Goal: Task Accomplishment & Management: Complete application form

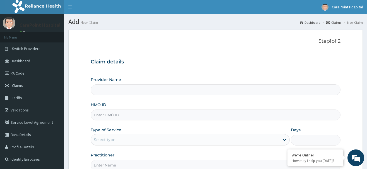
click at [185, 91] on input "Provider Name" at bounding box center [216, 89] width 250 height 11
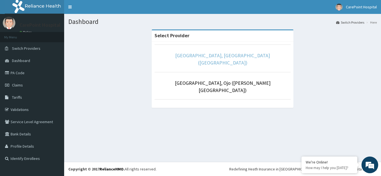
click at [211, 57] on link "[GEOGRAPHIC_DATA], [GEOGRAPHIC_DATA] ([GEOGRAPHIC_DATA])" at bounding box center [222, 59] width 95 height 14
click at [190, 58] on link "[GEOGRAPHIC_DATA], [GEOGRAPHIC_DATA] ([GEOGRAPHIC_DATA])" at bounding box center [222, 59] width 95 height 14
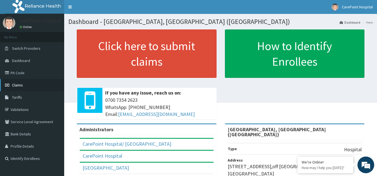
click at [37, 86] on link "Claims" at bounding box center [32, 85] width 64 height 12
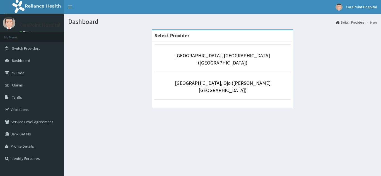
click at [191, 60] on li "[GEOGRAPHIC_DATA], [GEOGRAPHIC_DATA] ([GEOGRAPHIC_DATA])" at bounding box center [222, 59] width 136 height 28
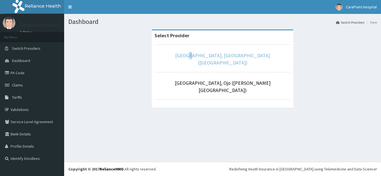
click at [208, 59] on link "[GEOGRAPHIC_DATA], [GEOGRAPHIC_DATA] ([GEOGRAPHIC_DATA])" at bounding box center [222, 59] width 95 height 14
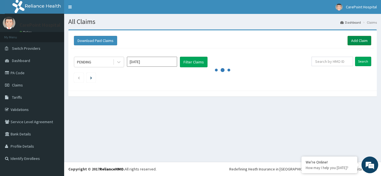
click at [360, 37] on link "Add Claim" at bounding box center [359, 40] width 24 height 9
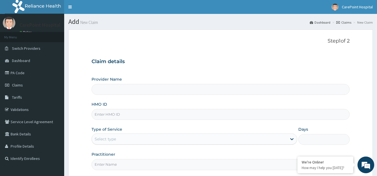
type input "[GEOGRAPHIC_DATA], [GEOGRAPHIC_DATA] ([GEOGRAPHIC_DATA])"
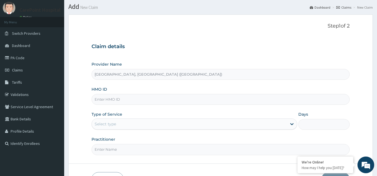
scroll to position [28, 0]
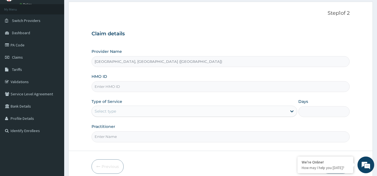
click at [111, 89] on input "HMO ID" at bounding box center [220, 86] width 258 height 11
paste input "OHT/10091/A"
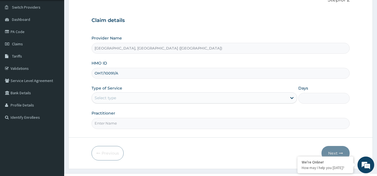
scroll to position [53, 0]
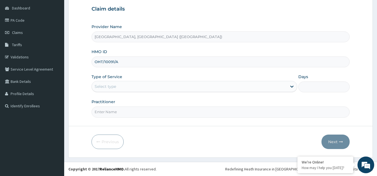
type input "OHT/10091/A"
click at [115, 89] on div "Select type" at bounding box center [105, 87] width 21 height 6
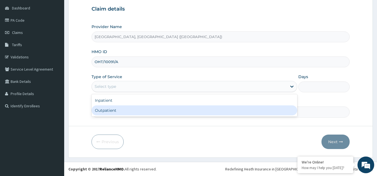
click at [122, 110] on div "Outpatient" at bounding box center [193, 111] width 205 height 10
type input "1"
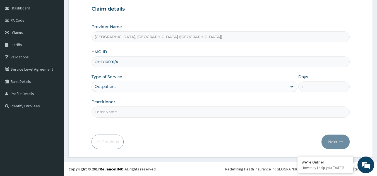
click at [115, 113] on input "Practitioner" at bounding box center [220, 112] width 258 height 11
type input "Dr, Losia"
drag, startPoint x: 338, startPoint y: 134, endPoint x: 334, endPoint y: 138, distance: 6.5
click at [339, 134] on form "Step 1 of 2 Claim details Provider Name CarePoint Hospital, Egbeda (Shefi Hospi…" at bounding box center [220, 67] width 304 height 181
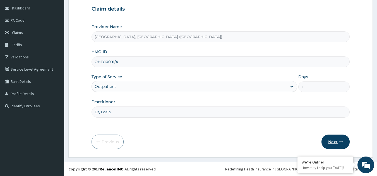
click at [334, 139] on button "Next" at bounding box center [335, 142] width 28 height 14
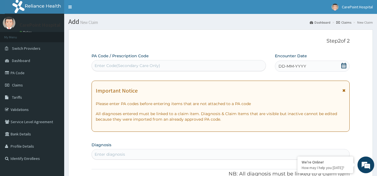
click at [314, 67] on div "DD-MM-YYYY" at bounding box center [312, 66] width 75 height 11
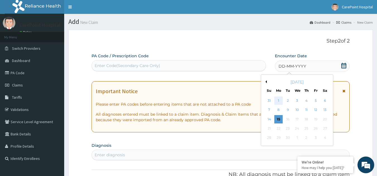
click at [279, 101] on div "1" at bounding box center [278, 101] width 8 height 8
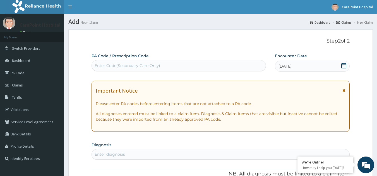
click at [140, 68] on div "Enter Code(Secondary Care Only)" at bounding box center [128, 66] width 66 height 6
paste input "PA/C958CD"
type input "PA/C958CD"
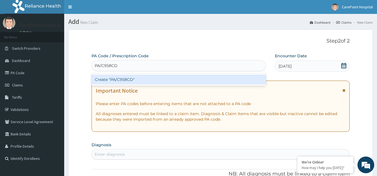
click at [146, 81] on div "Create "PA/C958CD"" at bounding box center [178, 80] width 175 height 10
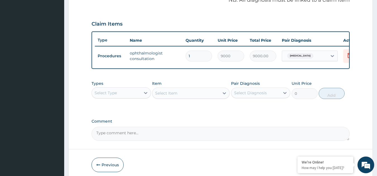
scroll to position [144, 0]
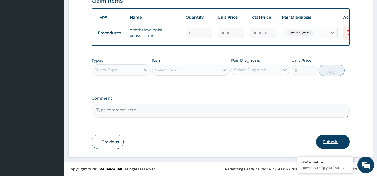
click at [330, 145] on button "Submit" at bounding box center [332, 142] width 33 height 14
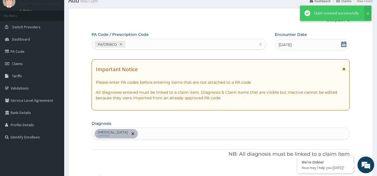
scroll to position [203, 0]
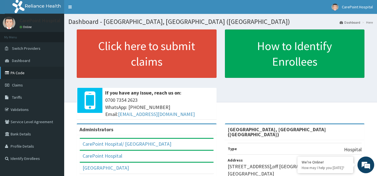
click at [37, 72] on link "PA Code" at bounding box center [32, 73] width 64 height 12
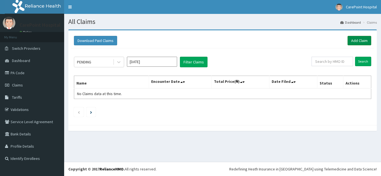
click at [360, 42] on link "Add Claim" at bounding box center [359, 40] width 24 height 9
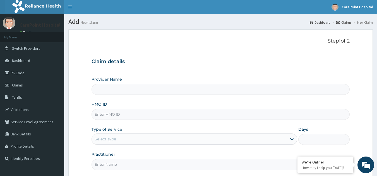
type input "[GEOGRAPHIC_DATA], [GEOGRAPHIC_DATA] ([GEOGRAPHIC_DATA])"
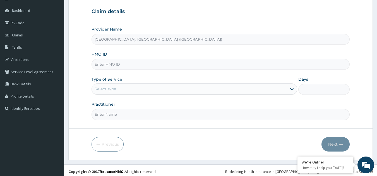
scroll to position [53, 0]
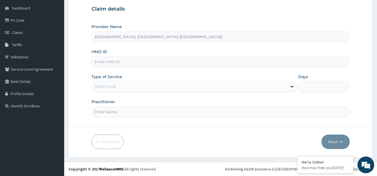
click at [116, 55] on div "HMO ID" at bounding box center [220, 58] width 258 height 18
click at [113, 59] on input "HMO ID" at bounding box center [220, 62] width 258 height 11
paste input "SLB/10935/C"
type input "SLB/10935/C"
click at [136, 87] on div "Select type" at bounding box center [189, 86] width 195 height 9
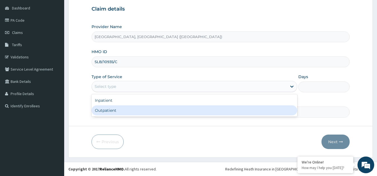
click at [131, 107] on div "Outpatient" at bounding box center [193, 111] width 205 height 10
type input "1"
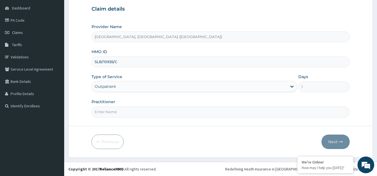
click at [129, 108] on input "Practitioner" at bounding box center [220, 112] width 258 height 11
type input "Dr, Steve"
click at [332, 142] on button "Next" at bounding box center [335, 142] width 28 height 14
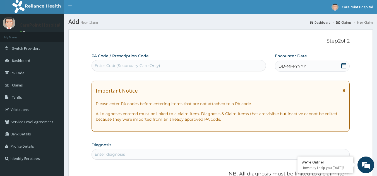
click at [161, 64] on div "Enter Code(Secondary Care Only)" at bounding box center [179, 65] width 174 height 9
paste input "PA/A787D7"
type input "PA/A787D7"
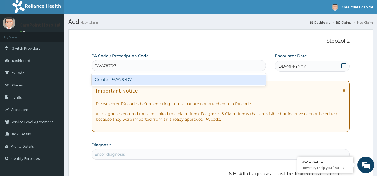
click at [159, 84] on div "Create "PA/A787D7"" at bounding box center [178, 80] width 175 height 10
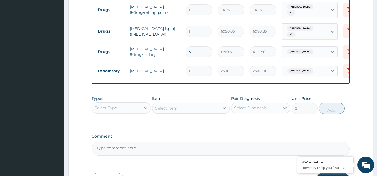
scroll to position [229, 0]
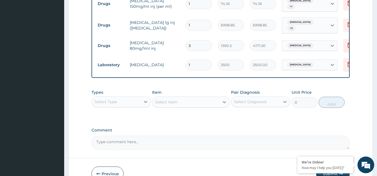
click at [134, 103] on div "Select Type" at bounding box center [116, 102] width 49 height 9
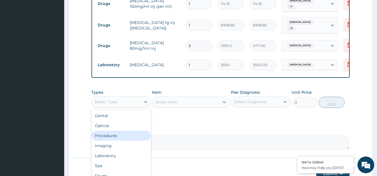
click at [110, 137] on div "Procedures" at bounding box center [120, 136] width 59 height 10
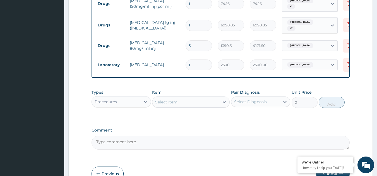
click at [189, 104] on div "Select Item" at bounding box center [185, 102] width 67 height 9
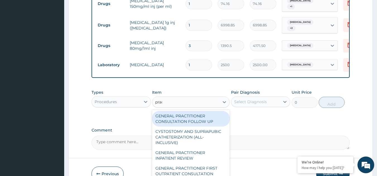
type input "pract"
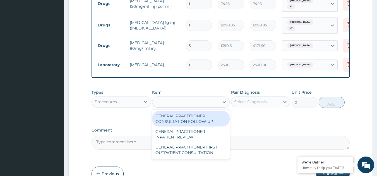
click at [199, 105] on div "pract" at bounding box center [185, 102] width 67 height 9
type input "general prac"
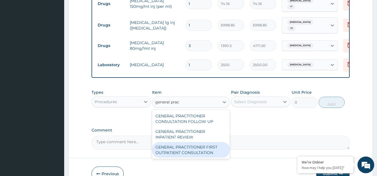
click at [197, 148] on div "GENERAL PRACTITIONER FIRST OUTPATIENT CONSULTATION" at bounding box center [191, 150] width 78 height 16
type input "3750"
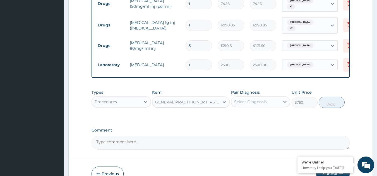
click at [254, 103] on div "Select Diagnosis" at bounding box center [250, 102] width 33 height 6
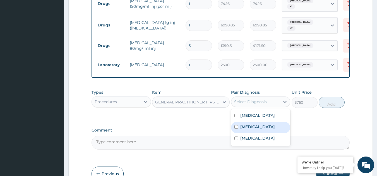
click at [255, 125] on label "Falciparum malaria" at bounding box center [257, 127] width 35 height 6
checkbox input "true"
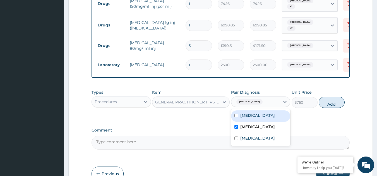
click at [244, 113] on label "Sepsis" at bounding box center [257, 116] width 35 height 6
checkbox input "true"
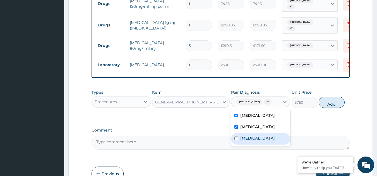
click at [248, 138] on label "Common cold" at bounding box center [257, 139] width 35 height 6
checkbox input "true"
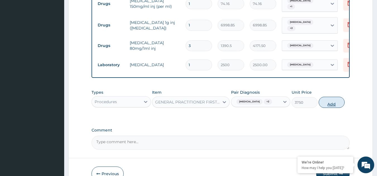
click at [326, 103] on button "Add" at bounding box center [331, 102] width 26 height 11
type input "0"
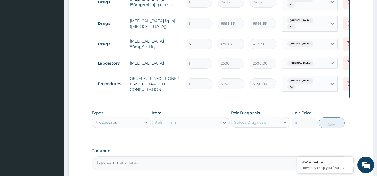
scroll to position [227, 0]
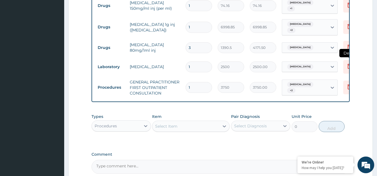
click at [348, 63] on icon at bounding box center [349, 66] width 7 height 7
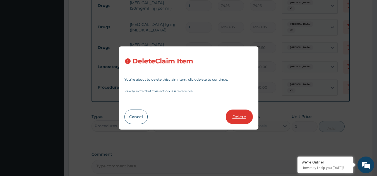
click at [233, 117] on button "Delete" at bounding box center [239, 117] width 27 height 14
type input "3750"
type input "3750.00"
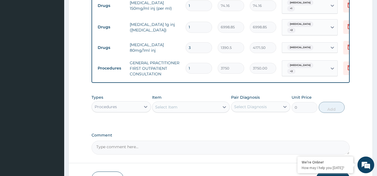
click at [132, 106] on div "Procedures" at bounding box center [116, 107] width 49 height 9
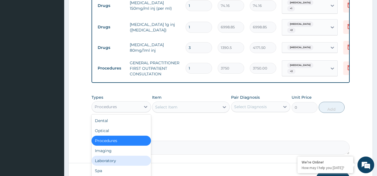
click at [112, 162] on div "Laboratory" at bounding box center [120, 161] width 59 height 10
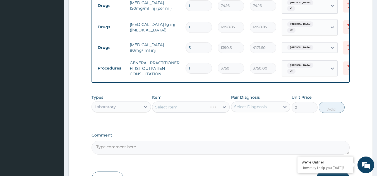
click at [194, 108] on div "Select Item" at bounding box center [191, 107] width 78 height 11
click at [194, 108] on div "Select Item" at bounding box center [185, 107] width 67 height 9
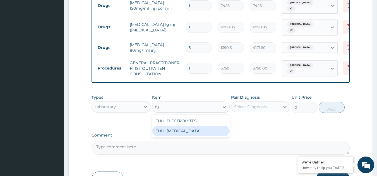
type input "f"
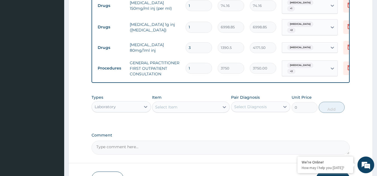
click at [175, 107] on div "Select Item" at bounding box center [166, 108] width 22 height 6
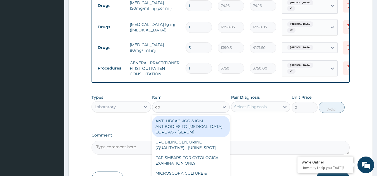
type input "cbc"
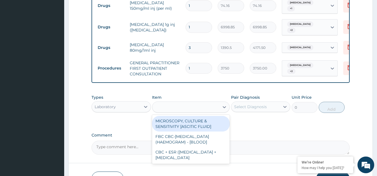
click at [169, 108] on div "cbc" at bounding box center [185, 107] width 67 height 9
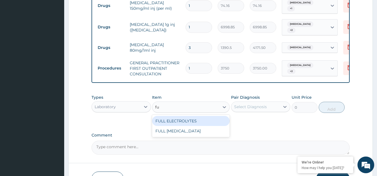
type input "f"
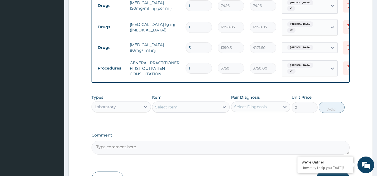
click at [161, 107] on div "Select Item" at bounding box center [166, 108] width 22 height 6
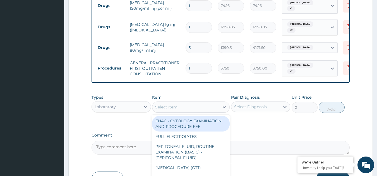
paste input "Full Blood Count"
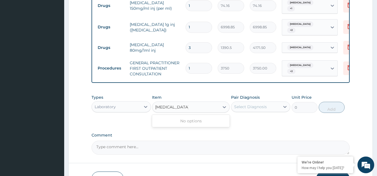
type input "Full Blood Count"
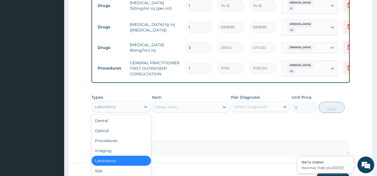
click at [113, 105] on div "Laboratory" at bounding box center [105, 107] width 21 height 6
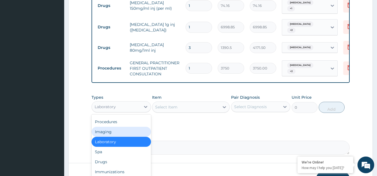
click at [110, 131] on div "Imaging" at bounding box center [120, 132] width 59 height 10
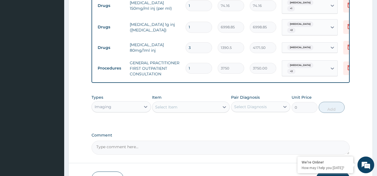
click at [186, 108] on div "Select Item" at bounding box center [185, 107] width 67 height 9
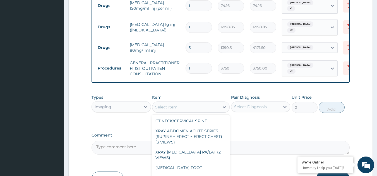
scroll to position [3178, 0]
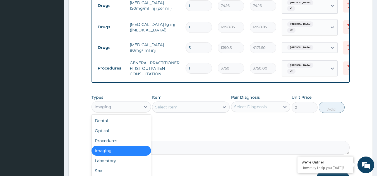
click at [116, 110] on div "Imaging" at bounding box center [116, 107] width 49 height 9
click at [109, 139] on div "Procedures" at bounding box center [120, 141] width 59 height 10
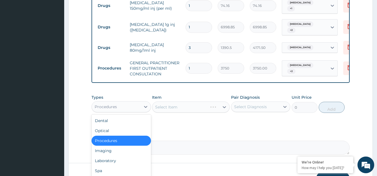
click at [112, 104] on div "Procedures" at bounding box center [106, 107] width 22 height 6
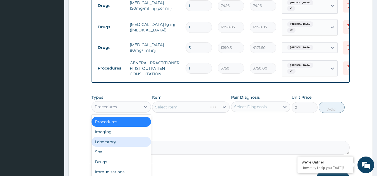
click at [112, 140] on div "Laboratory" at bounding box center [120, 142] width 59 height 10
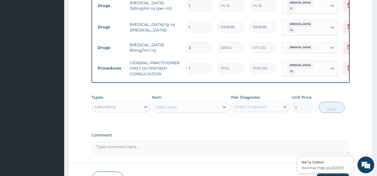
click at [184, 110] on div "Select Item" at bounding box center [185, 107] width 67 height 9
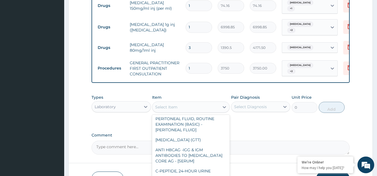
scroll to position [0, 0]
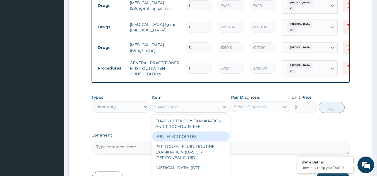
click at [189, 134] on div "FULL ELECTROLYTES" at bounding box center [191, 137] width 78 height 10
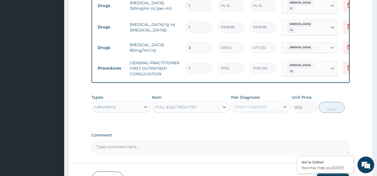
click at [187, 106] on div "FULL ELECTROLYTES" at bounding box center [175, 108] width 41 height 6
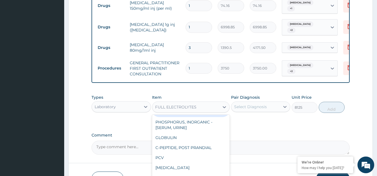
scroll to position [976, 0]
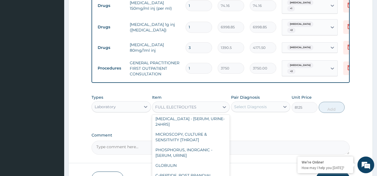
click at [188, 114] on div "THYROID FUNCTION TEST" at bounding box center [191, 109] width 78 height 10
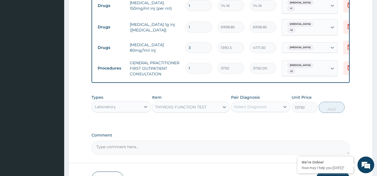
click at [187, 107] on div "THYROID FUNCTION TEST" at bounding box center [180, 108] width 51 height 6
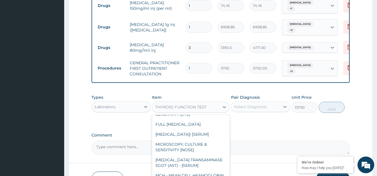
scroll to position [1458, 0]
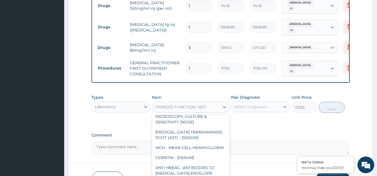
click at [188, 102] on div "FULL LIPID PROFILE" at bounding box center [191, 97] width 78 height 10
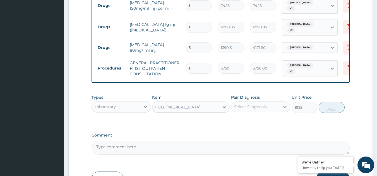
click at [185, 108] on div "FULL LIPID PROFILE" at bounding box center [177, 108] width 45 height 6
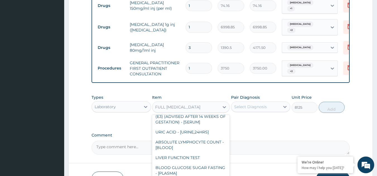
scroll to position [2039, 0]
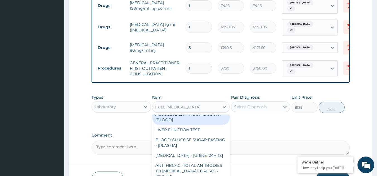
click at [190, 125] on div "ABSOLUTE LYMPHOCYTE COUNT - [BLOOD]" at bounding box center [191, 118] width 78 height 16
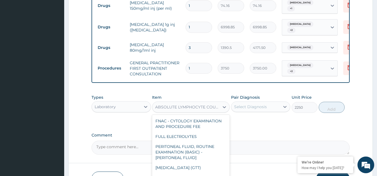
click at [193, 107] on div "ABSOLUTE LYMPHOCYTE COUNT - [BLOOD]" at bounding box center [187, 108] width 65 height 6
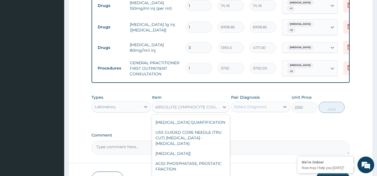
scroll to position [2288, 0]
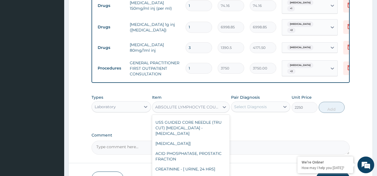
click at [189, 108] on div "WBC TOTAL" at bounding box center [191, 103] width 78 height 10
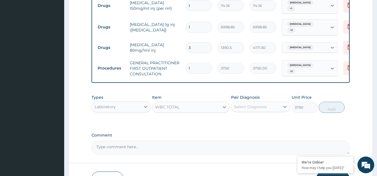
click at [187, 105] on div "WBC TOTAL" at bounding box center [185, 107] width 67 height 9
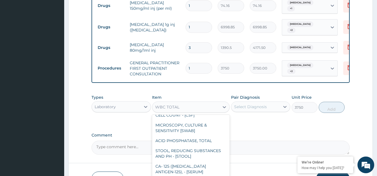
scroll to position [3455, 0]
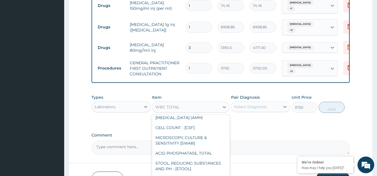
click at [181, 82] on div "CBC + ESR ([MEDICAL_DATA] + [MEDICAL_DATA]" at bounding box center [191, 74] width 78 height 16
type input "5625"
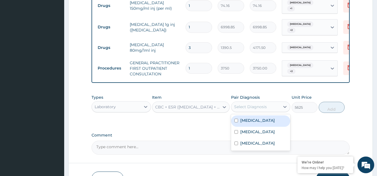
click at [246, 109] on div "Select Diagnosis" at bounding box center [250, 107] width 33 height 6
click at [244, 121] on label "[MEDICAL_DATA]" at bounding box center [257, 121] width 35 height 6
checkbox input "true"
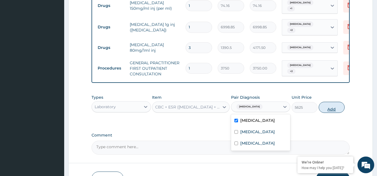
click at [327, 108] on button "Add" at bounding box center [331, 107] width 26 height 11
type input "0"
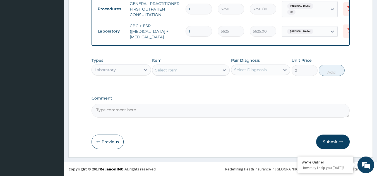
scroll to position [292, 0]
click at [198, 71] on div "Select Item" at bounding box center [185, 70] width 67 height 9
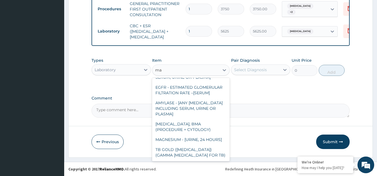
scroll to position [0, 0]
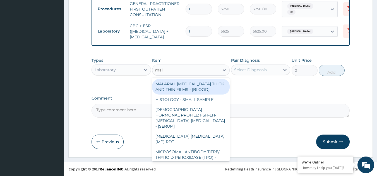
type input "mala"
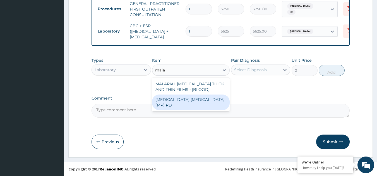
click at [182, 103] on div "[MEDICAL_DATA] [MEDICAL_DATA] (MP) RDT" at bounding box center [191, 103] width 78 height 16
type input "2000"
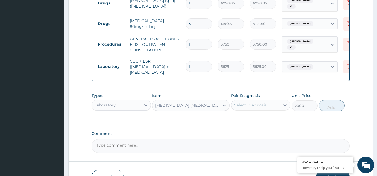
scroll to position [264, 0]
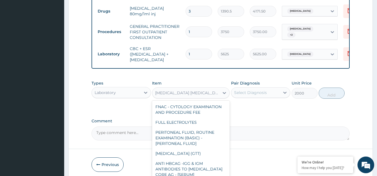
click at [180, 96] on div "[MEDICAL_DATA] [MEDICAL_DATA] (MP) RDT" at bounding box center [187, 93] width 65 height 6
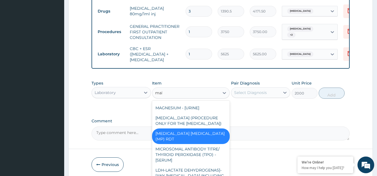
scroll to position [0, 0]
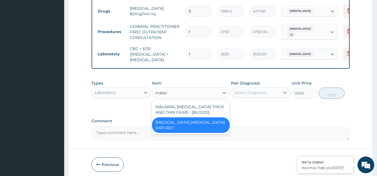
type input "[MEDICAL_DATA]"
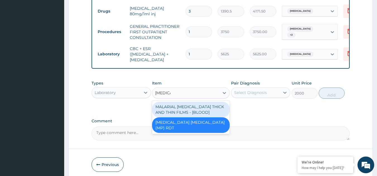
click at [187, 113] on div "MALARIAL [MEDICAL_DATA] THICK AND THIN FILMS - [BLOOD]" at bounding box center [191, 110] width 78 height 16
type input "2187.5"
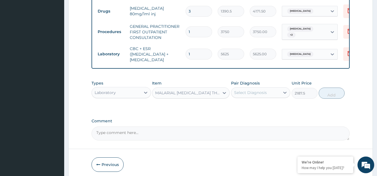
click at [191, 96] on div "MALARIAL [MEDICAL_DATA] THICK AND THIN FILMS - [BLOOD]" at bounding box center [187, 93] width 65 height 6
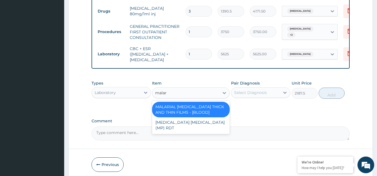
type input "malari"
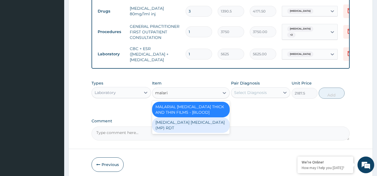
click at [209, 129] on div "[MEDICAL_DATA] [MEDICAL_DATA] (MP) RDT" at bounding box center [191, 126] width 78 height 16
type input "2000"
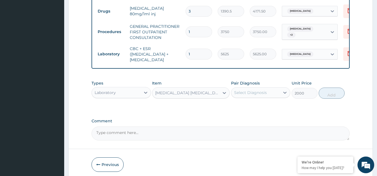
click at [257, 94] on div "Select Diagnosis" at bounding box center [255, 92] width 49 height 9
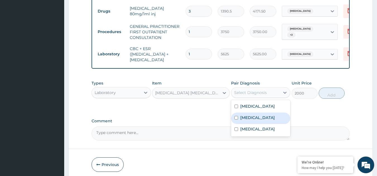
click at [250, 121] on label "[MEDICAL_DATA]" at bounding box center [257, 118] width 35 height 6
checkbox input "true"
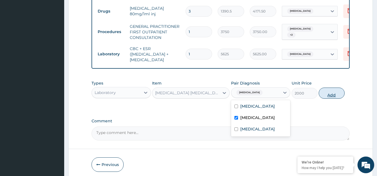
click at [328, 99] on button "Add" at bounding box center [331, 93] width 26 height 11
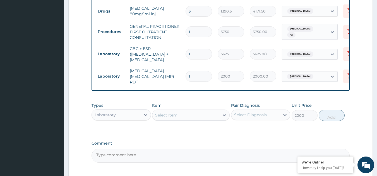
type input "0"
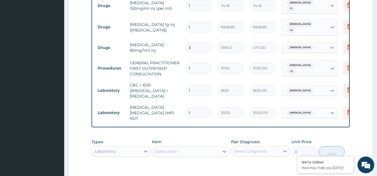
scroll to position [172, 0]
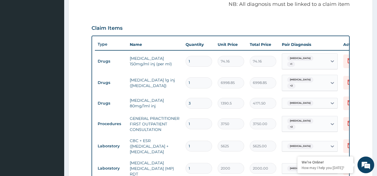
click at [196, 59] on input "1" at bounding box center [198, 61] width 26 height 11
type input "0.00"
type input "4"
type input "296.64"
type input "4"
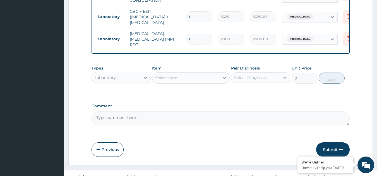
scroll to position [311, 0]
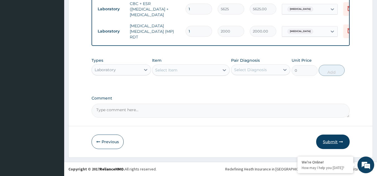
click at [326, 141] on button "Submit" at bounding box center [332, 142] width 33 height 14
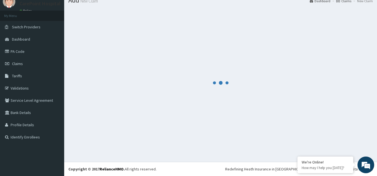
scroll to position [21, 0]
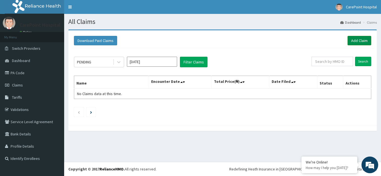
click at [364, 40] on link "Add Claim" at bounding box center [359, 40] width 24 height 9
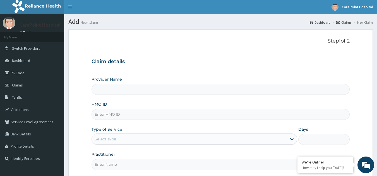
click at [138, 113] on input "HMO ID" at bounding box center [220, 114] width 258 height 11
type input "CarePoint Hospital, Egbeda (Shefi Hospital)"
paste input "PIT/10100/C"
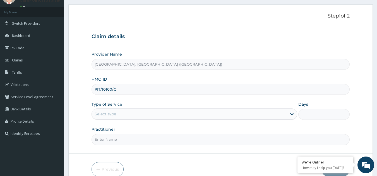
scroll to position [53, 0]
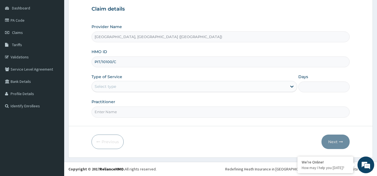
type input "PIT/10100/C"
click at [130, 89] on div "Select type" at bounding box center [189, 86] width 195 height 9
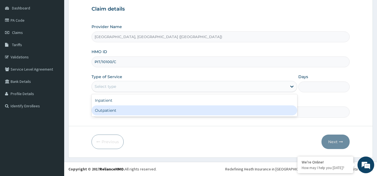
click at [124, 108] on div "Outpatient" at bounding box center [193, 111] width 205 height 10
type input "1"
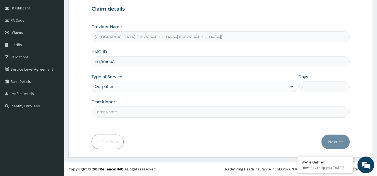
click at [127, 115] on input "Practitioner" at bounding box center [220, 112] width 258 height 11
type input "Dr, steve"
click at [329, 143] on button "Next" at bounding box center [335, 142] width 28 height 14
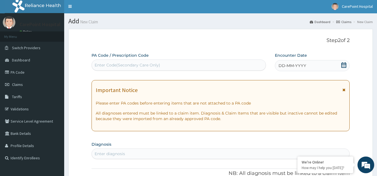
scroll to position [0, 0]
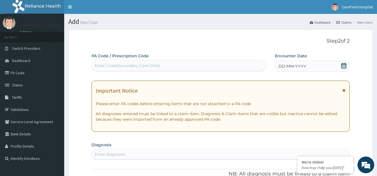
click at [145, 65] on div "Enter Code(Secondary Care Only)" at bounding box center [128, 66] width 66 height 6
paste input "PA/8DB7E7"
type input "PA/8DB7E7"
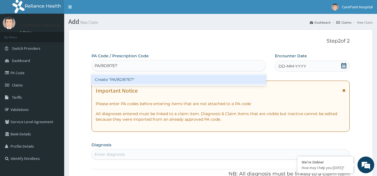
click at [142, 78] on div "Create "PA/8DB7E7"" at bounding box center [178, 80] width 175 height 10
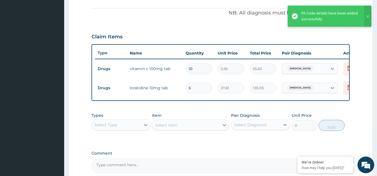
scroll to position [191, 0]
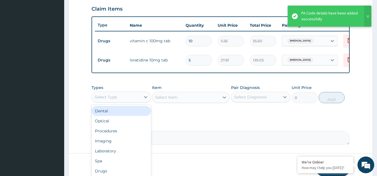
click at [128, 100] on div "Select Type" at bounding box center [116, 97] width 49 height 9
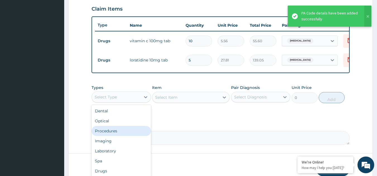
click at [123, 135] on div "Procedures" at bounding box center [120, 131] width 59 height 10
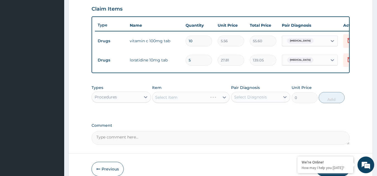
click at [183, 103] on div "Select Item" at bounding box center [191, 97] width 78 height 11
click at [192, 102] on div "Select Item" at bounding box center [185, 97] width 67 height 9
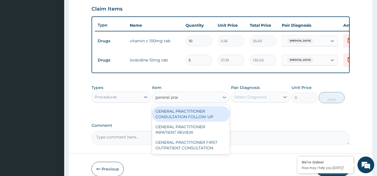
type input "general pract"
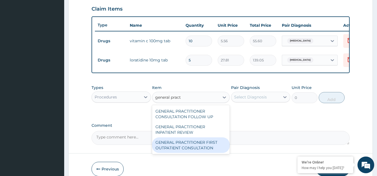
click at [203, 148] on div "GENERAL PRACTITIONER FIRST OUTPATIENT CONSULTATION" at bounding box center [191, 146] width 78 height 16
type input "3750"
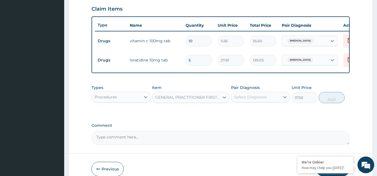
click at [265, 100] on div "Select Diagnosis" at bounding box center [250, 98] width 33 height 6
click at [258, 114] on label "Allergic rhinitis" at bounding box center [257, 111] width 35 height 6
checkbox input "true"
click at [334, 99] on button "Add" at bounding box center [331, 97] width 26 height 11
type input "0"
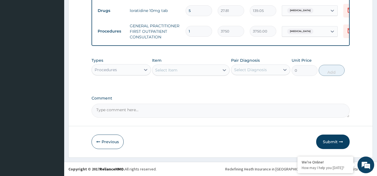
scroll to position [245, 0]
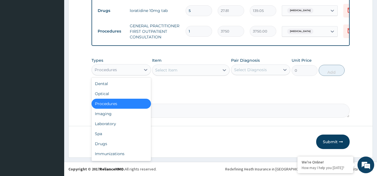
click at [132, 71] on div "Procedures" at bounding box center [116, 70] width 49 height 9
click at [108, 142] on div "Drugs" at bounding box center [120, 144] width 59 height 10
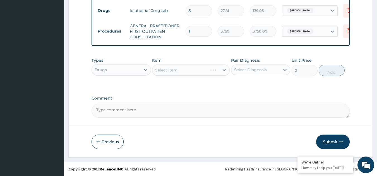
click at [185, 73] on div "Select Item" at bounding box center [191, 70] width 78 height 11
click at [188, 73] on div "Select Item" at bounding box center [185, 70] width 67 height 9
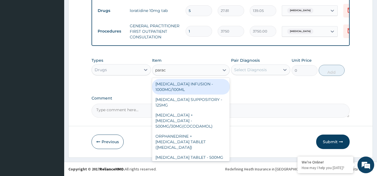
type input "parace"
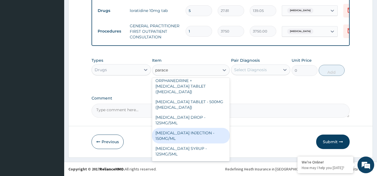
scroll to position [59, 0]
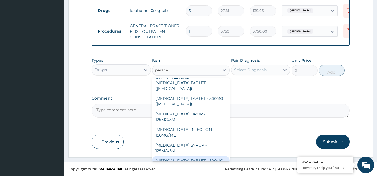
click at [206, 158] on div "PARACETAMOL TABLET - 500MG" at bounding box center [191, 161] width 78 height 10
type input "33.599999999999994"
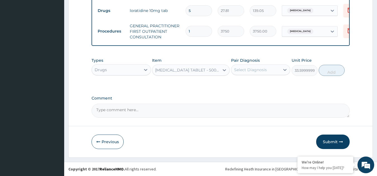
click at [250, 71] on div "Select Diagnosis" at bounding box center [250, 70] width 33 height 6
click at [249, 84] on label "Allergic rhinitis" at bounding box center [257, 84] width 35 height 6
checkbox input "true"
click at [329, 72] on button "Add" at bounding box center [331, 70] width 26 height 11
type input "0"
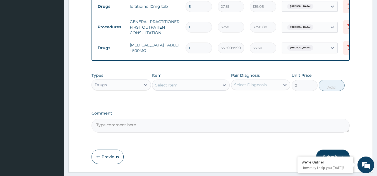
type input "0.00"
type input "3"
type input "100.80"
type input "33"
type input "1108.80"
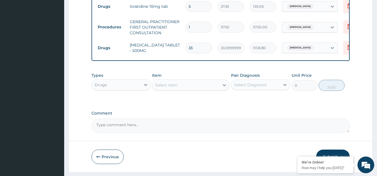
type input "333"
type input "11188.80"
type input "3339"
type input "112190.40"
type input "333"
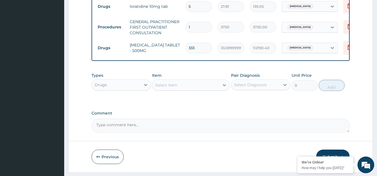
type input "11188.80"
type input "33"
type input "1108.80"
type input "3"
type input "100.80"
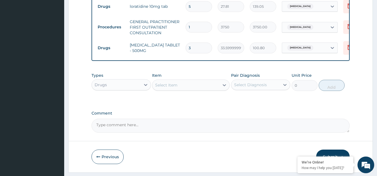
type input "0.00"
type input "1"
type input "33.60"
type input "18"
type input "604.80"
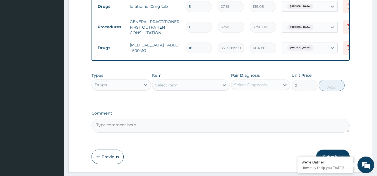
type input "18"
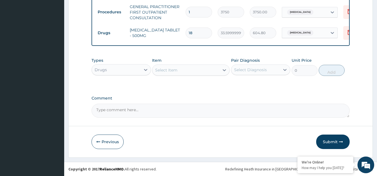
click at [326, 145] on button "Submit" at bounding box center [332, 142] width 33 height 14
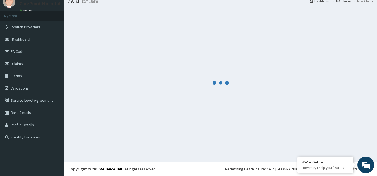
scroll to position [264, 0]
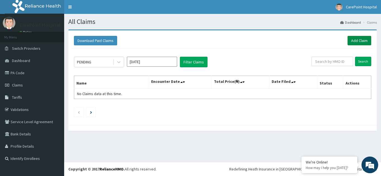
click at [356, 43] on link "Add Claim" at bounding box center [359, 40] width 24 height 9
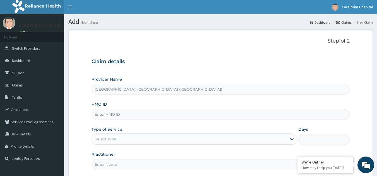
click at [96, 117] on input "HMO ID" at bounding box center [220, 114] width 258 height 11
paste input "OHT/12584/A"
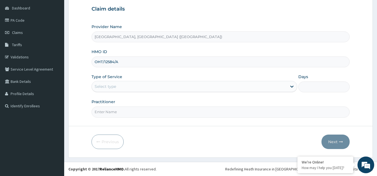
type input "OHT/12584/A"
click at [120, 86] on div "Select type" at bounding box center [189, 86] width 195 height 9
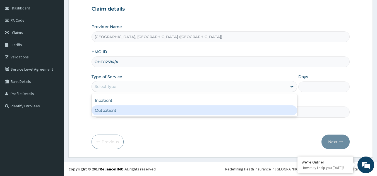
drag, startPoint x: 117, startPoint y: 113, endPoint x: 114, endPoint y: 114, distance: 3.7
click at [117, 114] on div "Outpatient" at bounding box center [193, 111] width 205 height 10
type input "1"
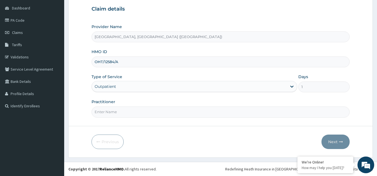
click at [104, 115] on input "Practitioner" at bounding box center [220, 112] width 258 height 11
type input "Dr, Steve"
click at [330, 146] on button "Next" at bounding box center [335, 142] width 28 height 14
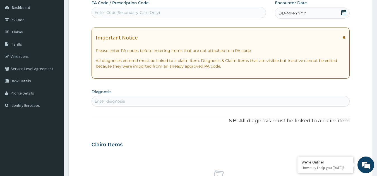
scroll to position [0, 0]
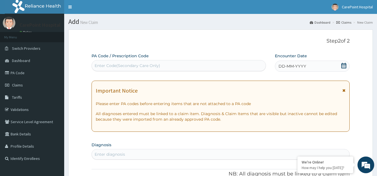
click at [156, 65] on div "Enter Code(Secondary Care Only)" at bounding box center [128, 66] width 66 height 6
paste input "PA/481A2D"
type input "PA/481A2D"
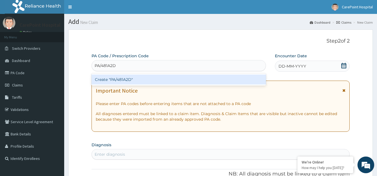
click at [145, 79] on div "Create "PA/481A2D"" at bounding box center [178, 80] width 175 height 10
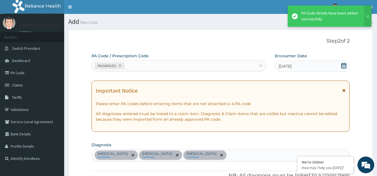
scroll to position [202, 0]
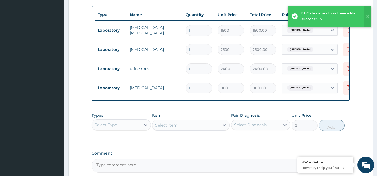
type input "0"
type input "0.00"
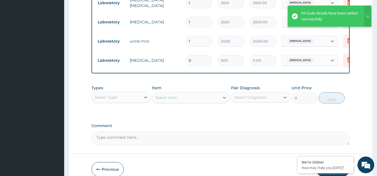
scroll to position [229, 0]
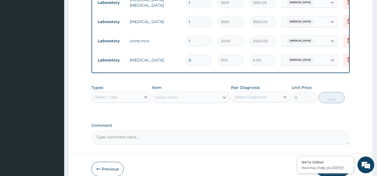
type input "0"
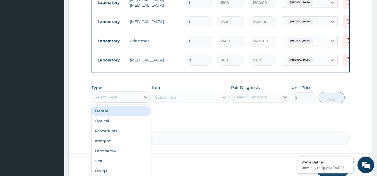
click at [134, 100] on div "Select Type" at bounding box center [116, 97] width 49 height 9
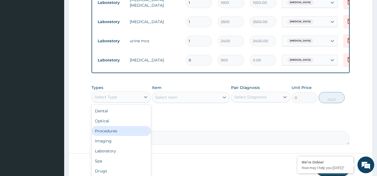
click at [113, 136] on div "Procedures" at bounding box center [120, 131] width 59 height 10
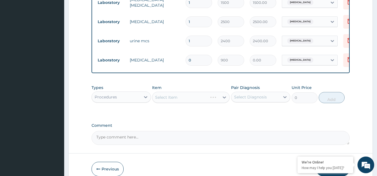
click at [200, 103] on div "Select Item" at bounding box center [191, 97] width 78 height 11
click at [198, 102] on div "Select Item" at bounding box center [185, 97] width 67 height 9
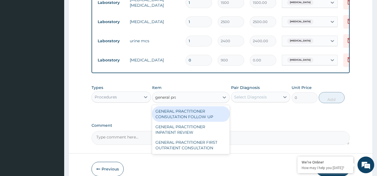
type input "general prac"
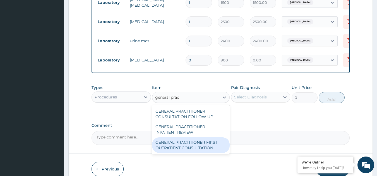
drag, startPoint x: 190, startPoint y: 150, endPoint x: 210, endPoint y: 145, distance: 20.8
click at [191, 150] on div "GENERAL PRACTITIONER FIRST OUTPATIENT CONSULTATION" at bounding box center [191, 146] width 78 height 16
type input "3750"
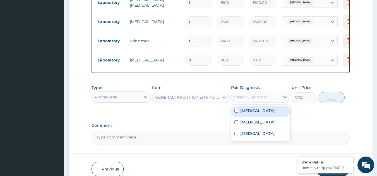
click at [258, 100] on div "Select Diagnosis" at bounding box center [250, 98] width 33 height 6
click at [254, 114] on label "Falciparum malaria" at bounding box center [257, 111] width 35 height 6
checkbox input "true"
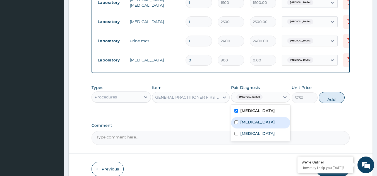
click at [250, 125] on label "Septicemic plague" at bounding box center [257, 123] width 35 height 6
checkbox input "true"
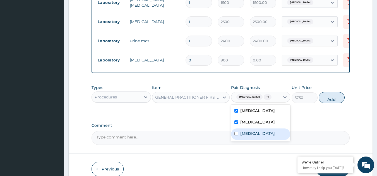
click at [249, 135] on div "Acute pyelonephritis" at bounding box center [260, 134] width 59 height 11
checkbox input "true"
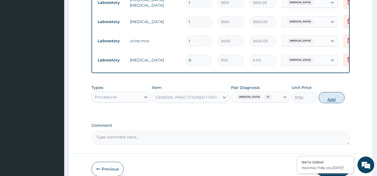
click at [330, 102] on button "Add" at bounding box center [331, 97] width 26 height 11
type input "0"
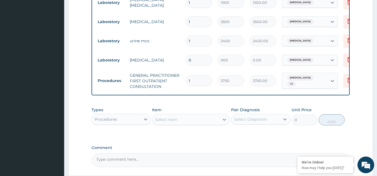
click at [201, 62] on input "0" at bounding box center [198, 60] width 26 height 11
type input "1"
type input "900.00"
type input "1"
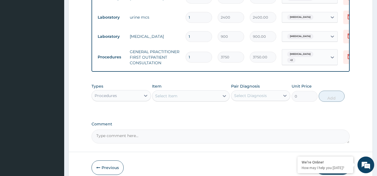
scroll to position [283, 0]
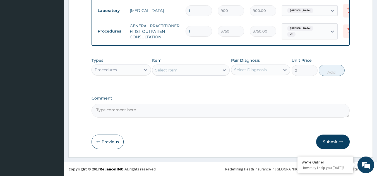
click at [178, 72] on div "Select Item" at bounding box center [185, 70] width 67 height 9
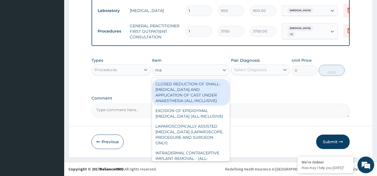
type input "m"
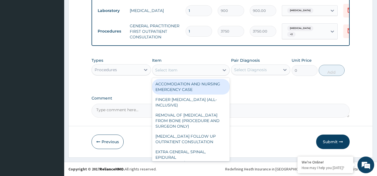
click at [119, 77] on div "Types Procedures Item option GENERAL PRACTITIONER FIRST OUTPATIENT CONSULTATION…" at bounding box center [220, 67] width 258 height 24
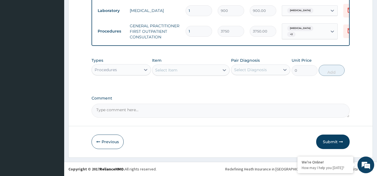
click at [130, 69] on div "Procedures" at bounding box center [116, 70] width 49 height 9
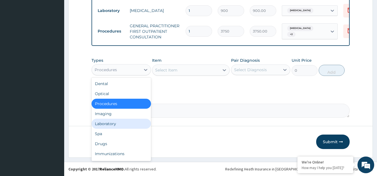
click at [115, 123] on div "Laboratory" at bounding box center [120, 124] width 59 height 10
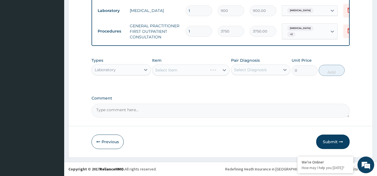
click at [174, 69] on div "Select Item" at bounding box center [191, 70] width 78 height 11
click at [176, 72] on div "Select Item" at bounding box center [166, 70] width 22 height 6
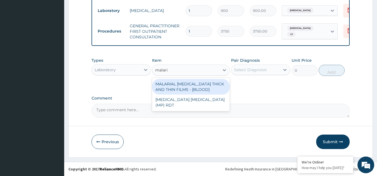
type input "[MEDICAL_DATA]"
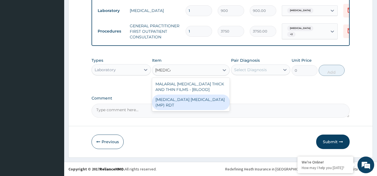
click at [195, 100] on div "[MEDICAL_DATA] [MEDICAL_DATA] (MP) RDT" at bounding box center [191, 103] width 78 height 16
type input "2000"
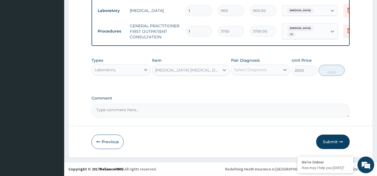
click at [265, 70] on div "Select Diagnosis" at bounding box center [250, 70] width 33 height 6
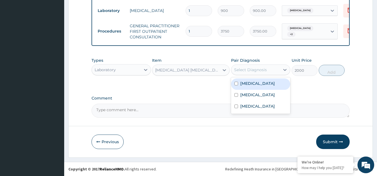
click at [252, 84] on label "[MEDICAL_DATA]" at bounding box center [257, 84] width 35 height 6
checkbox input "true"
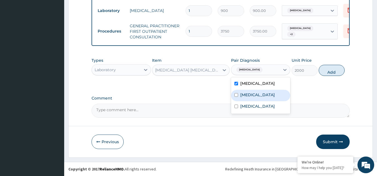
click at [251, 94] on label "Septicemic plague" at bounding box center [257, 95] width 35 height 6
checkbox input "true"
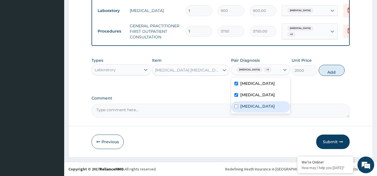
click at [255, 104] on label "Acute pyelonephritis" at bounding box center [257, 107] width 35 height 6
checkbox input "true"
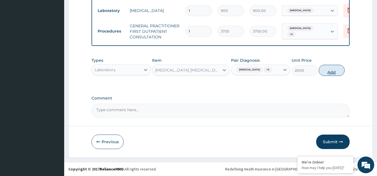
click at [321, 75] on button "Add" at bounding box center [331, 70] width 26 height 11
type input "0"
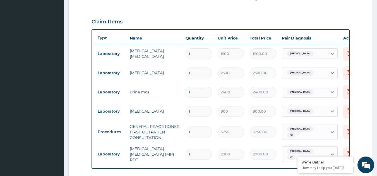
scroll to position [172, 0]
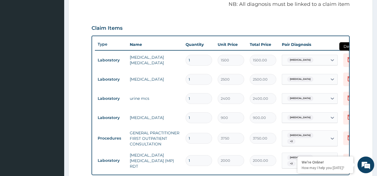
click at [347, 59] on icon at bounding box center [349, 59] width 7 height 7
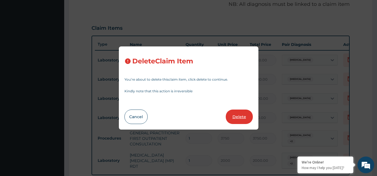
click at [237, 115] on button "Delete" at bounding box center [239, 117] width 27 height 14
type input "2500"
type input "2500.00"
type input "2400"
type input "2400.00"
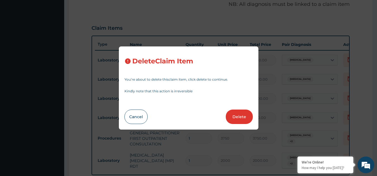
type input "900"
type input "900.00"
type input "3750"
type input "3750.00"
type input "2000"
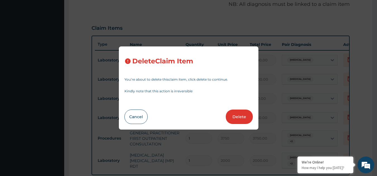
type input "2000.00"
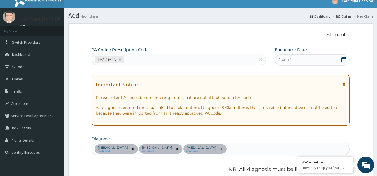
scroll to position [4, 0]
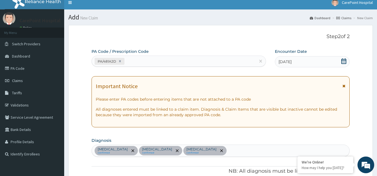
click at [150, 62] on div "PA/481A2D" at bounding box center [174, 61] width 164 height 9
paste input "PA/93D91B"
type input "PA/93D91B"
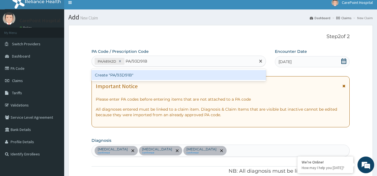
click at [147, 76] on div "Create "PA/93D91B"" at bounding box center [178, 75] width 175 height 10
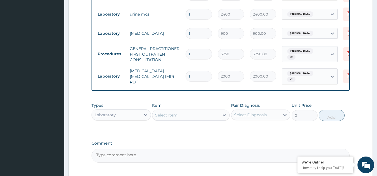
scroll to position [285, 0]
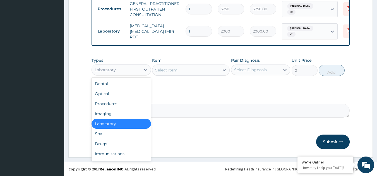
click at [124, 72] on div "Laboratory" at bounding box center [116, 70] width 49 height 9
click at [108, 142] on div "Drugs" at bounding box center [120, 144] width 59 height 10
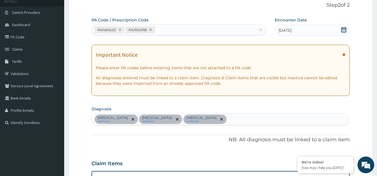
scroll to position [7, 0]
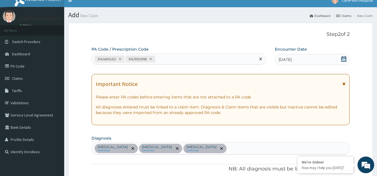
click at [166, 58] on div "PA/481A2D PA/93D91B" at bounding box center [174, 59] width 164 height 9
paste input "PA/B9BE22"
type input "PA/B9BE22"
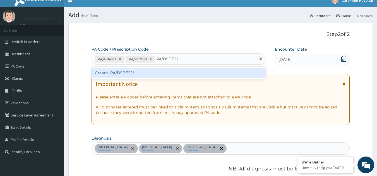
click at [176, 73] on div "Create "PA/B9BE22"" at bounding box center [178, 73] width 175 height 10
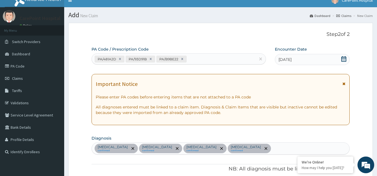
scroll to position [265, 0]
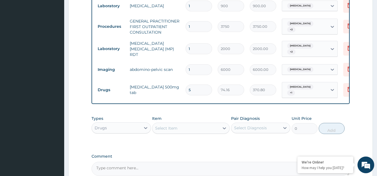
click at [192, 88] on input "5" at bounding box center [198, 90] width 26 height 11
type input "0.00"
type input "1"
type input "74.16"
type input "10"
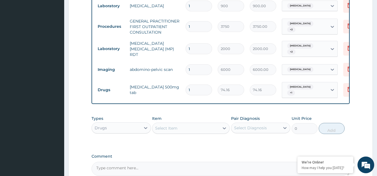
type input "741.60"
type input "10"
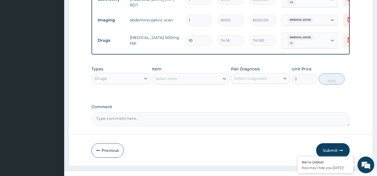
scroll to position [324, 0]
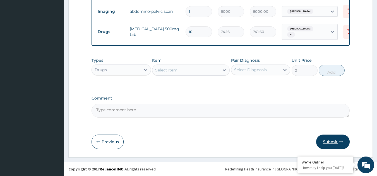
click at [326, 142] on button "Submit" at bounding box center [332, 142] width 33 height 14
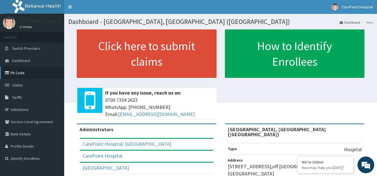
click at [20, 71] on link "PA Code" at bounding box center [32, 73] width 64 height 12
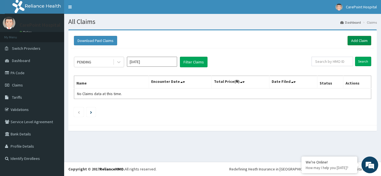
click at [362, 39] on link "Add Claim" at bounding box center [359, 40] width 24 height 9
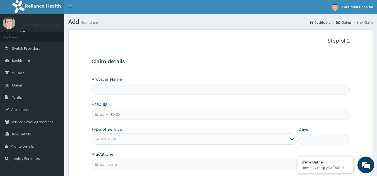
click at [146, 91] on input "Provider Name" at bounding box center [220, 89] width 258 height 11
click at [134, 115] on input "HMO ID" at bounding box center [220, 114] width 258 height 11
click at [130, 87] on input "Provider Name" at bounding box center [220, 89] width 258 height 11
type input "[GEOGRAPHIC_DATA], [GEOGRAPHIC_DATA] ([GEOGRAPHIC_DATA])"
click at [130, 118] on input "HMO ID" at bounding box center [220, 114] width 258 height 11
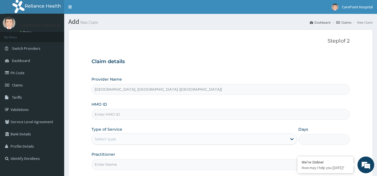
paste input "OHT/10091/A"
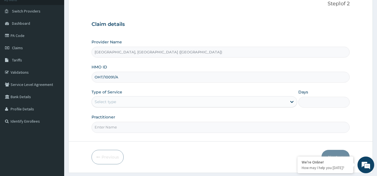
scroll to position [53, 0]
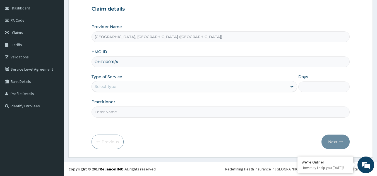
type input "OHT/10091/A"
click at [119, 85] on div "Select type" at bounding box center [189, 86] width 195 height 9
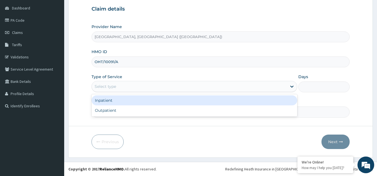
click at [117, 103] on div "Inpatient" at bounding box center [193, 101] width 205 height 10
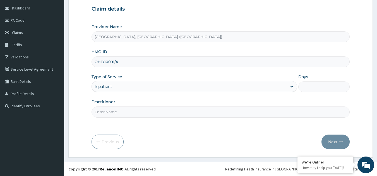
click at [122, 85] on div "Inpatient" at bounding box center [189, 86] width 195 height 9
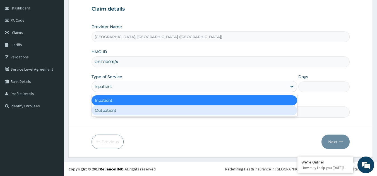
click at [118, 109] on div "Outpatient" at bounding box center [193, 111] width 205 height 10
type input "1"
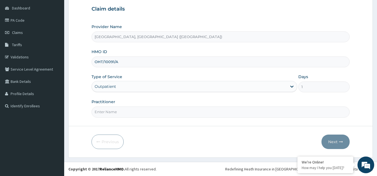
click at [118, 109] on input "Practitioner" at bounding box center [220, 112] width 258 height 11
type input "Dr, [PERSON_NAME]"
click at [331, 141] on button "Next" at bounding box center [335, 142] width 28 height 14
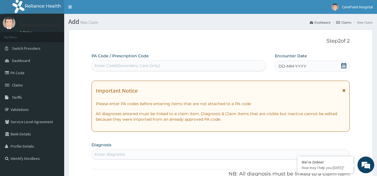
scroll to position [56, 0]
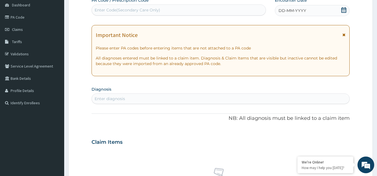
click at [165, 9] on div "Enter Code(Secondary Care Only)" at bounding box center [179, 10] width 174 height 9
click at [298, 11] on span "DD-MM-YYYY" at bounding box center [292, 11] width 28 height 6
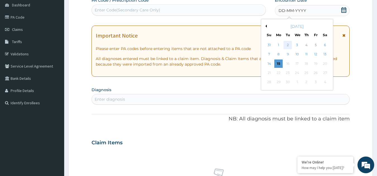
click at [285, 44] on div "2" at bounding box center [288, 45] width 8 height 8
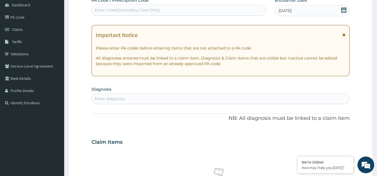
click at [187, 6] on div "Enter Code(Secondary Care Only)" at bounding box center [179, 10] width 174 height 9
click at [143, 99] on div "Enter diagnosis" at bounding box center [221, 99] width 258 height 9
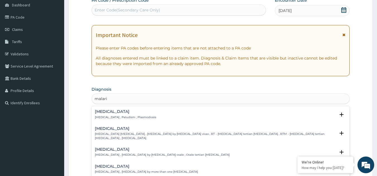
type input "[MEDICAL_DATA]"
click at [146, 117] on div "[MEDICAL_DATA] [MEDICAL_DATA] , Paludism , Plasmodiosis" at bounding box center [220, 115] width 251 height 10
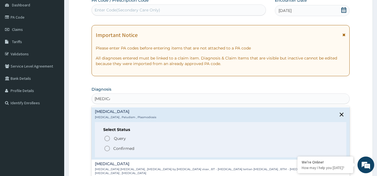
click at [127, 152] on div "Select Status Query Query covers suspected (?), Keep in view (kiv), Ruled out (…" at bounding box center [220, 139] width 251 height 35
click at [129, 150] on p "Confirmed" at bounding box center [123, 149] width 21 height 6
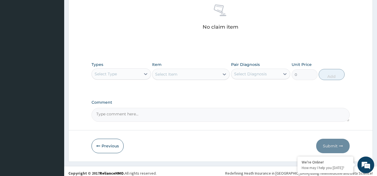
scroll to position [226, 0]
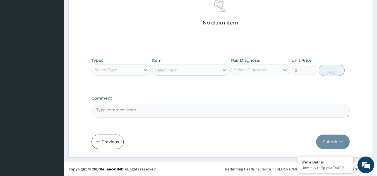
drag, startPoint x: 119, startPoint y: 60, endPoint x: 122, endPoint y: 65, distance: 5.1
click at [119, 60] on div "Types Select Type" at bounding box center [120, 67] width 59 height 18
click at [125, 78] on div "Types Select Type Item Select Item Pair Diagnosis Select Diagnosis Unit Price 0…" at bounding box center [220, 67] width 258 height 24
click at [127, 72] on div "Select Type" at bounding box center [116, 70] width 49 height 9
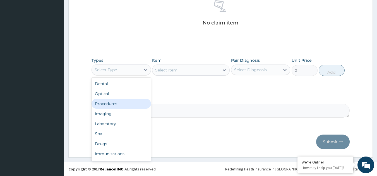
click at [110, 104] on div "Procedures" at bounding box center [120, 104] width 59 height 10
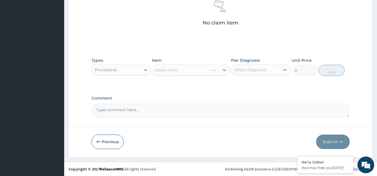
click at [182, 74] on div "Select Item" at bounding box center [191, 70] width 78 height 11
click at [199, 70] on div "Select Item" at bounding box center [185, 70] width 67 height 9
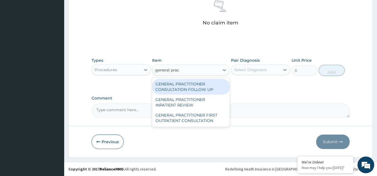
type input "general pract"
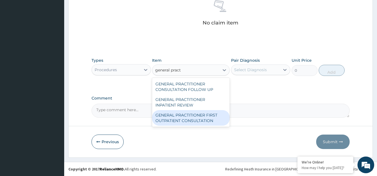
click at [207, 116] on div "GENERAL PRACTITIONER FIRST OUTPATIENT CONSULTATION" at bounding box center [191, 118] width 78 height 16
type input "3750"
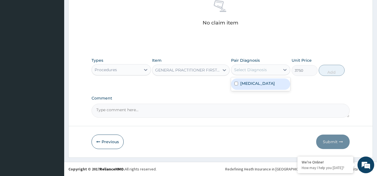
click at [260, 69] on div "Select Diagnosis" at bounding box center [250, 70] width 33 height 6
click at [258, 83] on div "[MEDICAL_DATA]" at bounding box center [260, 84] width 59 height 11
checkbox input "true"
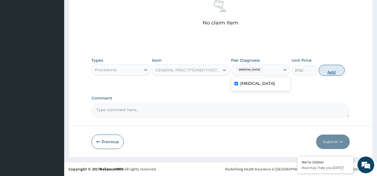
click at [329, 72] on button "Add" at bounding box center [331, 70] width 26 height 11
type input "0"
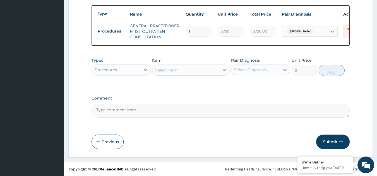
scroll to position [206, 0]
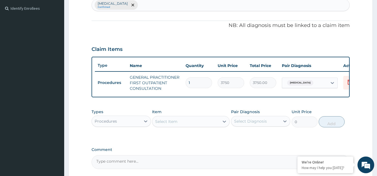
type input "0"
type input "0.00"
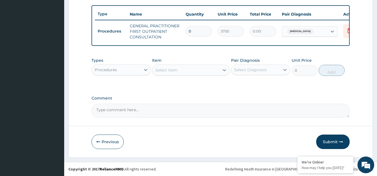
type input "0"
click at [180, 72] on div "Select Item" at bounding box center [185, 70] width 67 height 9
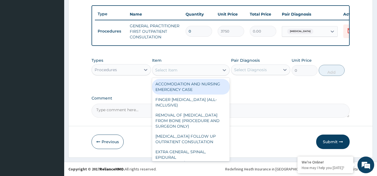
click at [191, 26] on input "0" at bounding box center [198, 31] width 26 height 11
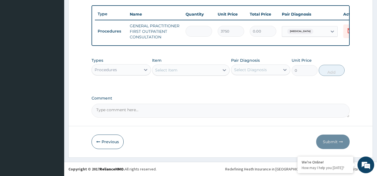
type input "1"
type input "3750.00"
type input "1"
click at [201, 69] on div "Select Item" at bounding box center [185, 70] width 67 height 9
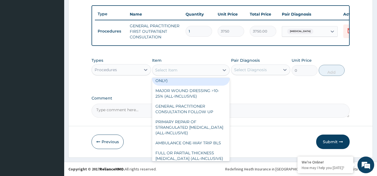
scroll to position [418, 0]
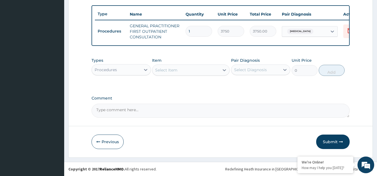
click at [251, 98] on label "Comment" at bounding box center [220, 98] width 258 height 5
click at [251, 104] on textarea "Comment" at bounding box center [220, 111] width 258 height 14
click at [128, 71] on div "Procedures" at bounding box center [116, 70] width 49 height 9
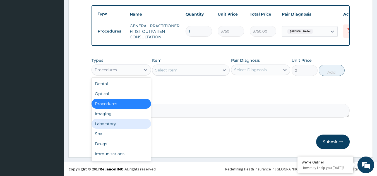
click at [119, 121] on div "Laboratory" at bounding box center [120, 124] width 59 height 10
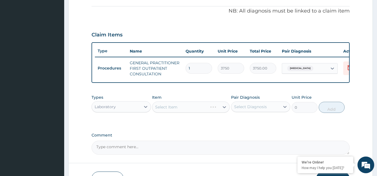
scroll to position [178, 0]
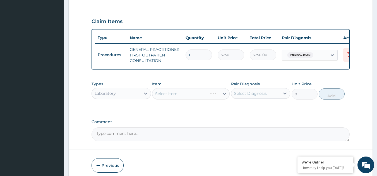
click at [178, 96] on div "Select Item" at bounding box center [191, 93] width 78 height 11
click at [177, 97] on div "Select Item" at bounding box center [166, 94] width 22 height 6
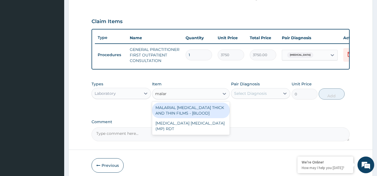
type input "malari"
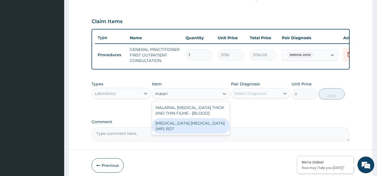
click at [177, 124] on div "[MEDICAL_DATA] [MEDICAL_DATA] (MP) RDT" at bounding box center [191, 126] width 78 height 16
type input "2000"
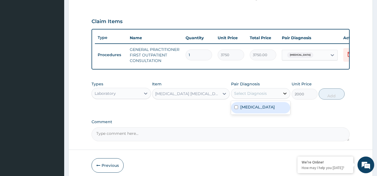
click at [281, 97] on div at bounding box center [285, 94] width 10 height 10
click at [261, 112] on div "[MEDICAL_DATA]" at bounding box center [260, 107] width 59 height 11
checkbox input "true"
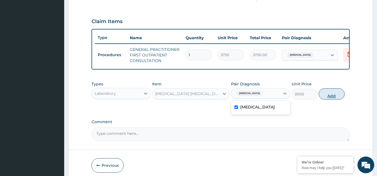
click at [321, 99] on button "Add" at bounding box center [331, 94] width 26 height 11
type input "0"
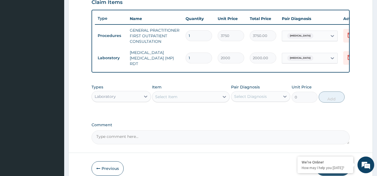
scroll to position [226, 0]
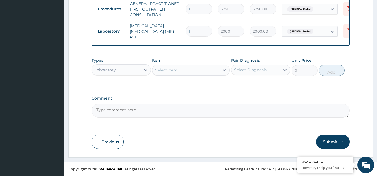
click at [166, 68] on div "Select Item" at bounding box center [166, 70] width 22 height 6
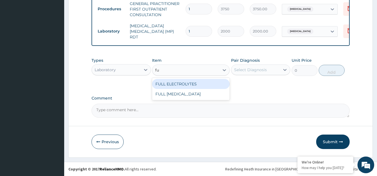
type input "f"
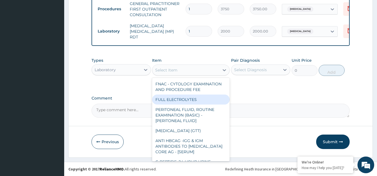
click at [188, 97] on div "FULL ELECTROLYTES" at bounding box center [191, 100] width 78 height 10
type input "8125"
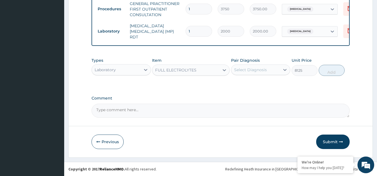
click at [212, 69] on div "FULL ELECTROLYTES" at bounding box center [185, 70] width 67 height 9
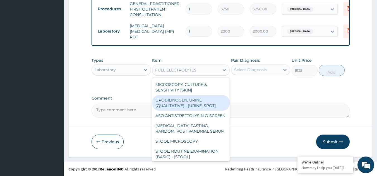
scroll to position [195, 0]
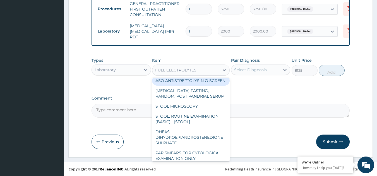
click at [171, 67] on div "FULL ELECTROLYTES" at bounding box center [175, 70] width 41 height 6
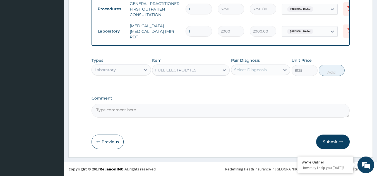
type input "f"
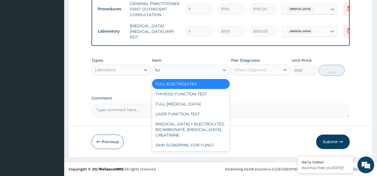
type input "full"
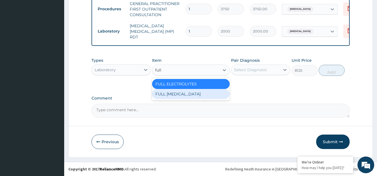
click at [176, 93] on div "FULL [MEDICAL_DATA]" at bounding box center [191, 94] width 78 height 10
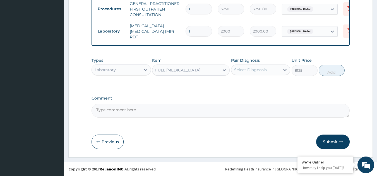
click at [183, 69] on div "FULL [MEDICAL_DATA]" at bounding box center [177, 70] width 45 height 6
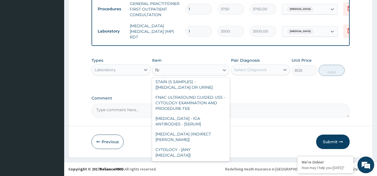
scroll to position [387, 0]
type input "fbc"
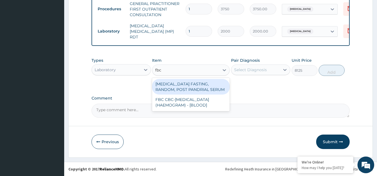
scroll to position [0, 0]
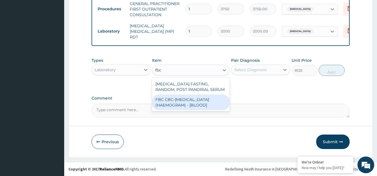
click at [198, 105] on div "FBC CBC-[MEDICAL_DATA] (HAEMOGRAM) - [BLOOD]" at bounding box center [191, 103] width 78 height 16
type input "5000"
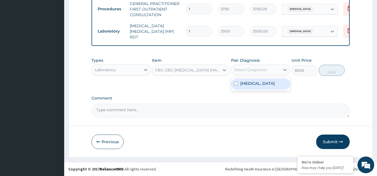
click at [242, 69] on div "Select Diagnosis" at bounding box center [250, 70] width 33 height 6
click at [250, 85] on label "[MEDICAL_DATA]" at bounding box center [257, 84] width 35 height 6
checkbox input "true"
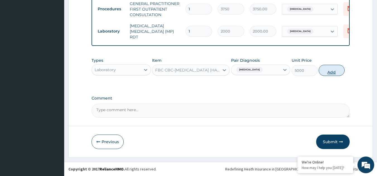
click at [337, 71] on button "Add" at bounding box center [331, 70] width 26 height 11
type input "0"
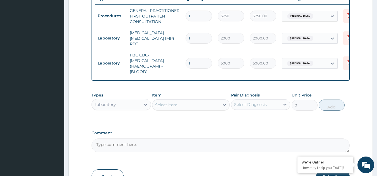
scroll to position [226, 0]
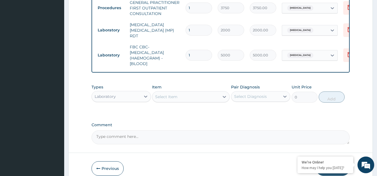
type input "2"
type input "10000.00"
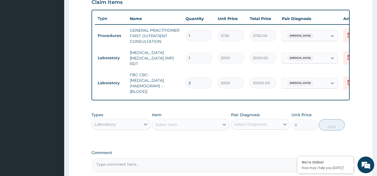
click at [202, 82] on input "2" at bounding box center [198, 83] width 26 height 11
type input "0.00"
type input "2"
type input "10000.00"
type input "0.00"
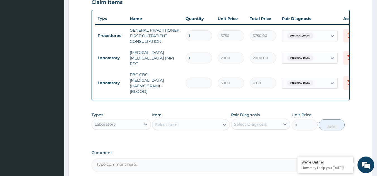
type input "1"
type input "5000.00"
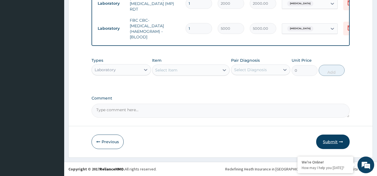
click at [323, 143] on button "Submit" at bounding box center [332, 142] width 33 height 14
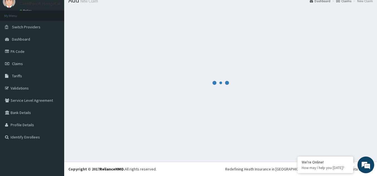
scroll to position [253, 0]
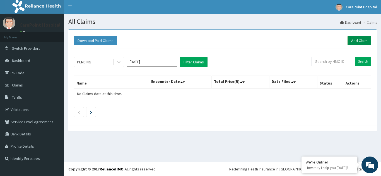
click at [357, 41] on link "Add Claim" at bounding box center [359, 40] width 24 height 9
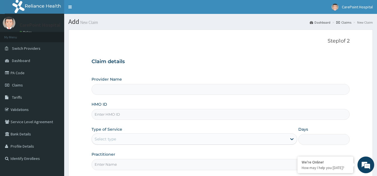
type input "[GEOGRAPHIC_DATA], [GEOGRAPHIC_DATA] ([GEOGRAPHIC_DATA])"
click at [106, 117] on input "HMO ID" at bounding box center [220, 114] width 258 height 11
paste input "EOO/10006/B"
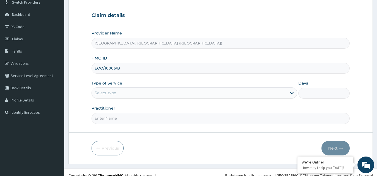
scroll to position [53, 0]
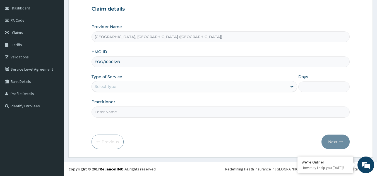
type input "EOO/10006/B"
click at [120, 83] on div "Select type" at bounding box center [189, 86] width 195 height 9
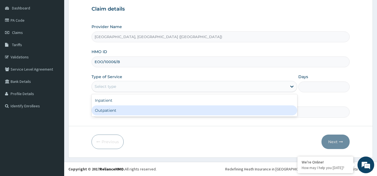
click at [113, 111] on div "Outpatient" at bounding box center [193, 111] width 205 height 10
type input "1"
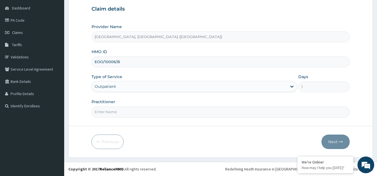
click at [111, 111] on input "Practitioner" at bounding box center [220, 112] width 258 height 11
type input "Dr, [PERSON_NAME]"
click at [332, 140] on button "Next" at bounding box center [335, 142] width 28 height 14
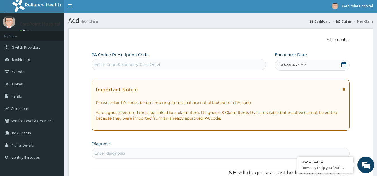
scroll to position [0, 0]
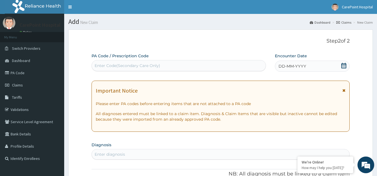
click at [145, 66] on div "Enter Code(Secondary Care Only)" at bounding box center [128, 66] width 66 height 6
paste input "PA/A42B9E"
type input "PA/A42B9E"
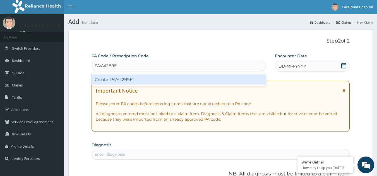
click at [148, 78] on div "Create "PA/A42B9E"" at bounding box center [178, 80] width 175 height 10
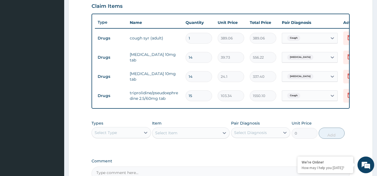
scroll to position [233, 0]
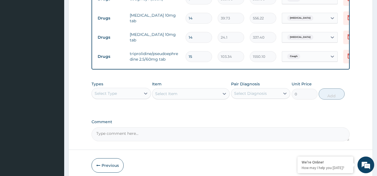
click at [136, 94] on div "Select Type" at bounding box center [116, 93] width 49 height 9
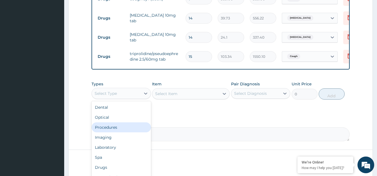
click at [129, 133] on div "Procedures" at bounding box center [120, 128] width 59 height 10
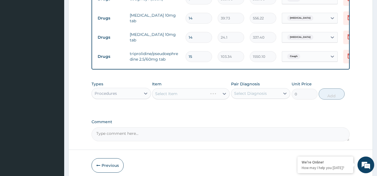
click at [191, 99] on div "Select Item" at bounding box center [191, 93] width 78 height 11
click at [196, 99] on div "Select Item" at bounding box center [191, 93] width 78 height 11
click at [209, 98] on div "Select Item" at bounding box center [185, 93] width 67 height 9
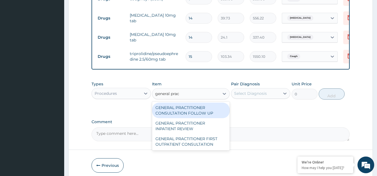
type input "general pract"
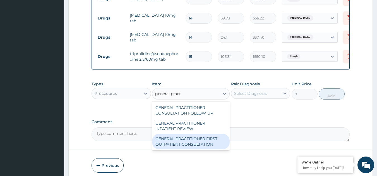
click at [190, 144] on div "GENERAL PRACTITIONER FIRST OUTPATIENT CONSULTATION" at bounding box center [191, 142] width 78 height 16
type input "3750"
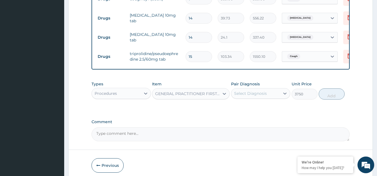
click at [259, 98] on div "Select Diagnosis" at bounding box center [255, 93] width 49 height 9
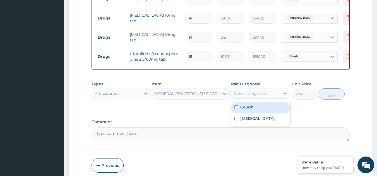
click at [254, 113] on div "Cough" at bounding box center [260, 107] width 59 height 11
checkbox input "true"
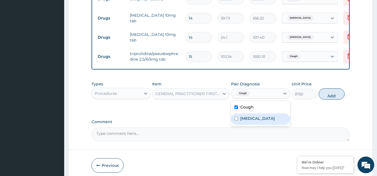
click at [253, 121] on label "Hypertensive heart disease" at bounding box center [257, 119] width 35 height 6
checkbox input "true"
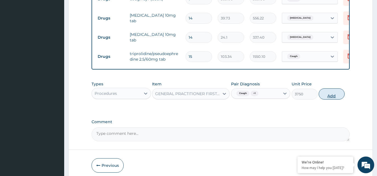
click at [329, 100] on button "Add" at bounding box center [331, 94] width 26 height 11
type input "0"
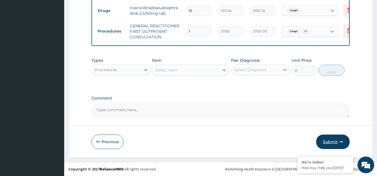
click at [330, 137] on button "Submit" at bounding box center [332, 142] width 33 height 14
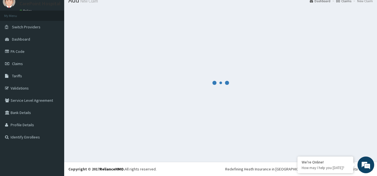
scroll to position [21, 0]
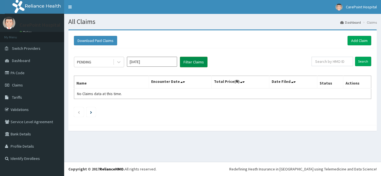
drag, startPoint x: 0, startPoint y: 0, endPoint x: 195, endPoint y: 62, distance: 204.1
click at [195, 62] on button "Filter Claims" at bounding box center [194, 62] width 28 height 11
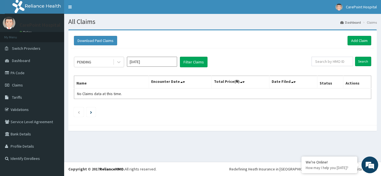
click at [151, 60] on input "[DATE]" at bounding box center [152, 62] width 50 height 10
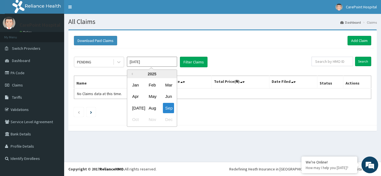
click at [167, 107] on div "Sep" at bounding box center [168, 108] width 11 height 10
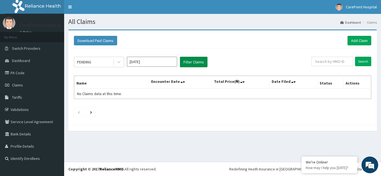
click at [194, 64] on button "Filter Claims" at bounding box center [194, 62] width 28 height 11
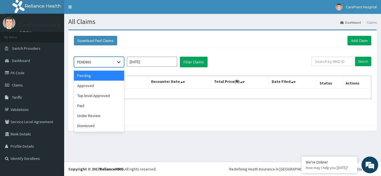
click at [117, 65] on icon at bounding box center [119, 62] width 6 height 6
drag, startPoint x: 95, startPoint y: 86, endPoint x: 109, endPoint y: 82, distance: 15.3
click at [95, 86] on div "Approved" at bounding box center [99, 86] width 50 height 10
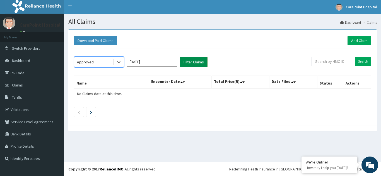
click at [182, 66] on button "Filter Claims" at bounding box center [194, 62] width 28 height 11
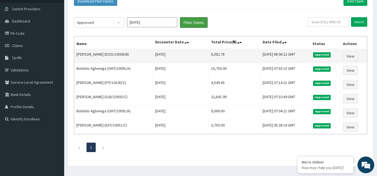
scroll to position [26, 0]
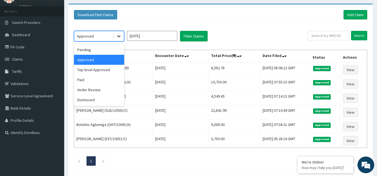
click at [118, 35] on icon at bounding box center [119, 36] width 6 height 6
click at [94, 90] on div "Under Review" at bounding box center [99, 90] width 50 height 10
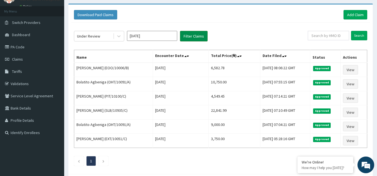
click at [199, 33] on button "Filter Claims" at bounding box center [194, 36] width 28 height 11
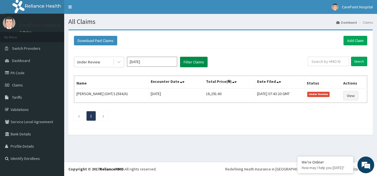
scroll to position [0, 0]
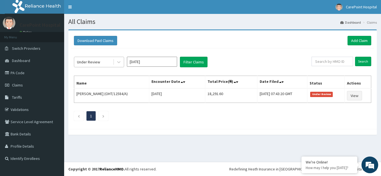
click at [100, 62] on div "Under Review" at bounding box center [93, 62] width 39 height 9
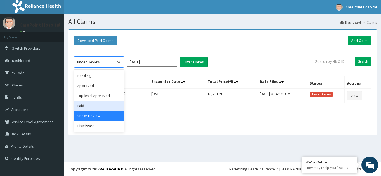
click at [88, 103] on div "Paid" at bounding box center [99, 106] width 50 height 10
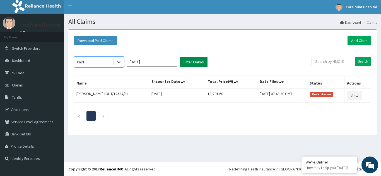
click at [193, 64] on button "Filter Claims" at bounding box center [194, 62] width 28 height 11
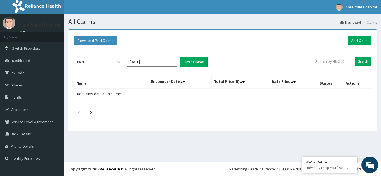
click at [96, 64] on div "Paid" at bounding box center [93, 62] width 39 height 9
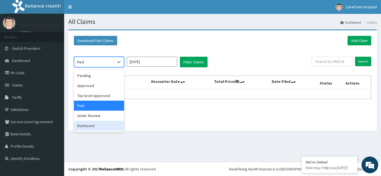
click at [89, 126] on div "Dismissed" at bounding box center [99, 126] width 50 height 10
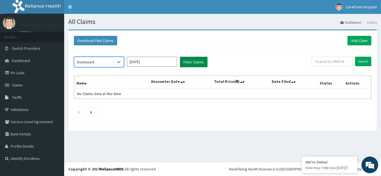
click at [194, 63] on button "Filter Claims" at bounding box center [194, 62] width 28 height 11
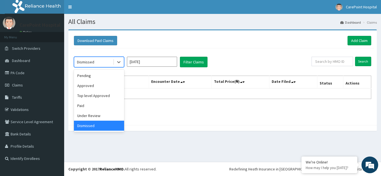
click at [99, 60] on div "Dismissed" at bounding box center [93, 62] width 39 height 9
click at [88, 93] on div "Top level Approved" at bounding box center [99, 96] width 50 height 10
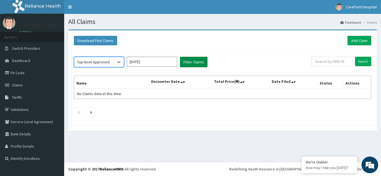
click at [193, 65] on button "Filter Claims" at bounding box center [194, 62] width 28 height 11
click at [182, 82] on icon at bounding box center [181, 82] width 2 height 4
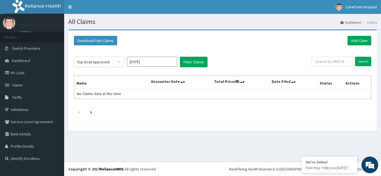
click at [249, 83] on th "Total Price(₦)" at bounding box center [240, 82] width 58 height 13
click at [284, 82] on th "Date Filed" at bounding box center [293, 82] width 48 height 13
click at [291, 82] on icon at bounding box center [292, 82] width 2 height 4
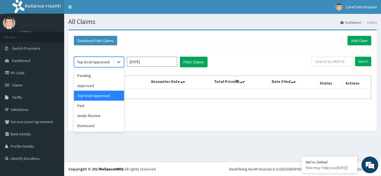
click at [101, 61] on div "Top level Approved" at bounding box center [93, 62] width 33 height 6
click at [105, 73] on div "Pending" at bounding box center [99, 76] width 50 height 10
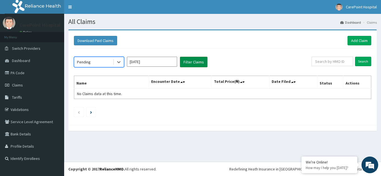
click at [189, 64] on button "Filter Claims" at bounding box center [194, 62] width 28 height 11
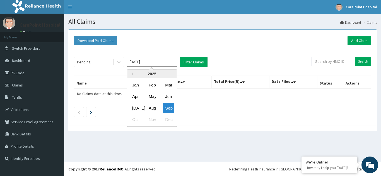
click at [149, 65] on input "[DATE]" at bounding box center [152, 62] width 50 height 10
click at [155, 110] on div "Aug" at bounding box center [151, 108] width 11 height 10
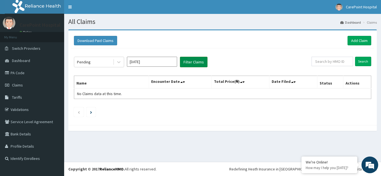
click at [182, 63] on button "Filter Claims" at bounding box center [194, 62] width 28 height 11
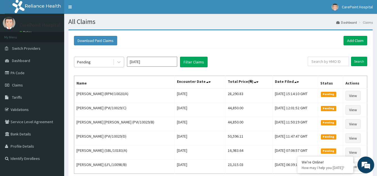
click at [106, 62] on div "Pending" at bounding box center [93, 62] width 39 height 9
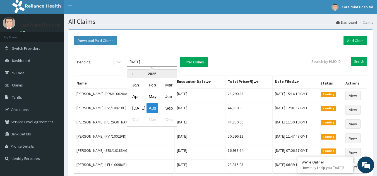
click at [154, 63] on input "[DATE]" at bounding box center [152, 62] width 50 height 10
click at [170, 109] on div "Sep" at bounding box center [168, 108] width 11 height 10
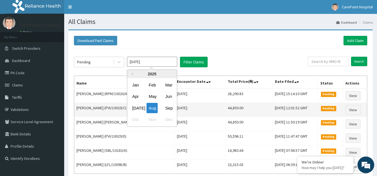
type input "[DATE]"
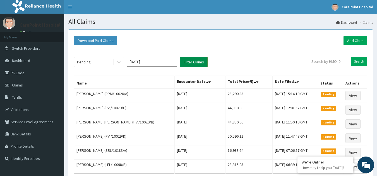
click at [197, 65] on button "Filter Claims" at bounding box center [194, 62] width 28 height 11
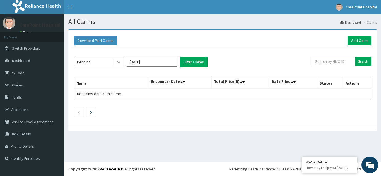
drag, startPoint x: 120, startPoint y: 62, endPoint x: 119, endPoint y: 67, distance: 4.5
click at [120, 64] on icon at bounding box center [119, 62] width 6 height 6
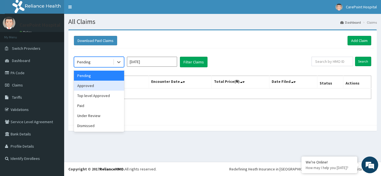
click at [93, 87] on div "Approved" at bounding box center [99, 86] width 50 height 10
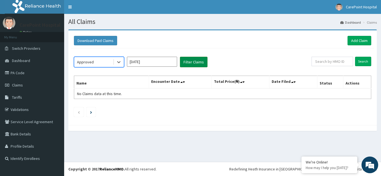
click at [202, 61] on button "Filter Claims" at bounding box center [194, 62] width 28 height 11
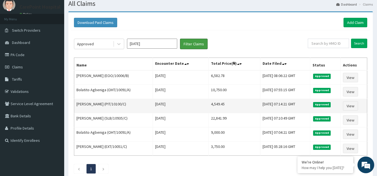
scroll to position [28, 0]
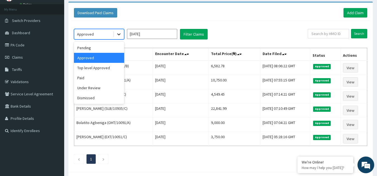
click at [118, 34] on icon at bounding box center [119, 35] width 6 height 6
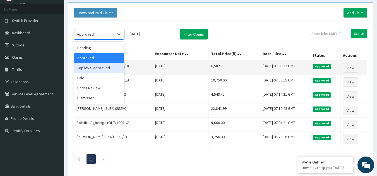
click at [95, 69] on div "Top level Approved" at bounding box center [99, 68] width 50 height 10
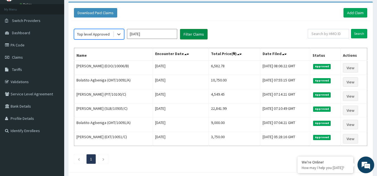
click at [197, 35] on button "Filter Claims" at bounding box center [194, 34] width 28 height 11
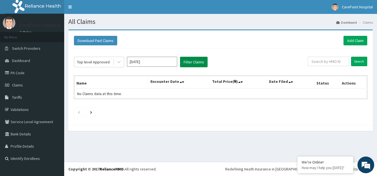
scroll to position [0, 0]
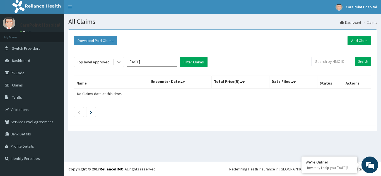
click at [123, 62] on div at bounding box center [119, 62] width 10 height 10
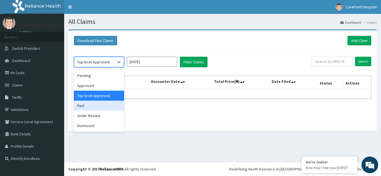
click at [83, 106] on div "Paid" at bounding box center [99, 106] width 50 height 10
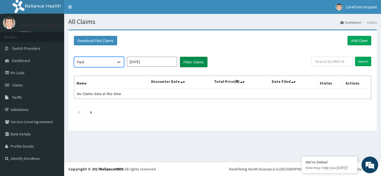
click at [202, 62] on button "Filter Claims" at bounding box center [194, 62] width 28 height 11
click at [201, 63] on button "Filter Claims" at bounding box center [194, 62] width 28 height 11
click at [119, 63] on icon at bounding box center [118, 63] width 3 height 2
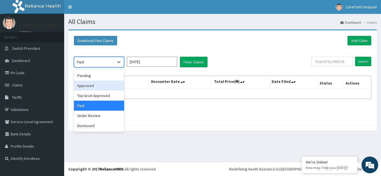
click at [84, 87] on div "Approved" at bounding box center [99, 86] width 50 height 10
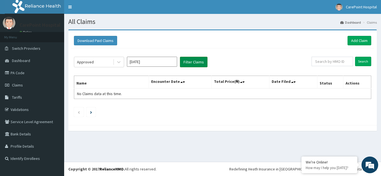
click at [195, 61] on button "Filter Claims" at bounding box center [194, 62] width 28 height 11
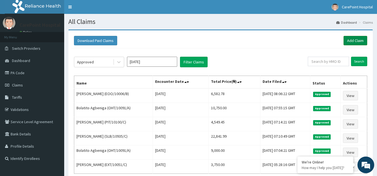
click at [354, 38] on link "Add Claim" at bounding box center [355, 40] width 24 height 9
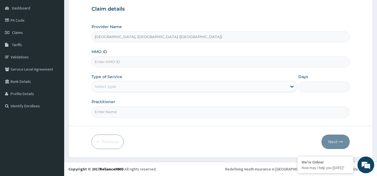
click at [109, 62] on input "HMO ID" at bounding box center [220, 62] width 258 height 11
paste input "EOO/10006/A"
type input "EOO/10006/A"
click at [109, 88] on div "Select type" at bounding box center [105, 87] width 21 height 6
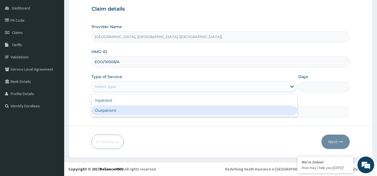
click at [109, 109] on div "Outpatient" at bounding box center [193, 111] width 205 height 10
type input "1"
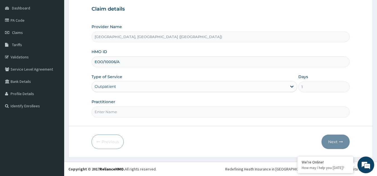
click at [109, 109] on input "Practitioner" at bounding box center [220, 112] width 258 height 11
click at [103, 112] on input "Dr, steve" at bounding box center [220, 112] width 258 height 11
type input "Dr, [PERSON_NAME]"
click at [337, 143] on button "Next" at bounding box center [335, 142] width 28 height 14
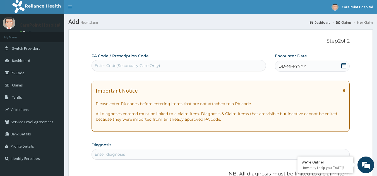
click at [142, 63] on div "Enter Code(Secondary Care Only)" at bounding box center [128, 66] width 66 height 6
paste input "PA/65CF51"
type input "PA/65CF51"
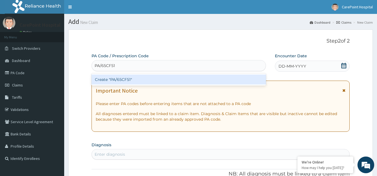
click at [143, 78] on div "Create "PA/65CF51"" at bounding box center [178, 80] width 175 height 10
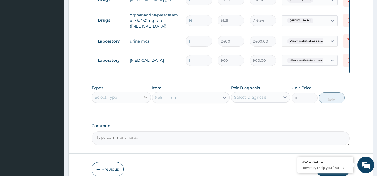
scroll to position [233, 0]
click at [129, 101] on div "Select Type" at bounding box center [116, 97] width 49 height 9
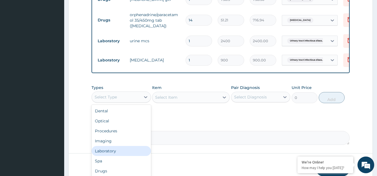
click at [109, 156] on div "Laboratory" at bounding box center [120, 151] width 59 height 10
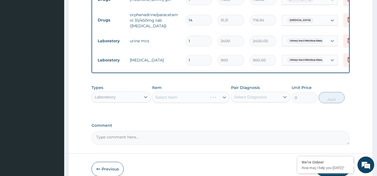
click at [189, 102] on div "Select Item" at bounding box center [191, 97] width 78 height 11
click at [190, 103] on div "Select Item" at bounding box center [191, 97] width 78 height 11
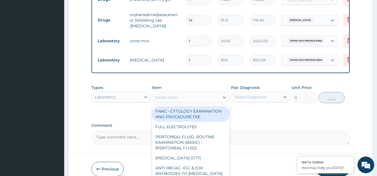
click at [192, 101] on div "Select Item" at bounding box center [185, 97] width 67 height 9
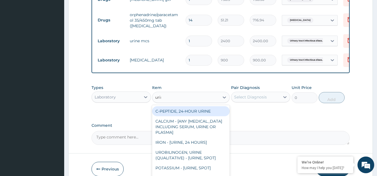
type input "urina"
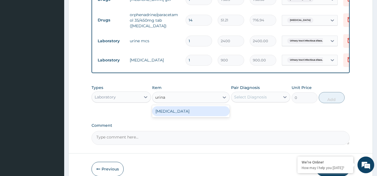
click at [206, 114] on div "URINALYSIS" at bounding box center [191, 112] width 78 height 10
type input "2187.5"
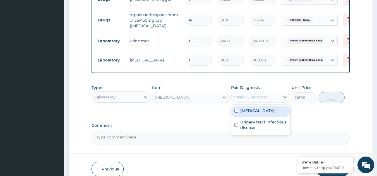
click at [254, 100] on div "Select Diagnosis" at bounding box center [250, 98] width 33 height 6
drag, startPoint x: 250, startPoint y: 114, endPoint x: 248, endPoint y: 130, distance: 15.7
click at [250, 114] on label "Pain in limb" at bounding box center [257, 111] width 35 height 6
checkbox input "true"
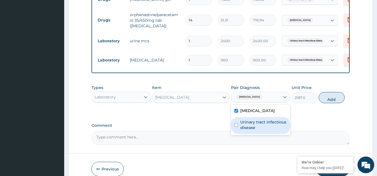
click at [248, 130] on label "Urinary tract infectious disease" at bounding box center [263, 125] width 47 height 11
checkbox input "true"
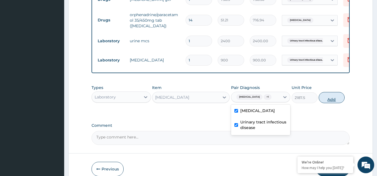
click at [326, 101] on button "Add" at bounding box center [331, 97] width 26 height 11
type input "0"
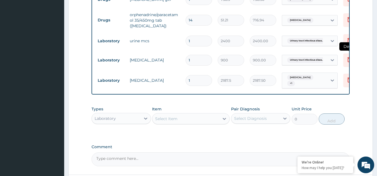
click at [347, 60] on icon at bounding box center [349, 59] width 4 height 5
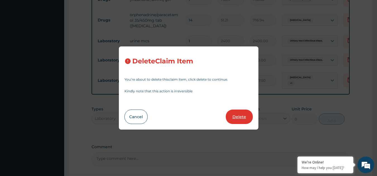
click at [242, 118] on button "Delete" at bounding box center [239, 117] width 27 height 14
type input "2187.5"
type input "2187.50"
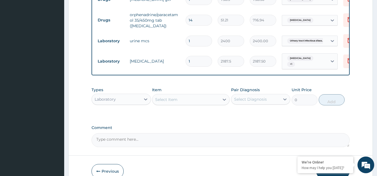
click at [183, 101] on div "Select Item" at bounding box center [185, 99] width 67 height 9
type input "urine m"
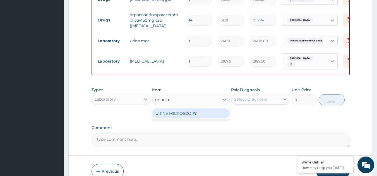
click at [189, 116] on div "URINE MICROSCOPY" at bounding box center [191, 114] width 78 height 10
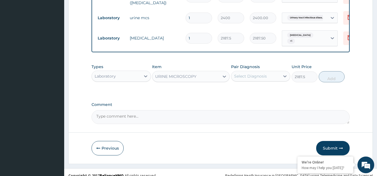
scroll to position [264, 0]
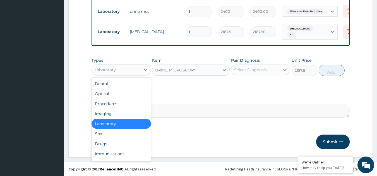
click at [123, 69] on div "Laboratory" at bounding box center [116, 70] width 49 height 9
click at [104, 146] on div "Drugs" at bounding box center [120, 144] width 59 height 10
type input "0"
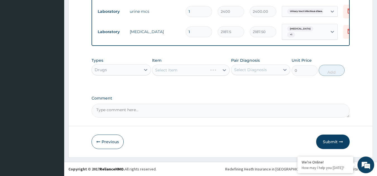
click at [193, 69] on div "Select Item" at bounding box center [191, 70] width 78 height 11
click at [193, 72] on div "Select Item" at bounding box center [191, 70] width 78 height 11
click at [202, 72] on div "Select Item" at bounding box center [185, 70] width 67 height 9
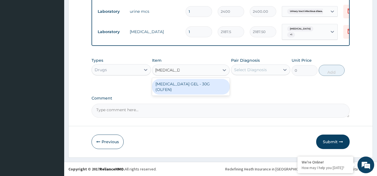
type input "diclofenac ge"
click at [205, 86] on div "DICLOFENAC GEL - 30G (OLFEN)" at bounding box center [191, 87] width 78 height 16
type input "1120"
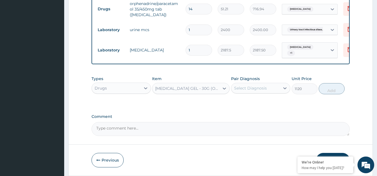
scroll to position [208, 0]
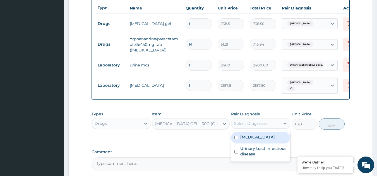
click at [268, 125] on div "Select Diagnosis" at bounding box center [255, 123] width 49 height 9
drag, startPoint x: 256, startPoint y: 139, endPoint x: 255, endPoint y: 151, distance: 11.5
click at [256, 139] on label "Pain in limb" at bounding box center [257, 138] width 35 height 6
checkbox input "true"
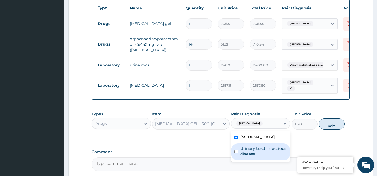
click at [254, 151] on label "Urinary tract infectious disease" at bounding box center [263, 151] width 47 height 11
checkbox input "true"
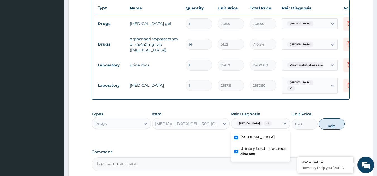
click at [338, 128] on button "Add" at bounding box center [331, 124] width 26 height 11
type input "0"
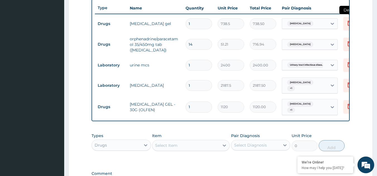
click at [346, 25] on icon at bounding box center [349, 23] width 7 height 7
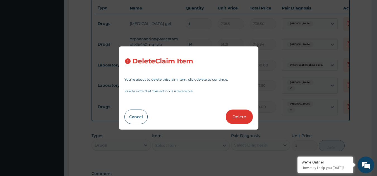
click at [240, 118] on button "Delete" at bounding box center [239, 117] width 27 height 14
type input "14"
type input "51.21"
type input "716.94"
type input "1"
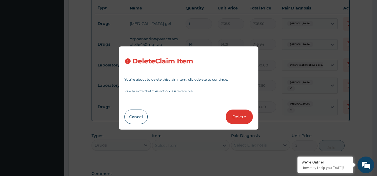
type input "2400"
type input "2400.00"
type input "2187.5"
type input "2187.50"
type input "1120"
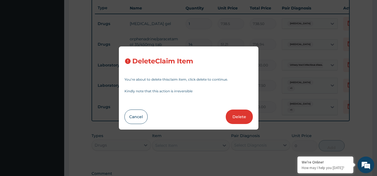
type input "1120.00"
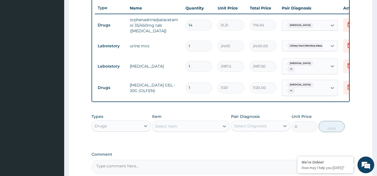
click at [117, 127] on div "Drugs" at bounding box center [116, 126] width 49 height 9
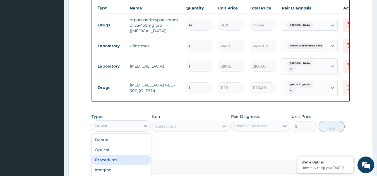
click at [112, 159] on div "Procedures" at bounding box center [120, 160] width 59 height 10
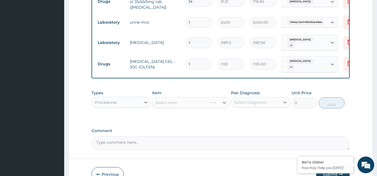
scroll to position [264, 0]
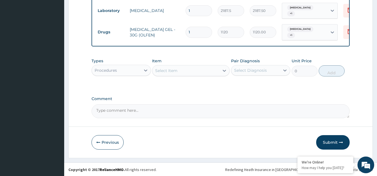
click at [192, 69] on div "Select Item" at bounding box center [185, 70] width 67 height 9
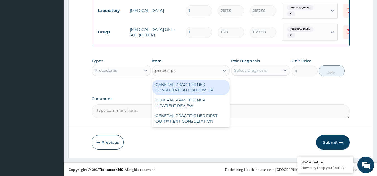
type input "general prac"
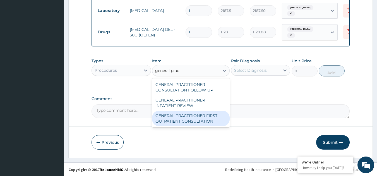
click at [189, 112] on div "GENERAL PRACTITIONER FIRST OUTPATIENT CONSULTATION" at bounding box center [191, 119] width 78 height 16
type input "3750"
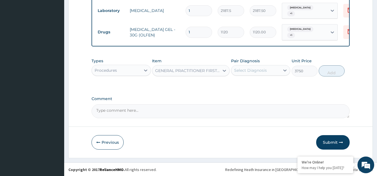
click at [254, 75] on div "Pair Diagnosis Select Diagnosis" at bounding box center [260, 67] width 59 height 18
click at [256, 72] on div "Select Diagnosis" at bounding box center [250, 71] width 33 height 6
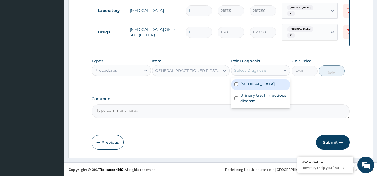
click at [254, 86] on label "Pain in limb" at bounding box center [257, 84] width 35 height 6
checkbox input "true"
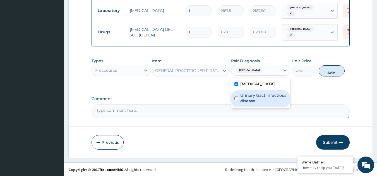
click at [253, 96] on label "Urinary tract infectious disease" at bounding box center [263, 98] width 47 height 11
checkbox input "true"
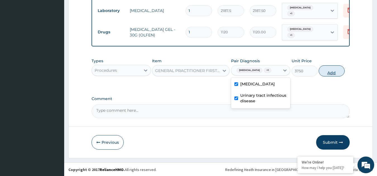
click at [325, 71] on button "Add" at bounding box center [331, 71] width 26 height 11
type input "0"
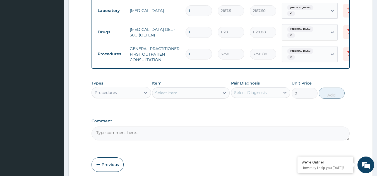
scroll to position [286, 0]
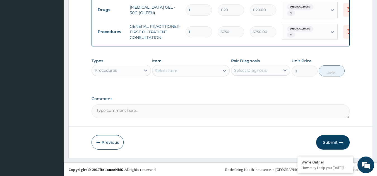
drag, startPoint x: 338, startPoint y: 144, endPoint x: 326, endPoint y: 140, distance: 12.2
click at [338, 144] on button "Submit" at bounding box center [332, 142] width 33 height 14
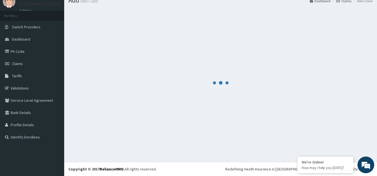
scroll to position [21, 0]
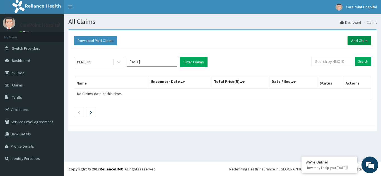
drag, startPoint x: 368, startPoint y: 41, endPoint x: 365, endPoint y: 41, distance: 3.1
click at [368, 41] on link "Add Claim" at bounding box center [359, 40] width 24 height 9
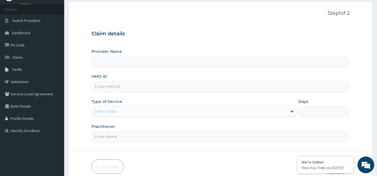
type input "[GEOGRAPHIC_DATA], [GEOGRAPHIC_DATA] ([GEOGRAPHIC_DATA])"
click at [115, 88] on input "HMO ID" at bounding box center [220, 86] width 258 height 11
paste input "EKS/10046/E"
type input "EKS/10046/E"
click at [134, 112] on div "Select type" at bounding box center [189, 111] width 195 height 9
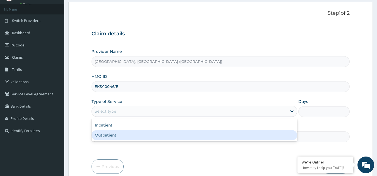
click at [124, 135] on div "Outpatient" at bounding box center [193, 135] width 205 height 10
type input "1"
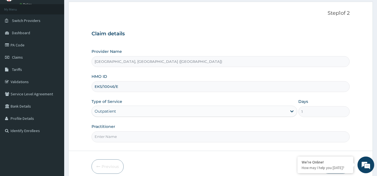
click at [121, 140] on input "Practitioner" at bounding box center [220, 137] width 258 height 11
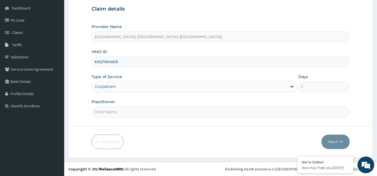
click at [115, 106] on div "Practitioner" at bounding box center [220, 108] width 258 height 18
click at [115, 108] on input "Practitioner" at bounding box center [220, 112] width 258 height 11
paste input "EKS/10046/E"
type input "EKS/10046/E"
click at [334, 145] on button "Next" at bounding box center [335, 142] width 28 height 14
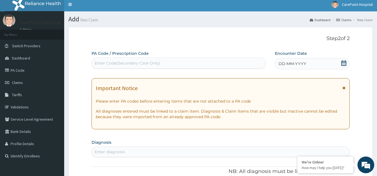
scroll to position [0, 0]
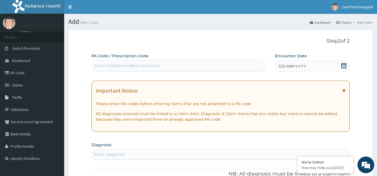
click at [197, 66] on div "Enter Code(Secondary Care Only)" at bounding box center [179, 65] width 174 height 9
paste input "PA/2C8E23"
type input "PA/2C8E23"
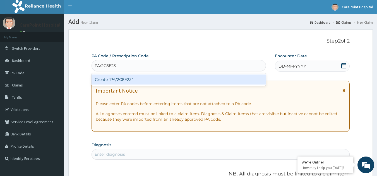
click at [180, 81] on div "Create "PA/2C8E23"" at bounding box center [178, 80] width 175 height 10
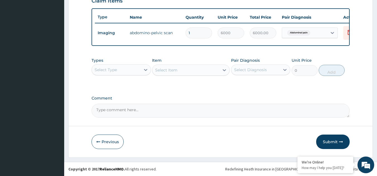
scroll to position [203, 0]
click at [130, 70] on div "Select Type" at bounding box center [116, 70] width 49 height 9
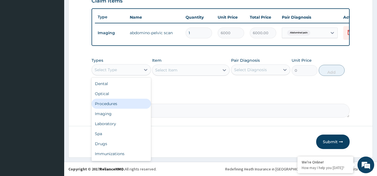
drag, startPoint x: 113, startPoint y: 105, endPoint x: 117, endPoint y: 104, distance: 4.3
click at [113, 105] on div "Procedures" at bounding box center [120, 104] width 59 height 10
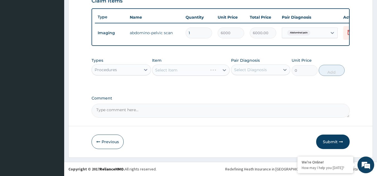
click at [180, 71] on div "Select Item" at bounding box center [191, 70] width 78 height 11
click at [210, 69] on div "Select Item" at bounding box center [185, 70] width 67 height 9
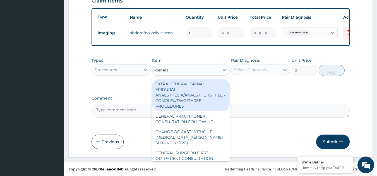
type input "general"
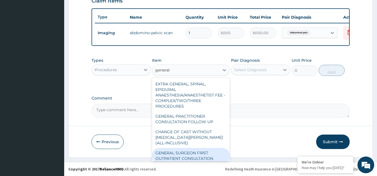
click at [184, 154] on div "GENERAL SURGEON FIRST OUTPATIENT CONSULTATION" at bounding box center [191, 156] width 78 height 16
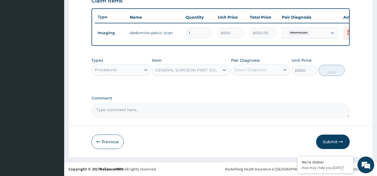
type input "22500"
click at [195, 72] on div "GENERAL SURGEON FIRST OUTPATIENT CONSULTATION" at bounding box center [187, 70] width 65 height 6
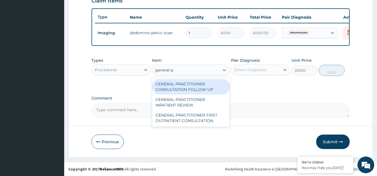
scroll to position [0, 0]
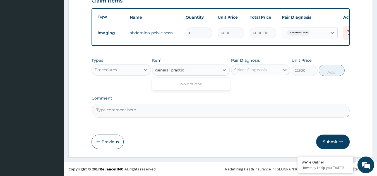
type input "general practi"
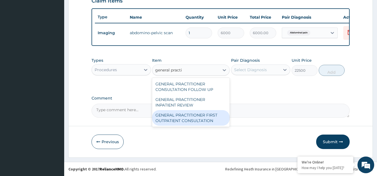
click at [206, 116] on div "GENERAL PRACTITIONER FIRST OUTPATIENT CONSULTATION" at bounding box center [191, 118] width 78 height 16
type input "3750"
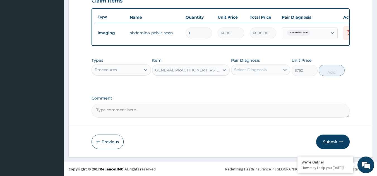
click at [253, 71] on div "Select Diagnosis" at bounding box center [250, 70] width 33 height 6
click at [246, 87] on div "Abdominal pain" at bounding box center [260, 84] width 59 height 11
checkbox input "true"
click at [336, 73] on button "Add" at bounding box center [331, 70] width 26 height 11
type input "0"
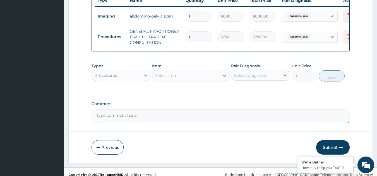
scroll to position [226, 0]
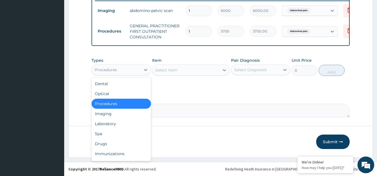
click at [125, 72] on div "Procedures" at bounding box center [116, 70] width 49 height 9
drag, startPoint x: 115, startPoint y: 126, endPoint x: 112, endPoint y: 117, distance: 8.7
click at [114, 126] on div "Laboratory" at bounding box center [120, 124] width 59 height 10
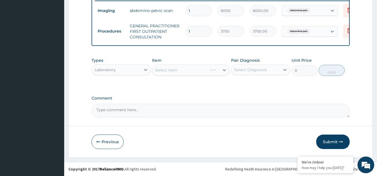
click at [124, 70] on div "Laboratory" at bounding box center [116, 70] width 49 height 9
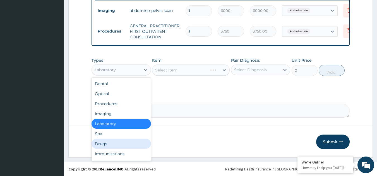
click at [106, 142] on div "Drugs" at bounding box center [120, 144] width 59 height 10
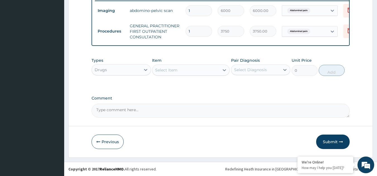
click at [165, 71] on div "Select Item" at bounding box center [166, 70] width 22 height 6
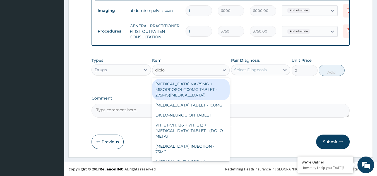
type input "dicl"
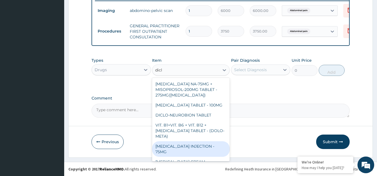
scroll to position [28, 0]
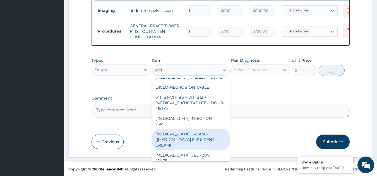
click at [197, 136] on div "[MEDICAL_DATA] CREAM - ([MEDICAL_DATA] EMULGENT CREAM)" at bounding box center [191, 139] width 78 height 21
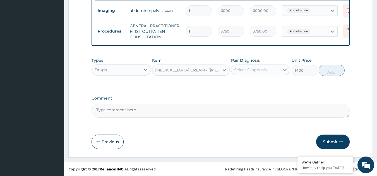
click at [188, 72] on div "[MEDICAL_DATA] CREAM - ([MEDICAL_DATA] EMULGENT CREAM)" at bounding box center [187, 70] width 65 height 6
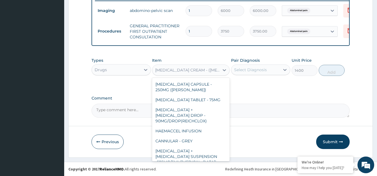
scroll to position [4794, 0]
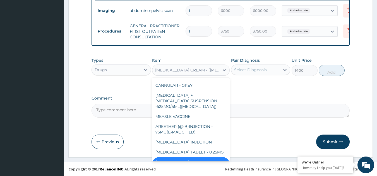
type input "1120"
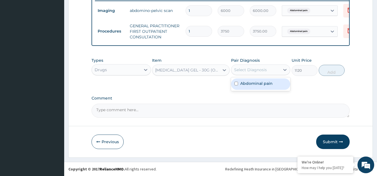
click at [258, 72] on div "Select Diagnosis" at bounding box center [250, 70] width 33 height 6
click at [255, 86] on label "Abdominal pain" at bounding box center [256, 84] width 32 height 6
checkbox input "true"
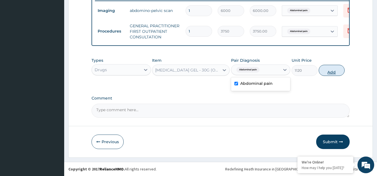
click at [334, 72] on button "Add" at bounding box center [331, 70] width 26 height 11
type input "0"
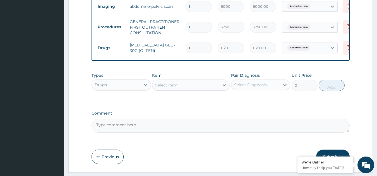
click at [169, 88] on div "Select Item" at bounding box center [166, 86] width 22 height 6
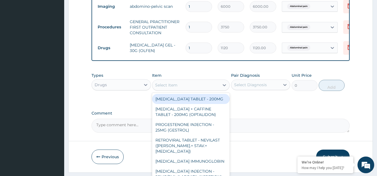
paste input "[MEDICAL_DATA]"
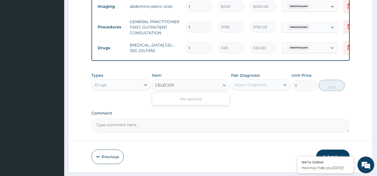
type input "CELECO"
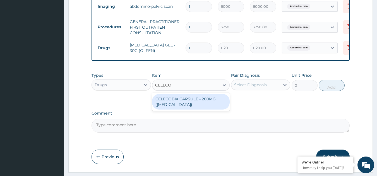
click at [205, 101] on div "CELECOBIX CAPSULE - 200MG ([MEDICAL_DATA])" at bounding box center [191, 102] width 78 height 16
type input "224"
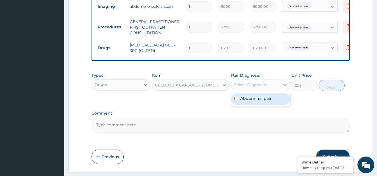
click at [251, 88] on div "Select Diagnosis" at bounding box center [250, 85] width 33 height 6
click at [253, 100] on label "Abdominal pain" at bounding box center [256, 99] width 32 height 6
checkbox input "true"
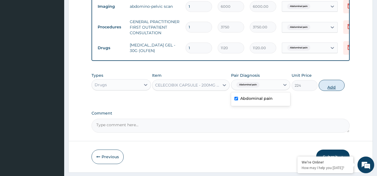
click at [333, 91] on button "Add" at bounding box center [331, 85] width 26 height 11
type input "0"
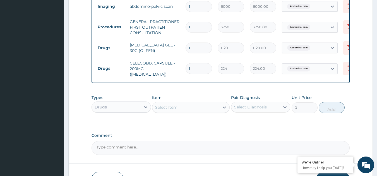
type input "14"
type input "3136.00"
type input "14"
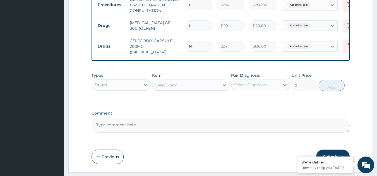
scroll to position [264, 0]
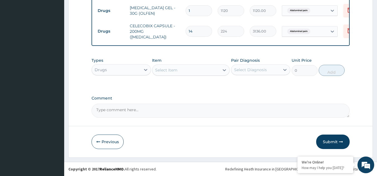
click at [173, 67] on div "Select Item" at bounding box center [166, 70] width 22 height 6
click at [175, 72] on div "Select Item" at bounding box center [166, 70] width 22 height 6
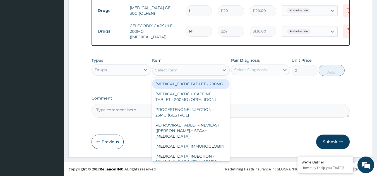
paste input "HYOCI"
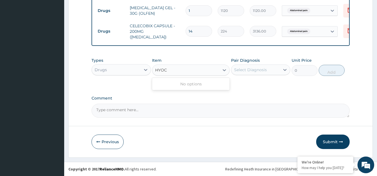
type input "HYO"
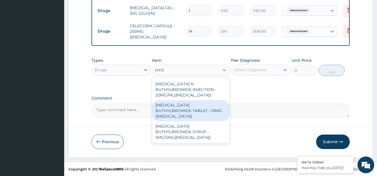
click at [183, 105] on div "[MEDICAL_DATA] BUTHYLBROMIDE TABLET - 10MG ([MEDICAL_DATA])" at bounding box center [191, 110] width 78 height 21
type input "56"
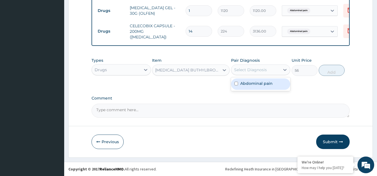
click at [244, 69] on div "Select Diagnosis" at bounding box center [250, 70] width 33 height 6
click at [249, 84] on label "Abdominal pain" at bounding box center [256, 84] width 32 height 6
checkbox input "true"
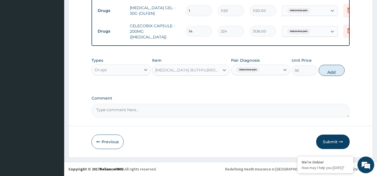
click at [330, 72] on button "Add" at bounding box center [331, 70] width 26 height 11
type input "0"
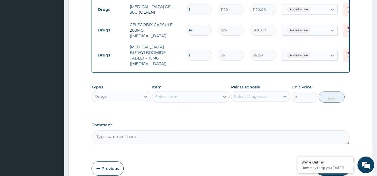
click at [208, 55] on input "1" at bounding box center [198, 55] width 26 height 11
type input "10"
type input "560.00"
type input "10"
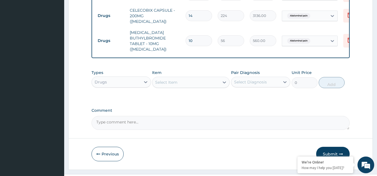
scroll to position [292, 0]
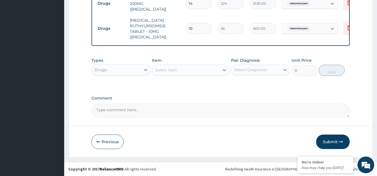
click at [168, 69] on div "Select Item" at bounding box center [166, 70] width 22 height 6
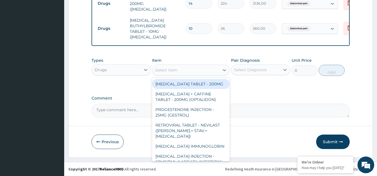
paste input "[MEDICAL_DATA]"
type input "[MEDICAL_DATA]"
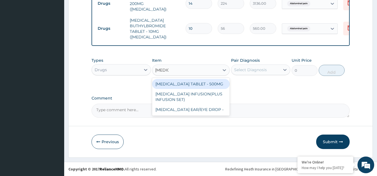
click at [183, 84] on div "[MEDICAL_DATA] TABLET - 500MG" at bounding box center [191, 84] width 78 height 10
type input "196"
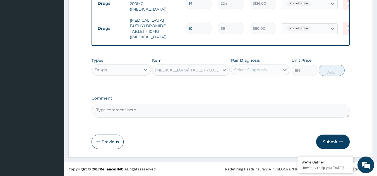
click at [258, 70] on div "Select Diagnosis" at bounding box center [250, 70] width 33 height 6
drag, startPoint x: 258, startPoint y: 83, endPoint x: 271, endPoint y: 80, distance: 12.5
click at [258, 83] on label "Abdominal pain" at bounding box center [256, 84] width 32 height 6
checkbox input "true"
click at [324, 71] on button "Add" at bounding box center [331, 70] width 26 height 11
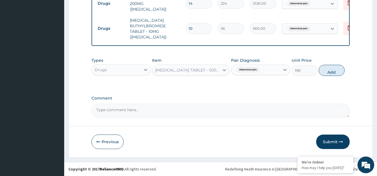
type input "0"
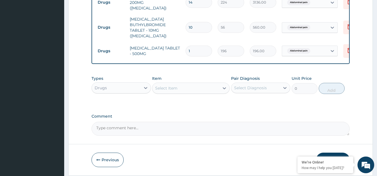
click at [194, 49] on input "1" at bounding box center [198, 51] width 26 height 11
type input "10"
type input "1960.00"
type input "10"
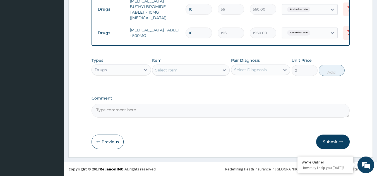
scroll to position [311, 0]
click at [326, 147] on button "Submit" at bounding box center [332, 142] width 33 height 14
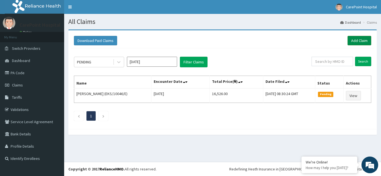
click at [361, 40] on link "Add Claim" at bounding box center [359, 40] width 24 height 9
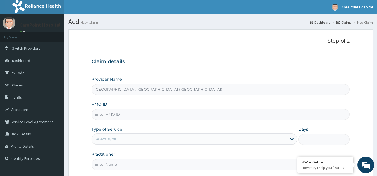
click at [102, 114] on input "HMO ID" at bounding box center [220, 114] width 258 height 11
paste input "RPM/10027/A"
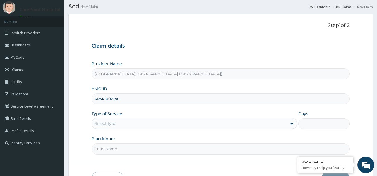
scroll to position [28, 0]
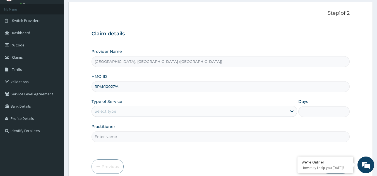
type input "RPM/10027/A"
click at [103, 108] on div "Select type" at bounding box center [189, 111] width 195 height 9
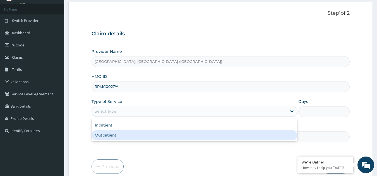
click at [103, 132] on div "Outpatient" at bounding box center [193, 135] width 205 height 10
type input "1"
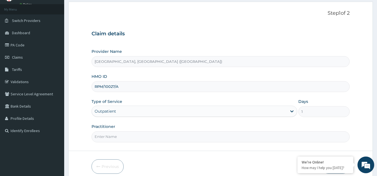
click at [111, 134] on input "Practitioner" at bounding box center [220, 137] width 258 height 11
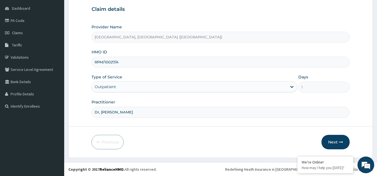
scroll to position [53, 0]
type input "Dr, [PERSON_NAME]"
click at [333, 146] on button "Next" at bounding box center [335, 142] width 28 height 14
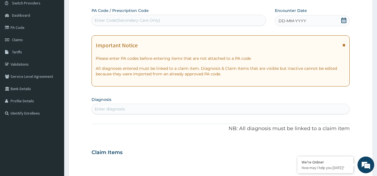
scroll to position [0, 0]
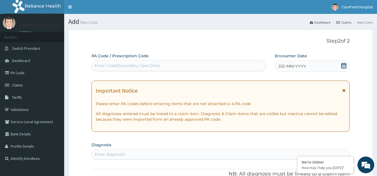
click at [121, 61] on div "Enter Code(Secondary Care Only)" at bounding box center [179, 65] width 174 height 9
paste input "PA/AA4BE5"
type input "PA/AA4BE5"
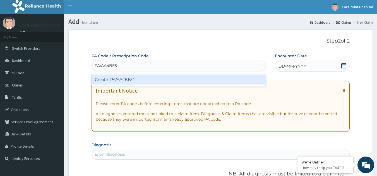
click at [133, 78] on div "Create "PA/AA4BE5"" at bounding box center [178, 80] width 175 height 10
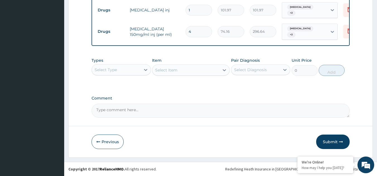
scroll to position [227, 0]
click at [122, 66] on div "Select Type" at bounding box center [116, 70] width 49 height 9
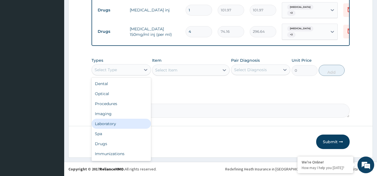
drag, startPoint x: 113, startPoint y: 124, endPoint x: 124, endPoint y: 112, distance: 16.2
click at [113, 124] on div "Laboratory" at bounding box center [120, 124] width 59 height 10
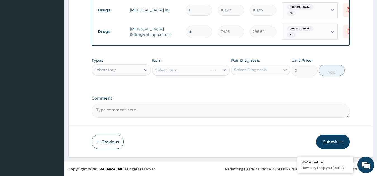
click at [117, 71] on div "Laboratory" at bounding box center [116, 70] width 49 height 9
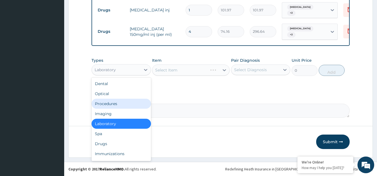
click at [118, 102] on div "Procedures" at bounding box center [120, 104] width 59 height 10
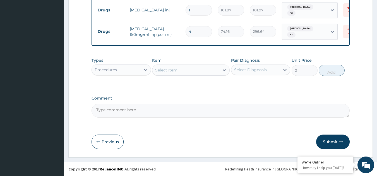
click at [177, 69] on div "Select Item" at bounding box center [166, 70] width 22 height 6
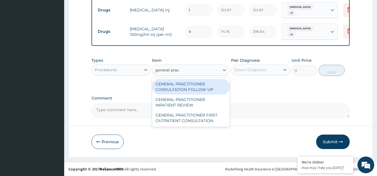
type input "general pract"
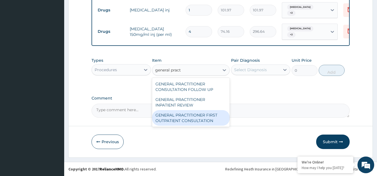
click at [192, 119] on div "GENERAL PRACTITIONER FIRST OUTPATIENT CONSULTATION" at bounding box center [191, 118] width 78 height 16
type input "3750"
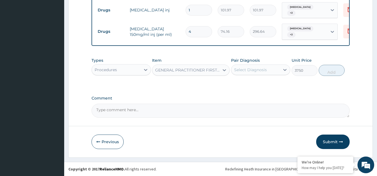
click at [255, 71] on div "Select Diagnosis" at bounding box center [250, 70] width 33 height 6
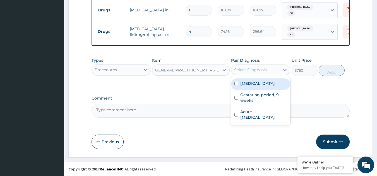
click at [251, 86] on label "[MEDICAL_DATA]" at bounding box center [257, 84] width 35 height 6
checkbox input "true"
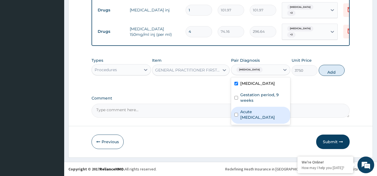
click at [250, 117] on label "Acute [MEDICAL_DATA]" at bounding box center [263, 114] width 47 height 11
checkbox input "true"
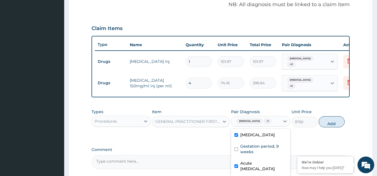
scroll to position [199, 0]
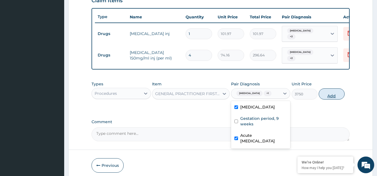
click at [326, 100] on button "Add" at bounding box center [331, 94] width 26 height 11
type input "0"
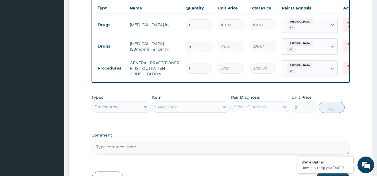
scroll to position [250, 0]
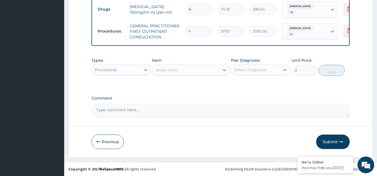
click at [121, 70] on div "Procedures" at bounding box center [116, 70] width 49 height 9
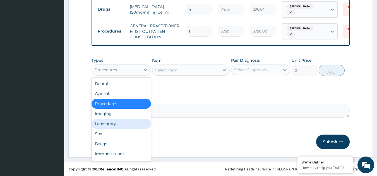
click at [116, 125] on div "Laboratory" at bounding box center [120, 124] width 59 height 10
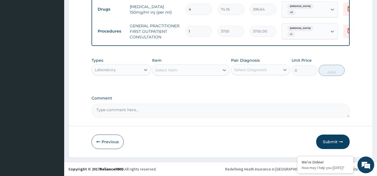
click at [173, 71] on div "Select Item" at bounding box center [166, 70] width 22 height 6
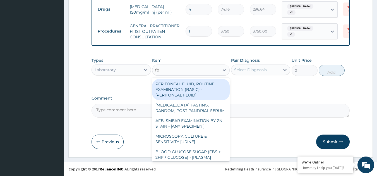
type input "fbc"
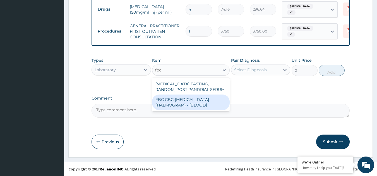
click at [182, 98] on div "FBC CBC-[MEDICAL_DATA] (HAEMOGRAM) - [BLOOD]" at bounding box center [191, 103] width 78 height 16
type input "5000"
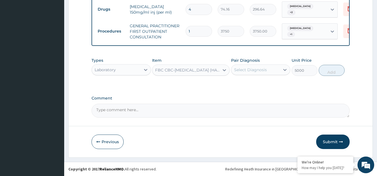
drag, startPoint x: 249, startPoint y: 63, endPoint x: 252, endPoint y: 64, distance: 2.9
click at [250, 63] on div "Pair Diagnosis Select Diagnosis" at bounding box center [260, 67] width 59 height 18
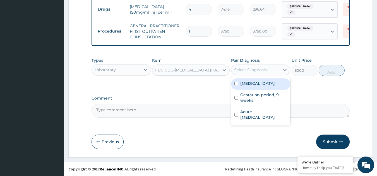
click at [252, 70] on div "Select Diagnosis" at bounding box center [250, 70] width 33 height 6
click at [255, 86] on label "[MEDICAL_DATA]" at bounding box center [257, 84] width 35 height 6
checkbox input "true"
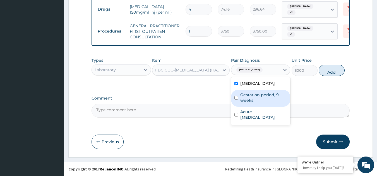
click at [254, 103] on label "Gestation period, 9 weeks" at bounding box center [263, 97] width 47 height 11
checkbox input "true"
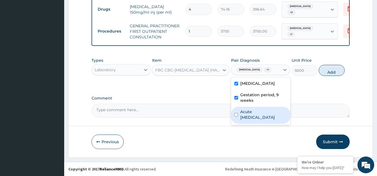
click at [258, 120] on label "Acute [MEDICAL_DATA]" at bounding box center [263, 114] width 47 height 11
checkbox input "true"
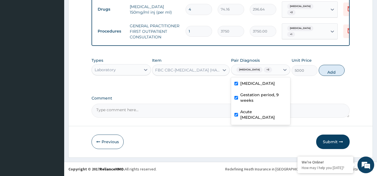
click at [334, 72] on button "Add" at bounding box center [331, 70] width 26 height 11
type input "0"
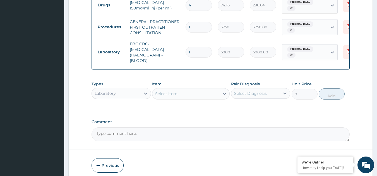
click at [164, 97] on div "Select Item" at bounding box center [166, 94] width 22 height 6
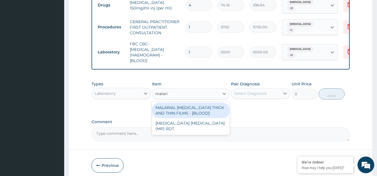
type input "[MEDICAL_DATA]"
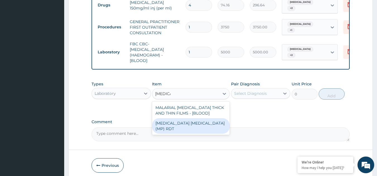
click at [189, 124] on div "[MEDICAL_DATA] [MEDICAL_DATA] (MP) RDT" at bounding box center [191, 126] width 78 height 16
type input "2000"
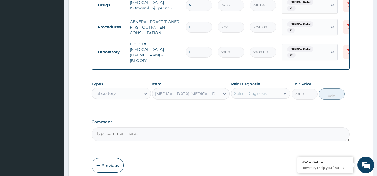
click at [247, 96] on div "Select Diagnosis" at bounding box center [250, 94] width 33 height 6
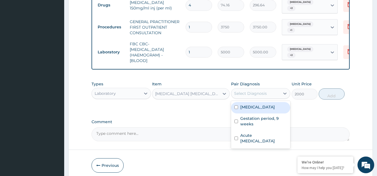
drag, startPoint x: 249, startPoint y: 113, endPoint x: 248, endPoint y: 117, distance: 4.5
click at [249, 110] on label "[MEDICAL_DATA]" at bounding box center [257, 108] width 35 height 6
checkbox input "true"
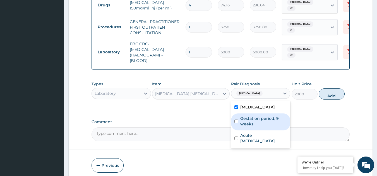
drag, startPoint x: 246, startPoint y: 130, endPoint x: 246, endPoint y: 141, distance: 10.6
click at [246, 127] on label "Gestation period, 9 weeks" at bounding box center [263, 121] width 47 height 11
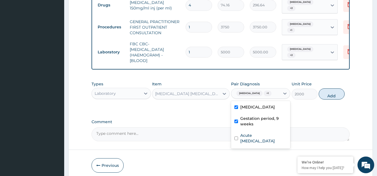
click at [248, 131] on div "Gestation period, 9 weeks" at bounding box center [260, 122] width 59 height 17
checkbox input "false"
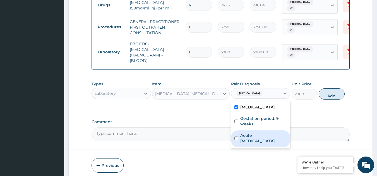
click at [266, 144] on label "Acute [MEDICAL_DATA]" at bounding box center [263, 138] width 47 height 11
checkbox input "true"
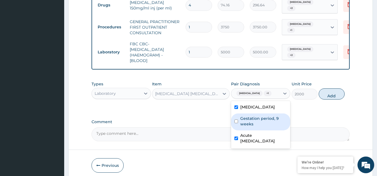
click at [327, 100] on button "Add" at bounding box center [331, 94] width 26 height 11
type input "0"
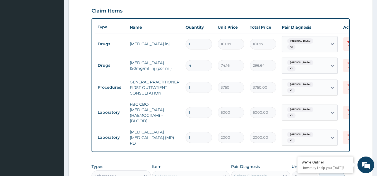
scroll to position [187, 0]
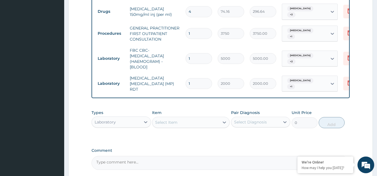
type input "0"
type input "0.00"
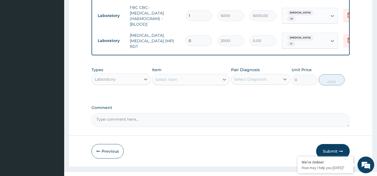
scroll to position [299, 0]
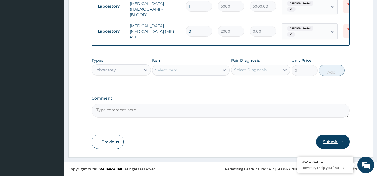
type input "0"
click at [335, 144] on button "Submit" at bounding box center [332, 142] width 33 height 14
click at [192, 26] on input "0" at bounding box center [198, 31] width 26 height 11
type input "1"
type input "2000.00"
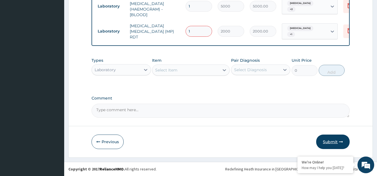
type input "1"
click at [333, 143] on button "Submit" at bounding box center [332, 142] width 33 height 14
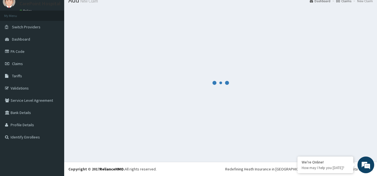
scroll to position [21, 0]
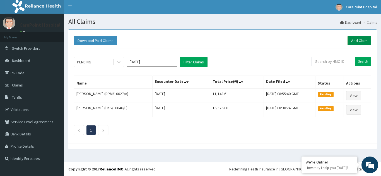
click at [363, 41] on link "Add Claim" at bounding box center [359, 40] width 24 height 9
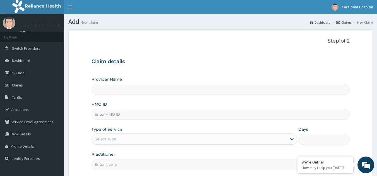
type input "[GEOGRAPHIC_DATA], [GEOGRAPHIC_DATA] ([GEOGRAPHIC_DATA])"
click at [122, 114] on input "HMO ID" at bounding box center [220, 114] width 258 height 11
paste input "EOO/10006/A"
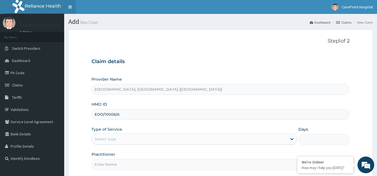
type input "EOO/10006/A"
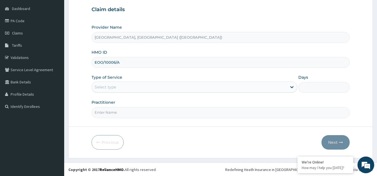
scroll to position [53, 0]
click at [119, 88] on div "Select type" at bounding box center [189, 86] width 195 height 9
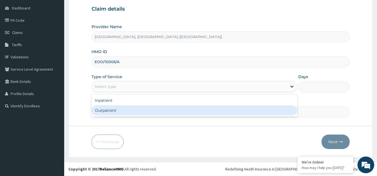
click at [112, 110] on div "Outpatient" at bounding box center [193, 111] width 205 height 10
type input "1"
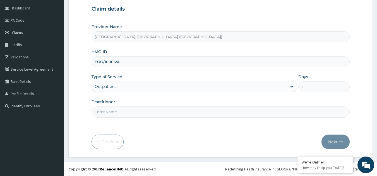
click at [113, 114] on input "Practitioner" at bounding box center [220, 112] width 258 height 11
paste input "EOO/10006/A"
type input "EOO/10006/A"
click at [337, 143] on button "Next" at bounding box center [335, 142] width 28 height 14
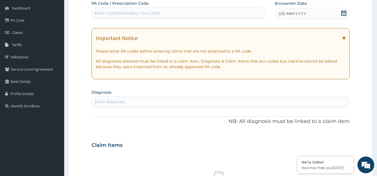
click at [114, 12] on div "Enter Code(Secondary Care Only)" at bounding box center [128, 13] width 66 height 6
paste input "PA/037812"
type input "PA/037812"
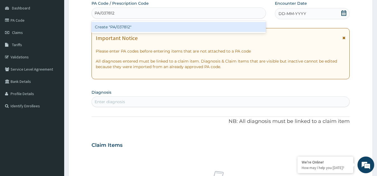
click at [123, 26] on div "Create "PA/037812"" at bounding box center [178, 27] width 175 height 10
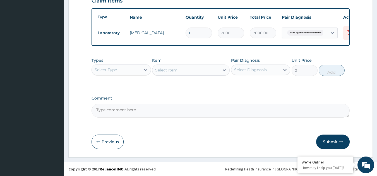
scroll to position [203, 0]
drag, startPoint x: 124, startPoint y: 69, endPoint x: 127, endPoint y: 71, distance: 3.6
click at [124, 69] on div "Select Type" at bounding box center [116, 70] width 49 height 9
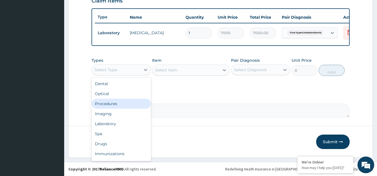
click at [116, 106] on div "Procedures" at bounding box center [120, 104] width 59 height 10
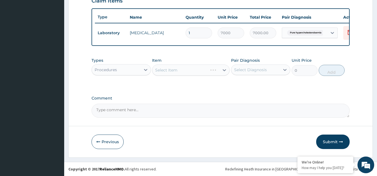
click at [172, 71] on div "Select Item" at bounding box center [191, 70] width 78 height 11
click at [167, 71] on div "Select Item" at bounding box center [166, 70] width 22 height 6
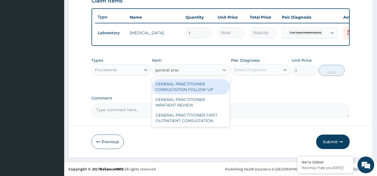
type input "general pract"
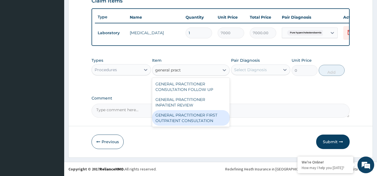
click at [174, 118] on div "GENERAL PRACTITIONER FIRST OUTPATIENT CONSULTATION" at bounding box center [191, 118] width 78 height 16
type input "3750"
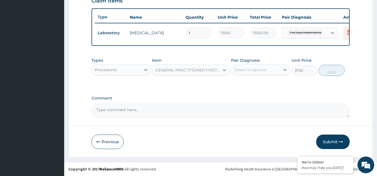
click at [256, 68] on div "Select Diagnosis" at bounding box center [250, 70] width 33 height 6
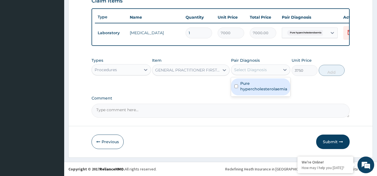
drag, startPoint x: 257, startPoint y: 88, endPoint x: 284, endPoint y: 82, distance: 27.7
click at [258, 88] on label "Pure hypercholesterolaemia" at bounding box center [263, 86] width 47 height 11
checkbox input "true"
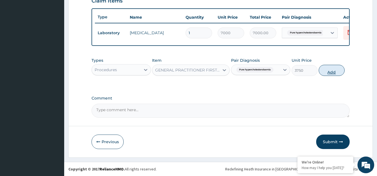
click at [330, 72] on button "Add" at bounding box center [331, 70] width 26 height 11
type input "0"
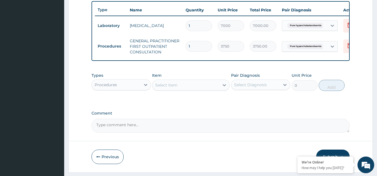
scroll to position [226, 0]
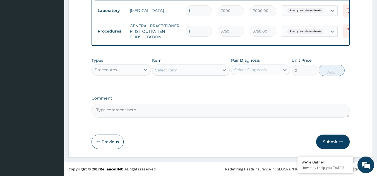
click at [340, 147] on button "Submit" at bounding box center [332, 142] width 33 height 14
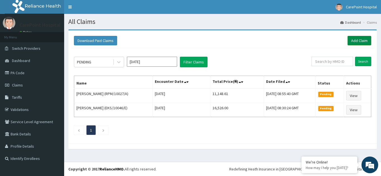
click at [362, 45] on link "Add Claim" at bounding box center [359, 40] width 24 height 9
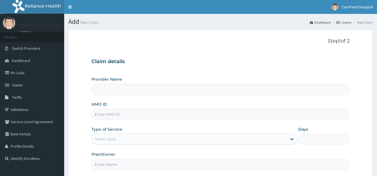
type input "[GEOGRAPHIC_DATA], [GEOGRAPHIC_DATA] ([GEOGRAPHIC_DATA])"
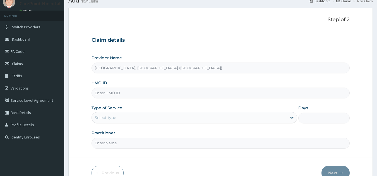
scroll to position [28, 0]
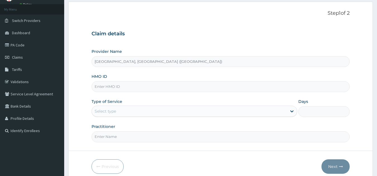
click at [104, 89] on input "HMO ID" at bounding box center [220, 86] width 258 height 11
paste input "FBL/10448/A"
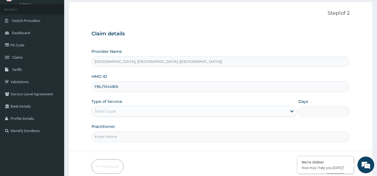
type input "FBL/10448/A"
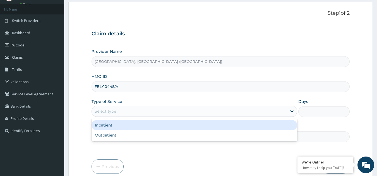
click at [111, 111] on div "Select type" at bounding box center [105, 112] width 21 height 6
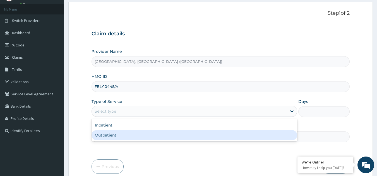
click at [115, 137] on div "Outpatient" at bounding box center [193, 135] width 205 height 10
type input "1"
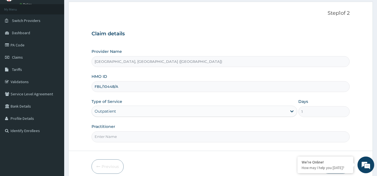
click at [113, 140] on input "Practitioner" at bounding box center [220, 137] width 258 height 11
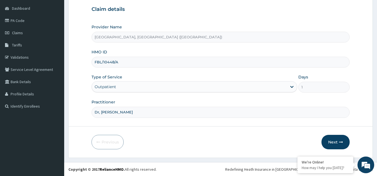
scroll to position [53, 0]
type input "Dr, [PERSON_NAME]"
click at [333, 143] on button "Next" at bounding box center [335, 142] width 28 height 14
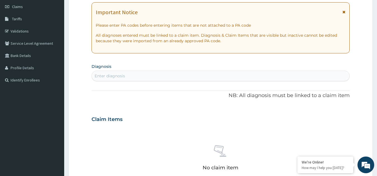
scroll to position [0, 0]
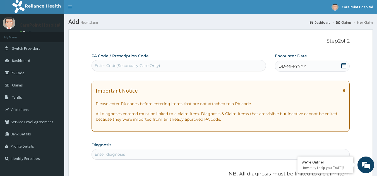
click at [125, 64] on div "Enter Code(Secondary Care Only)" at bounding box center [128, 66] width 66 height 6
paste input "PA/E2A3E5"
type input "PA/E2A3E5"
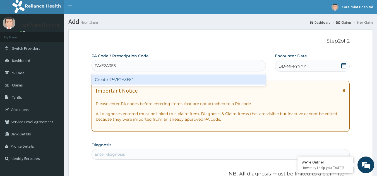
click at [127, 79] on div "Create "PA/E2A3E5"" at bounding box center [178, 80] width 175 height 10
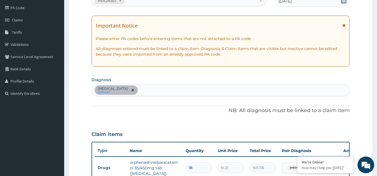
scroll to position [55, 0]
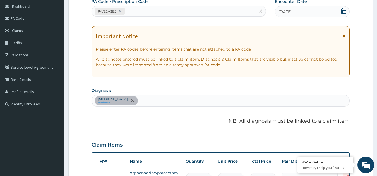
click at [135, 9] on div "PA/E2A3E5" at bounding box center [174, 11] width 164 height 9
paste input "PA/2C3623"
type input "PA/2C3623"
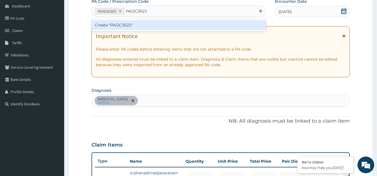
click at [138, 26] on div "Create "PA/2C3623"" at bounding box center [178, 25] width 175 height 10
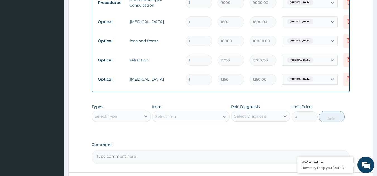
scroll to position [290, 0]
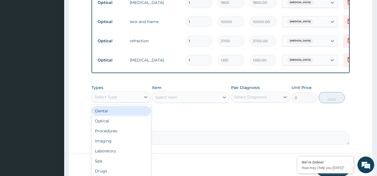
click at [126, 102] on div "Select Type" at bounding box center [116, 97] width 49 height 9
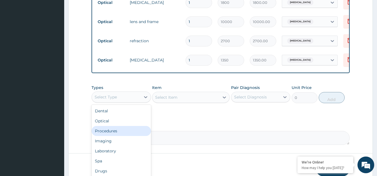
click at [115, 135] on div "Procedures" at bounding box center [120, 131] width 59 height 10
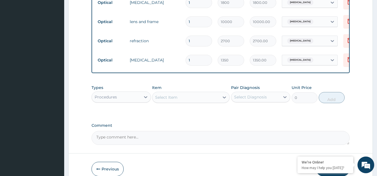
click at [174, 100] on div "Select Item" at bounding box center [166, 98] width 22 height 6
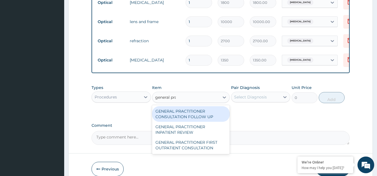
type input "general prac"
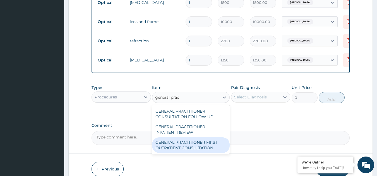
click at [194, 153] on div "GENERAL PRACTITIONER FIRST OUTPATIENT CONSULTATION" at bounding box center [191, 146] width 78 height 16
type input "3750"
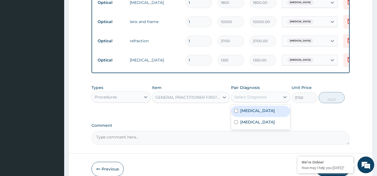
click at [258, 98] on div "Select Diagnosis" at bounding box center [255, 97] width 49 height 9
click at [254, 115] on div "[MEDICAL_DATA]" at bounding box center [260, 111] width 59 height 11
checkbox input "true"
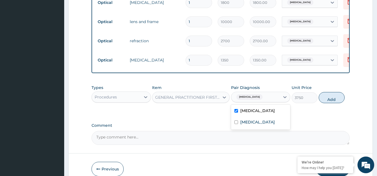
click at [256, 125] on label "[MEDICAL_DATA]" at bounding box center [257, 123] width 35 height 6
checkbox input "true"
click at [333, 102] on button "Add" at bounding box center [331, 97] width 26 height 11
type input "0"
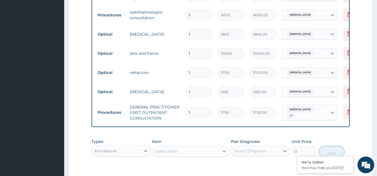
scroll to position [318, 0]
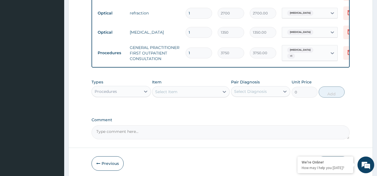
click at [168, 95] on div "Select Item" at bounding box center [166, 92] width 22 height 6
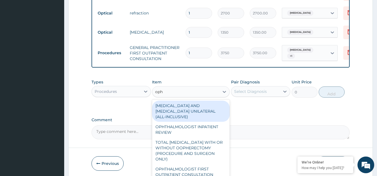
type input "opht"
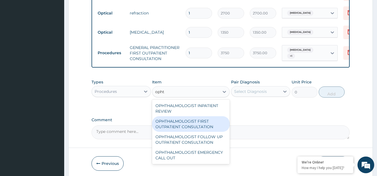
click at [181, 130] on div "OPHTHALMOLOGIST FIRST OUTPATIENT CONSULTATION" at bounding box center [191, 125] width 78 height 16
type input "35000"
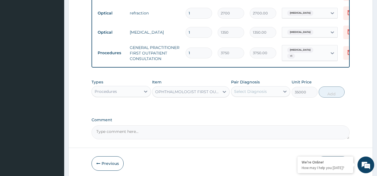
click at [187, 93] on div "OPHTHALMOLOGIST FIRST OUTPATIENT CONSULTATION" at bounding box center [187, 92] width 65 height 6
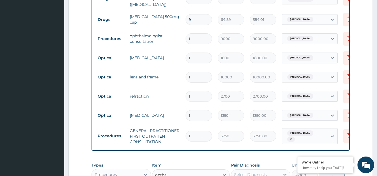
scroll to position [234, 0]
type input "optha"
drag, startPoint x: 130, startPoint y: 37, endPoint x: 145, endPoint y: 35, distance: 15.4
click at [145, 35] on td "ophthalmologist consultation" at bounding box center [155, 39] width 56 height 17
copy td "ophthal"
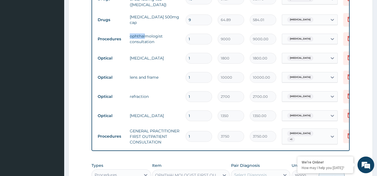
scroll to position [290, 0]
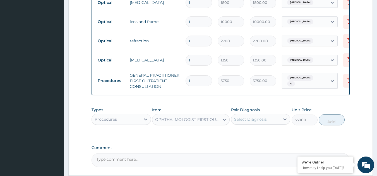
click at [170, 123] on div "OPHTHALMOLOGIST FIRST OUTPATIENT CONSULTATION" at bounding box center [187, 120] width 65 height 6
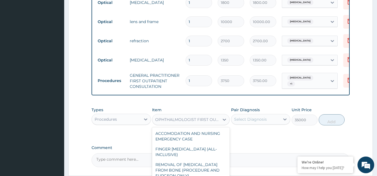
scroll to position [3963, 0]
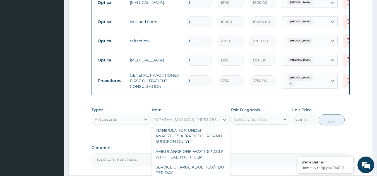
paste input "ophthal"
type input "ophthal"
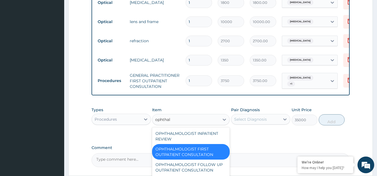
click at [204, 160] on div "OPHTHALMOLOGIST FIRST OUTPATIENT CONSULTATION" at bounding box center [191, 152] width 78 height 16
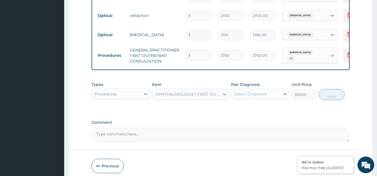
scroll to position [316, 0]
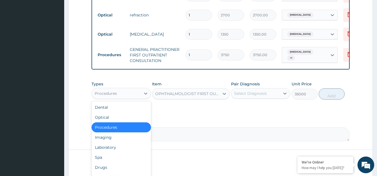
click at [139, 98] on div "Procedures" at bounding box center [116, 93] width 49 height 9
drag, startPoint x: 118, startPoint y: 123, endPoint x: 149, endPoint y: 116, distance: 31.0
click at [118, 123] on div "Optical" at bounding box center [120, 118] width 59 height 10
type input "0"
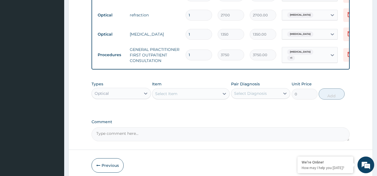
click at [179, 98] on div "Select Item" at bounding box center [185, 93] width 67 height 9
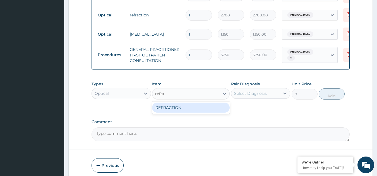
type input "refrac"
click at [217, 111] on div "REFRACTION" at bounding box center [191, 108] width 78 height 10
type input "2400"
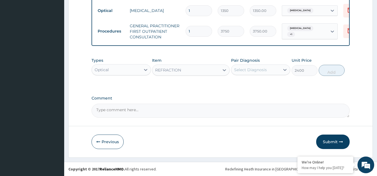
scroll to position [344, 0]
click at [164, 70] on div "REFRACTION" at bounding box center [168, 70] width 26 height 6
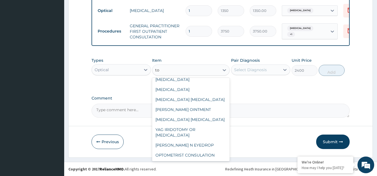
scroll to position [0, 0]
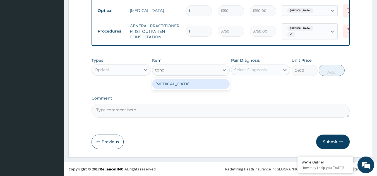
type input "tonom"
click at [184, 88] on div "[MEDICAL_DATA]" at bounding box center [191, 84] width 78 height 10
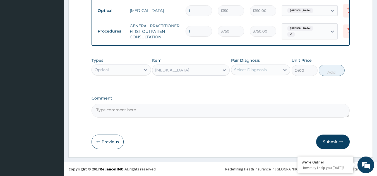
scroll to position [344, 0]
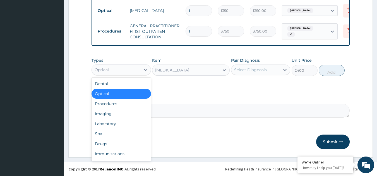
click at [130, 71] on div "Optical" at bounding box center [116, 70] width 49 height 9
click at [112, 125] on div "Laboratory" at bounding box center [120, 124] width 59 height 10
type input "0"
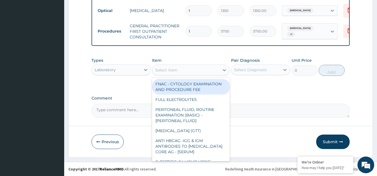
click at [187, 70] on div "Select Item" at bounding box center [185, 70] width 67 height 9
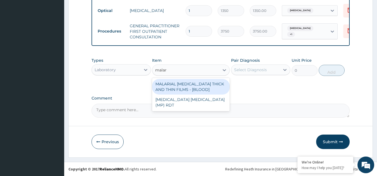
type input "malari"
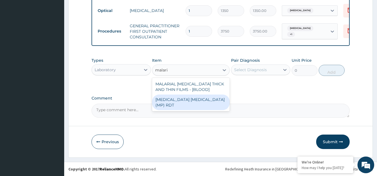
drag, startPoint x: 185, startPoint y: 99, endPoint x: 238, endPoint y: 83, distance: 55.1
click at [187, 100] on div "[MEDICAL_DATA] [MEDICAL_DATA] (MP) RDT" at bounding box center [191, 103] width 78 height 16
type input "2000"
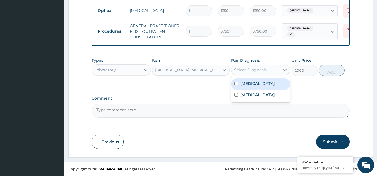
click at [266, 71] on div "Select Diagnosis" at bounding box center [250, 70] width 33 height 6
click at [262, 85] on div "[MEDICAL_DATA]" at bounding box center [260, 84] width 59 height 11
checkbox input "true"
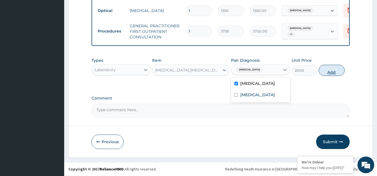
click at [330, 71] on button "Add" at bounding box center [331, 70] width 26 height 11
type input "0"
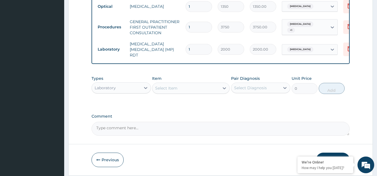
click at [174, 91] on div "Select Item" at bounding box center [166, 89] width 22 height 6
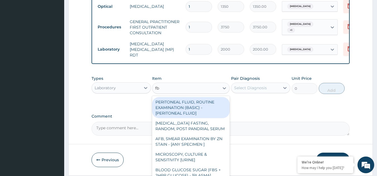
type input "fbc"
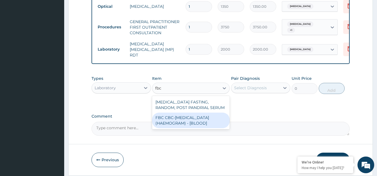
click at [187, 124] on div "FBC CBC-[MEDICAL_DATA] (HAEMOGRAM) - [BLOOD]" at bounding box center [191, 121] width 78 height 16
type input "5000"
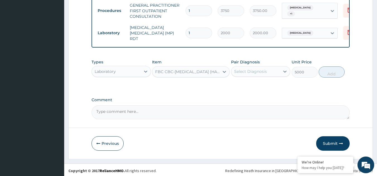
scroll to position [363, 0]
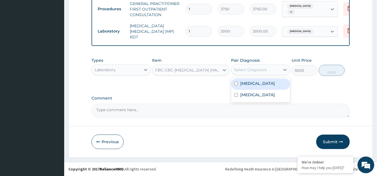
click at [266, 66] on div "Select Diagnosis" at bounding box center [255, 70] width 49 height 9
click at [251, 86] on div "[MEDICAL_DATA]" at bounding box center [260, 84] width 59 height 11
checkbox input "true"
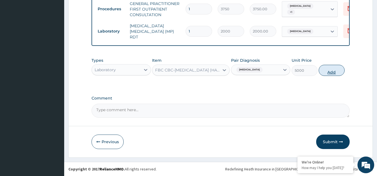
click at [337, 74] on button "Add" at bounding box center [331, 70] width 26 height 11
type input "0"
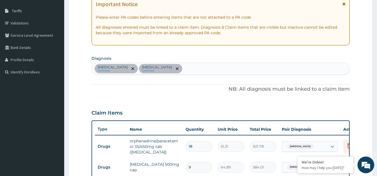
scroll to position [84, 0]
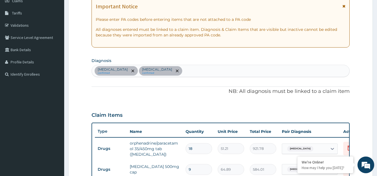
click at [175, 72] on div "[MEDICAL_DATA] confirmed [MEDICAL_DATA] confirmed" at bounding box center [221, 71] width 258 height 12
type input "[MEDICAL_DATA]"
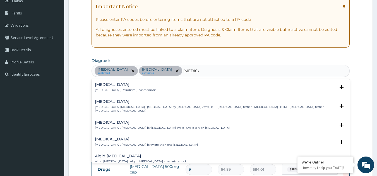
click at [115, 91] on p "[MEDICAL_DATA] , Paludism , Plasmodiosis" at bounding box center [125, 90] width 61 height 4
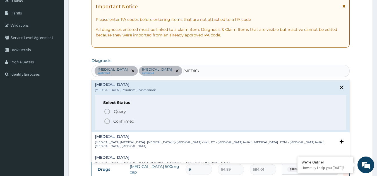
click at [123, 122] on p "Confirmed" at bounding box center [123, 122] width 21 height 6
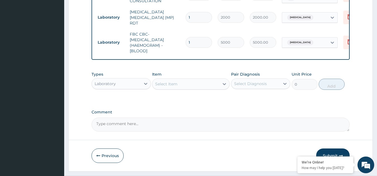
scroll to position [363, 0]
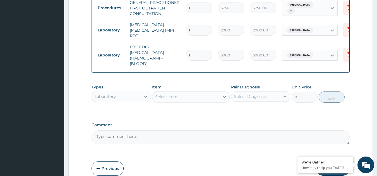
click at [335, 29] on icon at bounding box center [332, 31] width 6 height 6
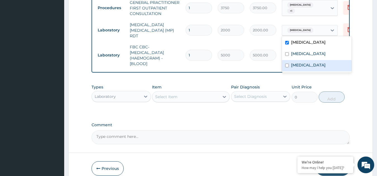
drag, startPoint x: 299, startPoint y: 63, endPoint x: 296, endPoint y: 58, distance: 5.6
click at [299, 63] on label "[MEDICAL_DATA]" at bounding box center [308, 65] width 35 height 6
checkbox input "true"
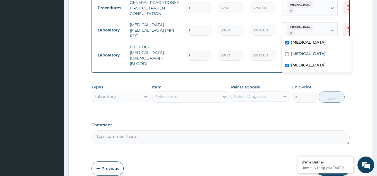
click at [293, 43] on label "[MEDICAL_DATA]" at bounding box center [308, 43] width 35 height 6
checkbox input "false"
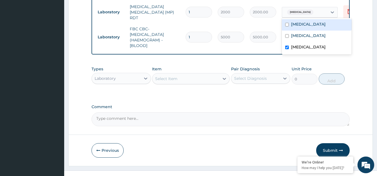
scroll to position [391, 0]
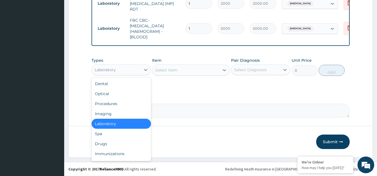
click at [133, 68] on div "Laboratory" at bounding box center [116, 70] width 49 height 9
click at [107, 144] on div "Drugs" at bounding box center [120, 144] width 59 height 10
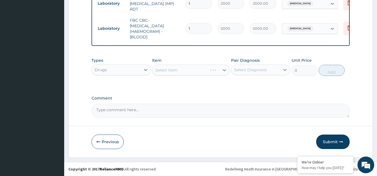
click at [177, 71] on div "Select Item" at bounding box center [191, 70] width 78 height 11
click at [183, 69] on div "Select Item" at bounding box center [191, 70] width 78 height 11
click at [185, 68] on div "Select Item" at bounding box center [185, 70] width 67 height 9
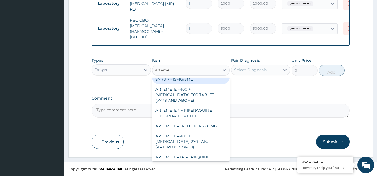
scroll to position [195, 0]
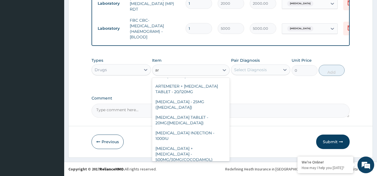
type input "a"
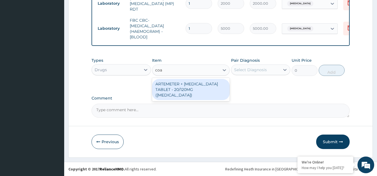
scroll to position [0, 0]
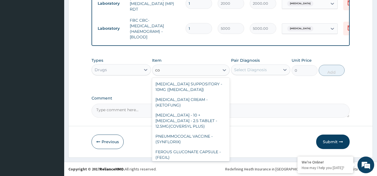
type input "c"
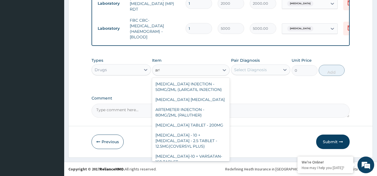
type input "arte"
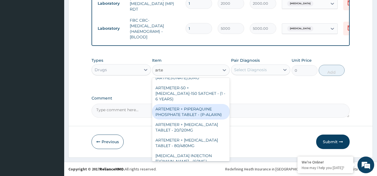
scroll to position [56, 0]
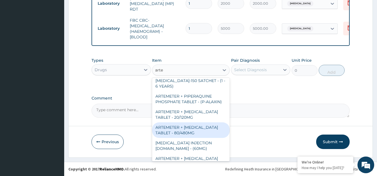
click at [200, 132] on div "ARTEMETER + [MEDICAL_DATA] TABLET - 80/480MG" at bounding box center [191, 131] width 78 height 16
type input "364"
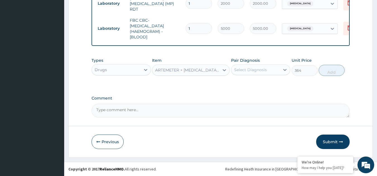
click at [251, 71] on div "Select Diagnosis" at bounding box center [250, 70] width 33 height 6
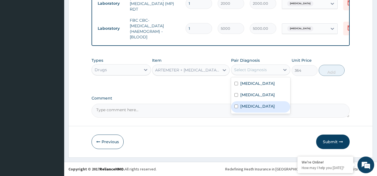
click at [249, 105] on label "[MEDICAL_DATA]" at bounding box center [257, 107] width 35 height 6
checkbox input "true"
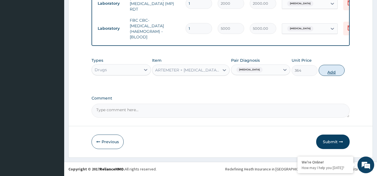
click at [328, 69] on button "Add" at bounding box center [331, 70] width 26 height 11
type input "0"
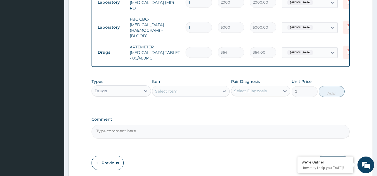
type input "0.00"
type input "6"
type input "2184.00"
type input "6"
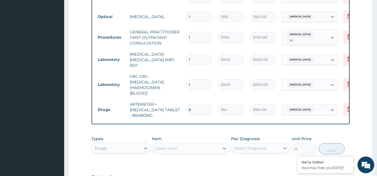
scroll to position [391, 0]
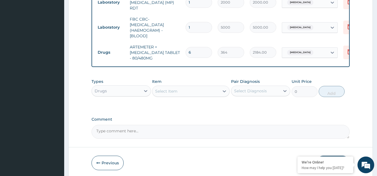
click at [191, 93] on div "Select Item" at bounding box center [185, 91] width 67 height 9
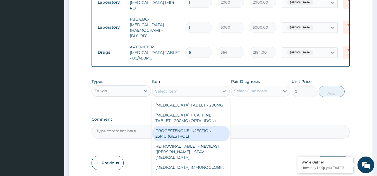
click at [185, 128] on div "PROGESTENONE INJECTION - 25MG (GESTROL)" at bounding box center [191, 134] width 78 height 16
type input "420"
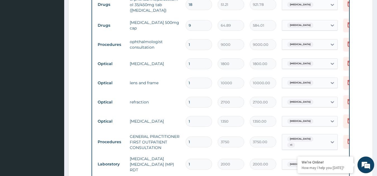
scroll to position [218, 0]
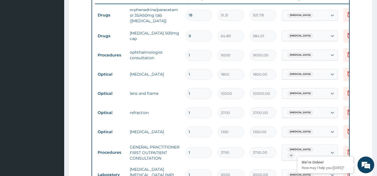
click at [197, 96] on input "1" at bounding box center [198, 93] width 26 height 11
type input "0.00"
type input "5"
type input "50000.00"
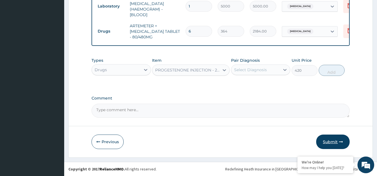
type input "5"
click at [330, 143] on button "Submit" at bounding box center [332, 142] width 33 height 14
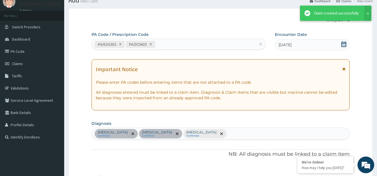
scroll to position [413, 0]
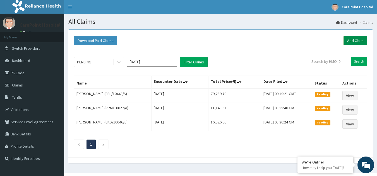
click at [357, 41] on link "Add Claim" at bounding box center [355, 40] width 24 height 9
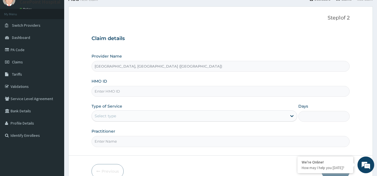
scroll to position [53, 0]
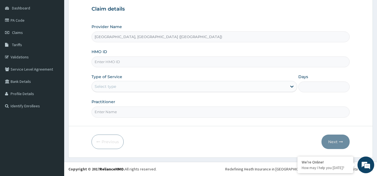
click at [111, 63] on input "HMO ID" at bounding box center [220, 62] width 258 height 11
paste input "CSW/10014/A"
type input "CSW/10014/A"
click at [114, 87] on div "Select type" at bounding box center [105, 87] width 21 height 6
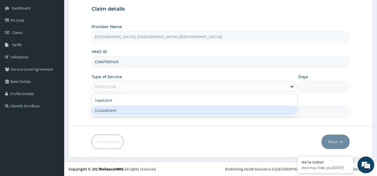
click at [113, 111] on div "Outpatient" at bounding box center [193, 111] width 205 height 10
type input "1"
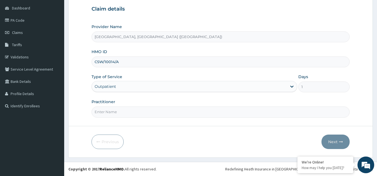
click at [112, 114] on input "Practitioner" at bounding box center [220, 112] width 258 height 11
type input "[GEOGRAPHIC_DATA], [GEOGRAPHIC_DATA] ([GEOGRAPHIC_DATA])"
click at [123, 88] on div "Select type" at bounding box center [189, 86] width 195 height 9
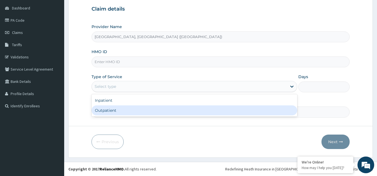
click at [115, 112] on div "Outpatient" at bounding box center [193, 111] width 205 height 10
type input "1"
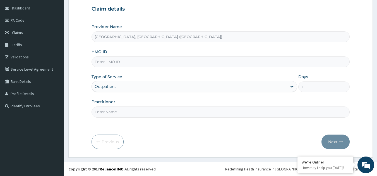
click at [117, 114] on input "Practitioner" at bounding box center [220, 112] width 258 height 11
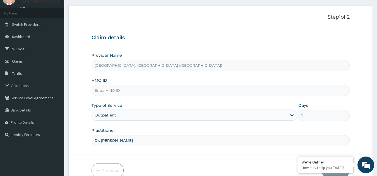
scroll to position [53, 0]
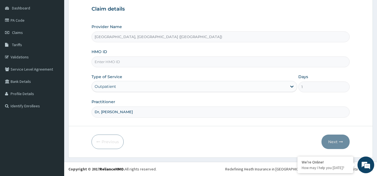
type input "Dr, [PERSON_NAME]"
click at [114, 61] on input "HMO ID" at bounding box center [220, 62] width 258 height 11
paste input "CSW/10014/A"
type input "CSW/10014/A"
click at [335, 142] on button "Next" at bounding box center [335, 142] width 28 height 14
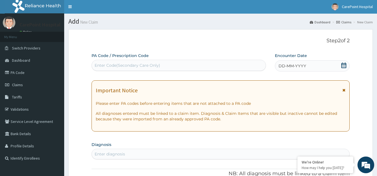
scroll to position [0, 0]
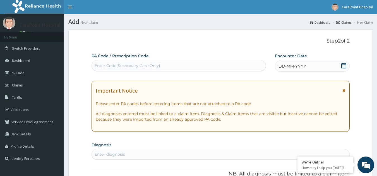
click at [126, 68] on div "Enter Code(Secondary Care Only)" at bounding box center [128, 66] width 66 height 6
paste input "PA/E509A2"
type input "PA/E509A2"
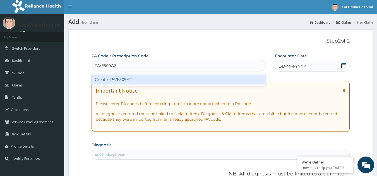
click at [183, 79] on div "Create "PA/E509A2"" at bounding box center [178, 80] width 175 height 10
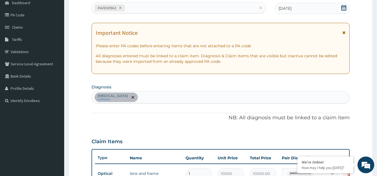
scroll to position [45, 0]
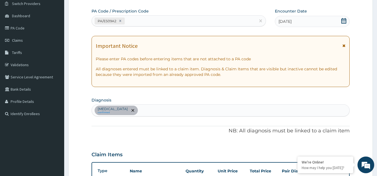
click at [152, 19] on div "PA/E509A2" at bounding box center [174, 20] width 164 height 9
paste input "PA/463E38"
type input "PA/463E38"
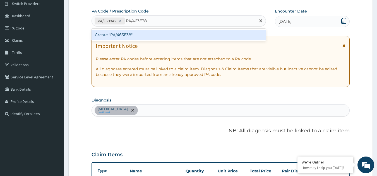
click at [138, 37] on div "Create "PA/463E38"" at bounding box center [178, 35] width 175 height 10
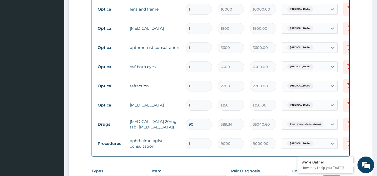
scroll to position [195, 0]
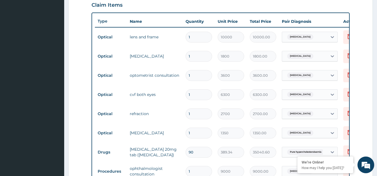
click at [199, 37] on input "1" at bounding box center [198, 37] width 26 height 11
type input "0.00"
type input "3"
type input "30000.00"
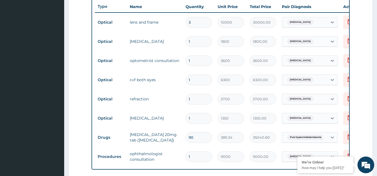
scroll to position [223, 0]
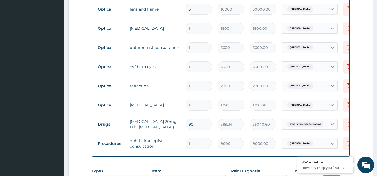
type input "3"
click at [197, 124] on input "90" at bounding box center [198, 124] width 26 height 11
type input "9"
type input "3504.06"
type input "0.00"
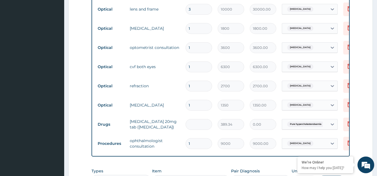
type input "1"
type input "389.34"
type input "14"
type input "5450.76"
type input "15"
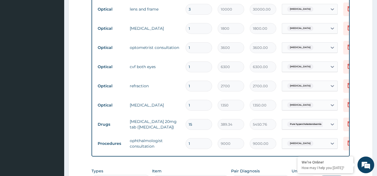
type input "5840.10"
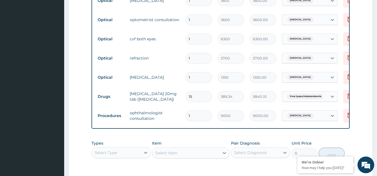
scroll to position [279, 0]
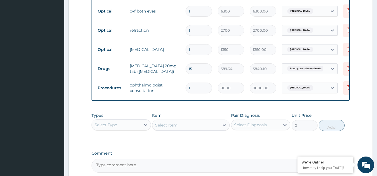
type input "15"
click at [119, 130] on div "Select Type" at bounding box center [116, 125] width 49 height 9
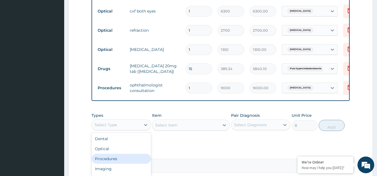
scroll to position [19, 0]
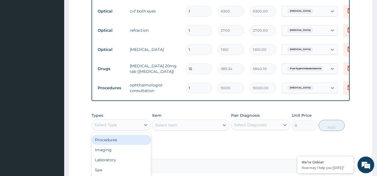
click at [116, 144] on div "Procedures" at bounding box center [120, 140] width 59 height 10
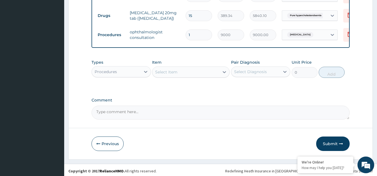
scroll to position [334, 0]
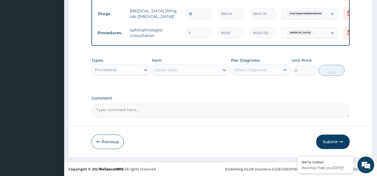
click at [193, 74] on div "Select Item" at bounding box center [185, 70] width 67 height 9
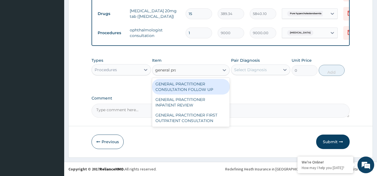
type input "general prac"
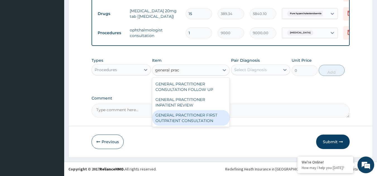
click at [196, 126] on div "GENERAL PRACTITIONER FIRST OUTPATIENT CONSULTATION" at bounding box center [191, 118] width 78 height 16
type input "3750"
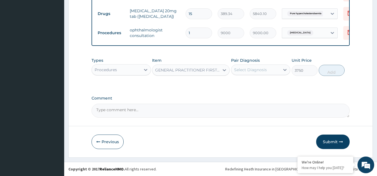
click at [251, 79] on div "Types Procedures Item GENERAL PRACTITIONER FIRST OUTPATIENT CONSULTATION Pair D…" at bounding box center [220, 67] width 258 height 24
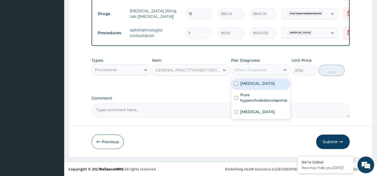
click at [253, 72] on div "Select Diagnosis" at bounding box center [250, 70] width 33 height 6
click at [250, 85] on label "[MEDICAL_DATA]" at bounding box center [257, 84] width 35 height 6
checkbox input "true"
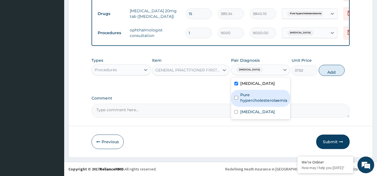
click at [252, 98] on label "Pure hypercholesterolaemia" at bounding box center [263, 97] width 47 height 11
checkbox input "true"
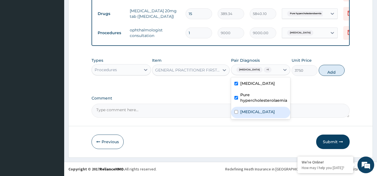
click at [259, 113] on label "[MEDICAL_DATA]" at bounding box center [257, 112] width 35 height 6
click at [259, 115] on label "[MEDICAL_DATA]" at bounding box center [257, 112] width 35 height 6
checkbox input "false"
click at [327, 75] on button "Add" at bounding box center [331, 70] width 26 height 11
type input "0"
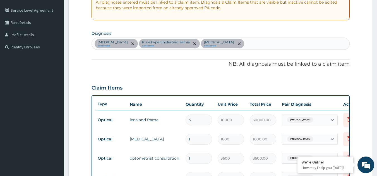
scroll to position [111, 0]
click at [250, 42] on div "[MEDICAL_DATA] confirmed Pure hypercholesterolaemia confirmed [MEDICAL_DATA] co…" at bounding box center [221, 44] width 258 height 12
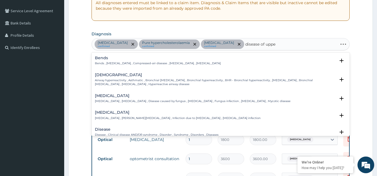
type input "disease of upper"
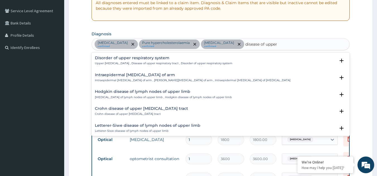
click at [118, 59] on h4 "Disorder of upper respiratory system" at bounding box center [163, 58] width 137 height 4
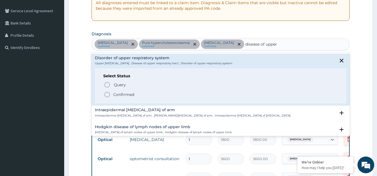
click at [120, 95] on p "Confirmed" at bounding box center [123, 95] width 21 height 6
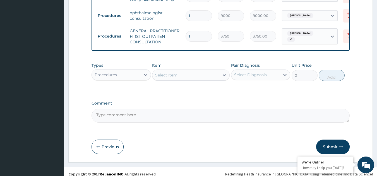
scroll to position [360, 0]
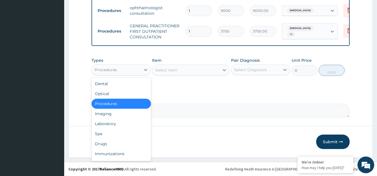
click at [130, 67] on div "Procedures" at bounding box center [116, 70] width 49 height 9
click at [106, 145] on div "Drugs" at bounding box center [120, 144] width 59 height 10
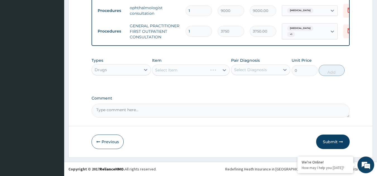
click at [181, 71] on div "Select Item" at bounding box center [191, 70] width 78 height 11
click at [181, 71] on div "Select Item" at bounding box center [185, 70] width 67 height 9
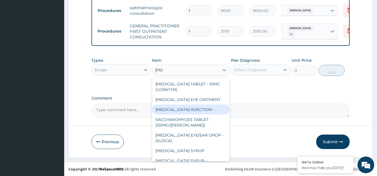
type input "lorat"
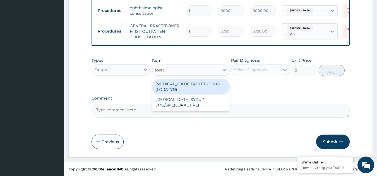
click at [196, 86] on div "[MEDICAL_DATA] TABLET - 10MG (LORATYN)" at bounding box center [191, 87] width 78 height 16
type input "98"
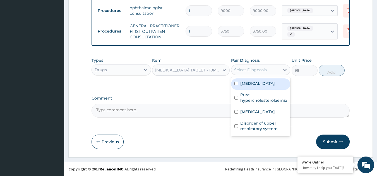
click at [259, 70] on div "Select Diagnosis" at bounding box center [250, 70] width 33 height 6
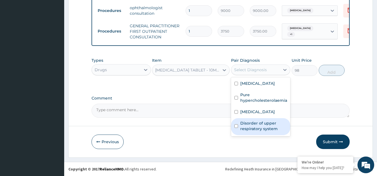
click at [255, 125] on label "Disorder of upper respiratory system" at bounding box center [263, 126] width 47 height 11
checkbox input "true"
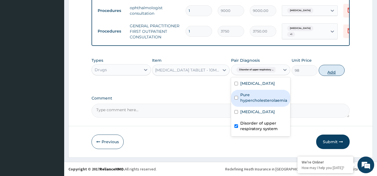
click at [330, 73] on button "Add" at bounding box center [331, 70] width 26 height 11
type input "0"
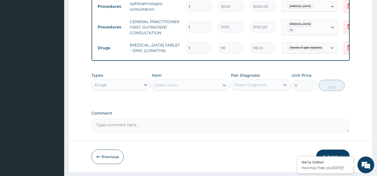
click at [193, 46] on input "1" at bounding box center [198, 48] width 26 height 11
type input "0.00"
type input "5"
type input "490.00"
type input "5"
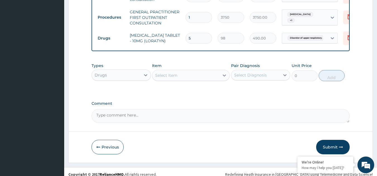
scroll to position [379, 0]
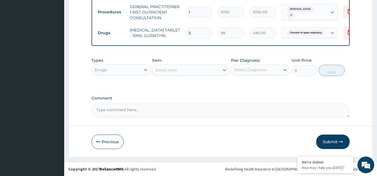
click at [178, 71] on div "Select Item" at bounding box center [185, 70] width 67 height 9
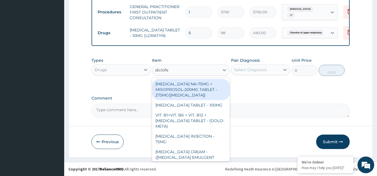
type input "diclofen"
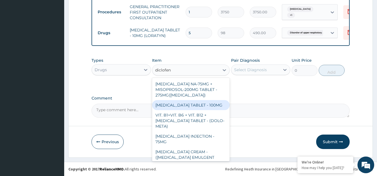
click at [197, 106] on div "[MEDICAL_DATA] TABLET - 100MG" at bounding box center [191, 105] width 78 height 10
type input "112"
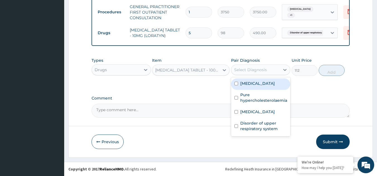
click at [246, 69] on div "Select Diagnosis" at bounding box center [250, 70] width 33 height 6
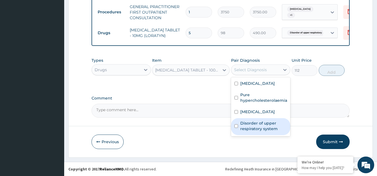
click at [253, 125] on label "Disorder of upper respiratory system" at bounding box center [263, 126] width 47 height 11
checkbox input "true"
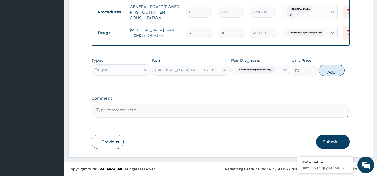
click at [326, 70] on button "Add" at bounding box center [331, 70] width 26 height 11
type input "0"
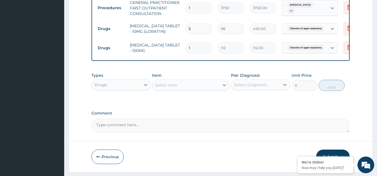
type input "12"
type input "1344.00"
type input "12"
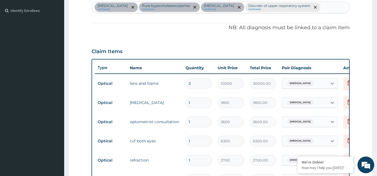
scroll to position [101, 0]
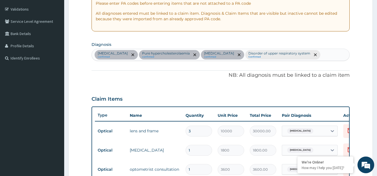
click at [314, 53] on div "[MEDICAL_DATA] confirmed Pure hypercholesterolaemia confirmed [MEDICAL_DATA] co…" at bounding box center [221, 55] width 258 height 12
type input "[MEDICAL_DATA]"
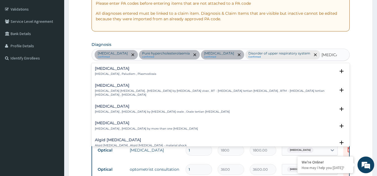
click at [135, 69] on h4 "[MEDICAL_DATA]" at bounding box center [125, 69] width 61 height 4
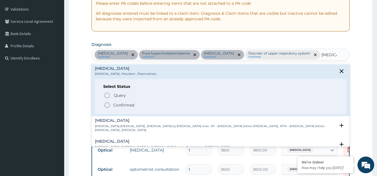
click at [135, 106] on span "Confirmed" at bounding box center [221, 105] width 234 height 7
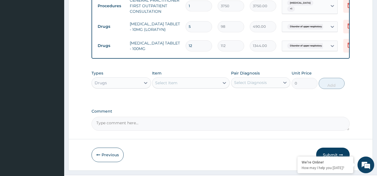
scroll to position [399, 0]
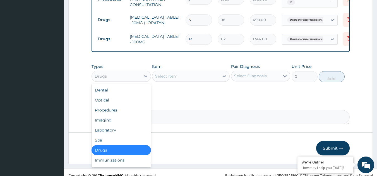
click at [122, 72] on div "Drugs" at bounding box center [116, 76] width 49 height 9
drag, startPoint x: 115, startPoint y: 124, endPoint x: 124, endPoint y: 119, distance: 10.1
click at [115, 125] on div "Laboratory" at bounding box center [120, 130] width 59 height 10
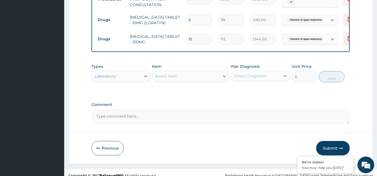
click at [188, 73] on div "Select Item" at bounding box center [185, 76] width 67 height 9
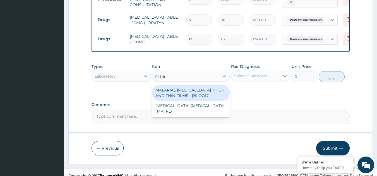
type input "malar"
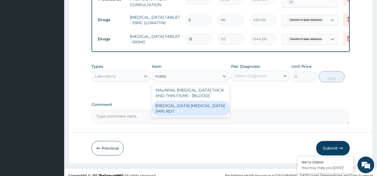
drag, startPoint x: 200, startPoint y: 101, endPoint x: 233, endPoint y: 89, distance: 35.4
click at [203, 101] on div "[MEDICAL_DATA] [MEDICAL_DATA] (MP) RDT" at bounding box center [191, 109] width 78 height 16
type input "2000"
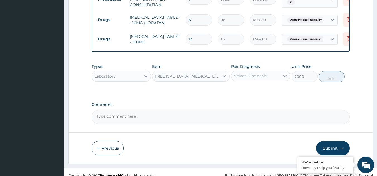
click at [263, 73] on div "Select Diagnosis" at bounding box center [250, 76] width 33 height 6
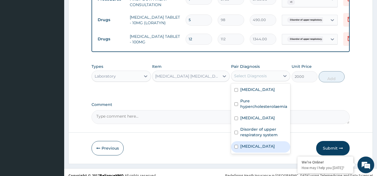
click at [255, 142] on div "[MEDICAL_DATA]" at bounding box center [260, 147] width 59 height 11
checkbox input "true"
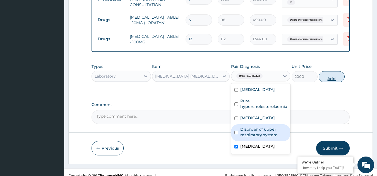
click at [336, 73] on button "Add" at bounding box center [331, 76] width 26 height 11
type input "0"
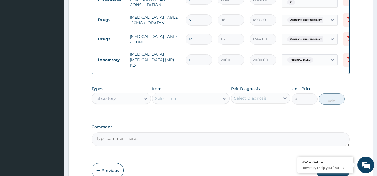
click at [188, 94] on div "Select Item" at bounding box center [185, 98] width 67 height 9
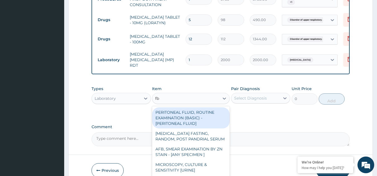
type input "fbc"
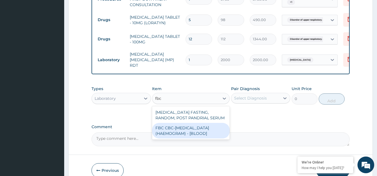
drag, startPoint x: 205, startPoint y: 121, endPoint x: 210, endPoint y: 120, distance: 5.9
click at [204, 123] on div "FBC CBC-[MEDICAL_DATA] (HAEMOGRAM) - [BLOOD]" at bounding box center [191, 131] width 78 height 16
type input "5000"
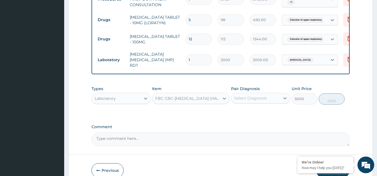
click at [273, 94] on div "Select Diagnosis" at bounding box center [255, 98] width 49 height 9
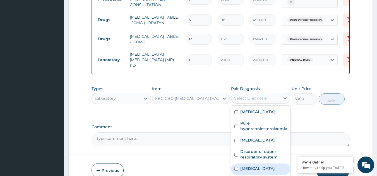
click at [252, 166] on label "[MEDICAL_DATA]" at bounding box center [257, 169] width 35 height 6
checkbox input "true"
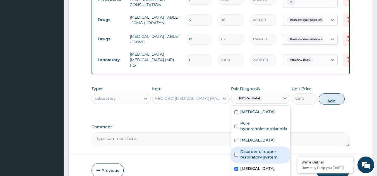
click at [331, 94] on button "Add" at bounding box center [331, 99] width 26 height 11
type input "0"
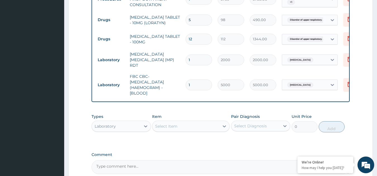
type input "0"
type input "0.00"
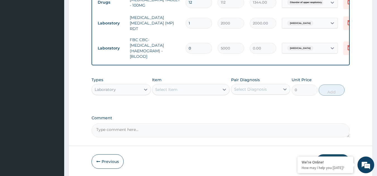
scroll to position [446, 0]
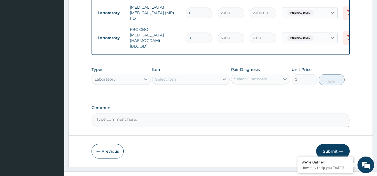
type input "0"
click at [178, 75] on div "Select Item" at bounding box center [185, 79] width 67 height 9
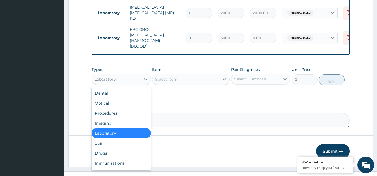
click at [122, 75] on div "Laboratory" at bounding box center [116, 79] width 49 height 9
click at [105, 149] on div "Drugs" at bounding box center [120, 154] width 59 height 10
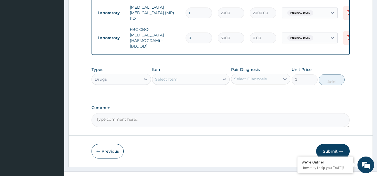
click at [170, 75] on div "Select Item" at bounding box center [185, 79] width 67 height 9
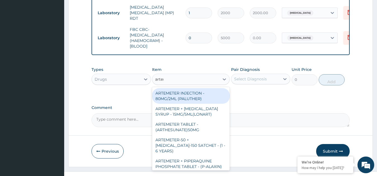
type input "arteme"
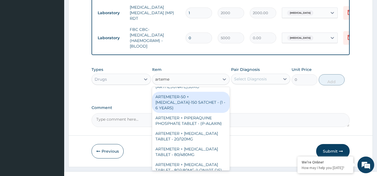
scroll to position [56, 0]
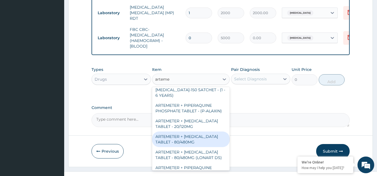
click at [192, 132] on div "ARTEMETER + [MEDICAL_DATA] TABLET - 80/480MG" at bounding box center [191, 140] width 78 height 16
type input "364"
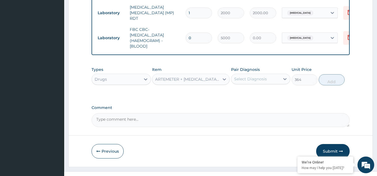
click at [257, 76] on div "Select Diagnosis" at bounding box center [250, 79] width 33 height 6
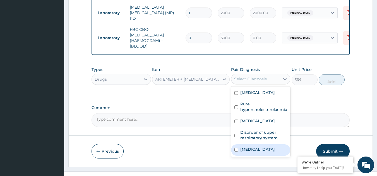
click at [253, 147] on label "[MEDICAL_DATA]" at bounding box center [257, 150] width 35 height 6
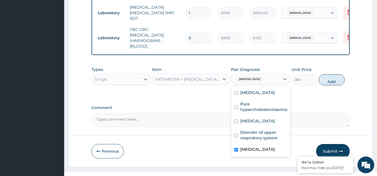
checkbox input "true"
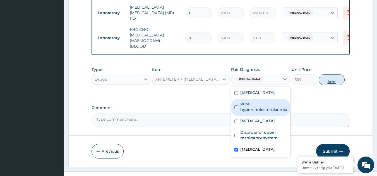
click at [335, 74] on button "Add" at bounding box center [331, 79] width 26 height 11
type input "0"
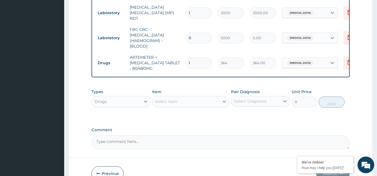
type input "0.00"
type input "6"
type input "2184.00"
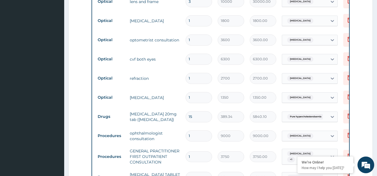
scroll to position [251, 0]
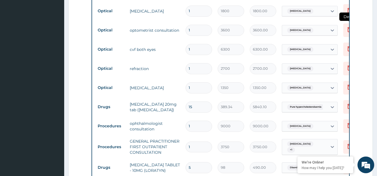
type input "6"
click at [347, 26] on icon at bounding box center [349, 29] width 7 height 7
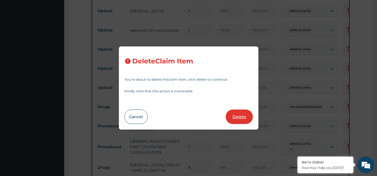
click at [238, 121] on button "Delete" at bounding box center [239, 117] width 27 height 14
type input "6300"
type input "6300.00"
type input "2700"
type input "2700.00"
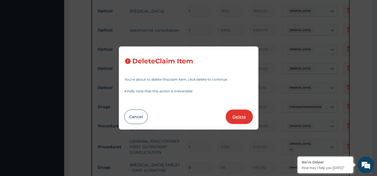
type input "1350"
type input "1350.00"
type input "15"
type input "389.34"
type input "5840.10"
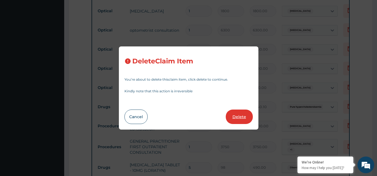
type input "1"
type input "9000"
type input "9000.00"
type input "3750"
type input "3750.00"
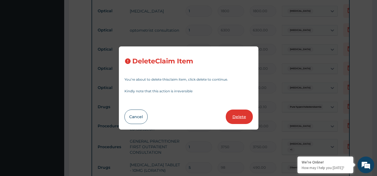
type input "5"
type input "98"
type input "490.00"
type input "12"
type input "112"
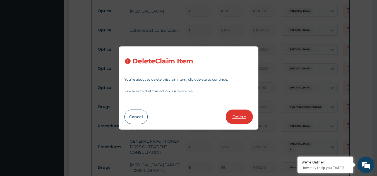
type input "1344.00"
type input "1"
type input "2000"
type input "2000.00"
type input "0"
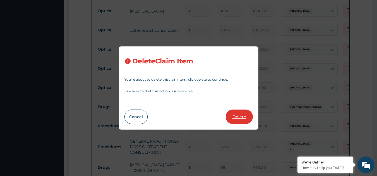
type input "5000"
type input "0.00"
type input "6"
type input "364"
type input "2184.00"
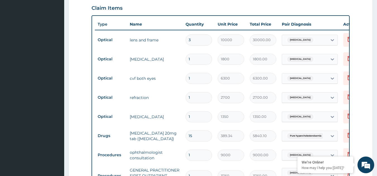
scroll to position [198, 0]
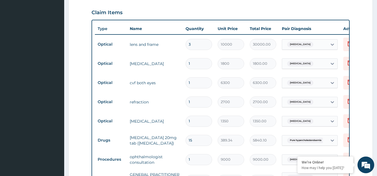
click at [216, 94] on td "2700" at bounding box center [231, 102] width 32 height 16
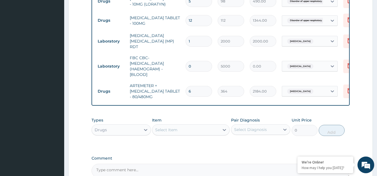
scroll to position [393, 0]
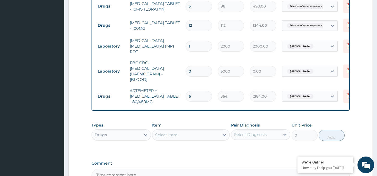
click at [195, 66] on input "0" at bounding box center [198, 71] width 26 height 11
type input "1"
type input "5000.00"
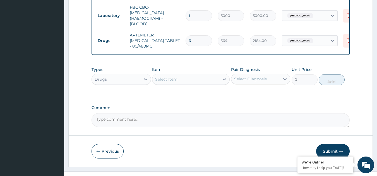
type input "1"
drag, startPoint x: 328, startPoint y: 142, endPoint x: 306, endPoint y: 133, distance: 24.4
click at [328, 144] on button "Submit" at bounding box center [332, 151] width 33 height 14
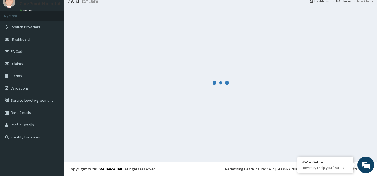
scroll to position [21, 0]
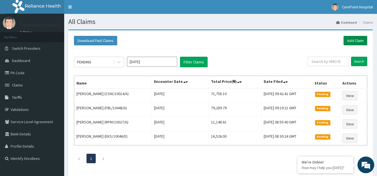
click at [348, 40] on link "Add Claim" at bounding box center [355, 40] width 24 height 9
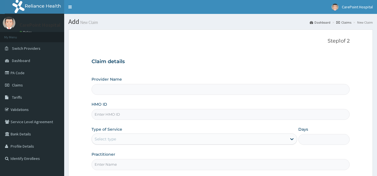
type input "[GEOGRAPHIC_DATA], [GEOGRAPHIC_DATA] ([GEOGRAPHIC_DATA])"
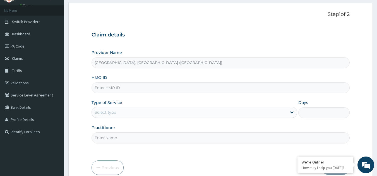
scroll to position [53, 0]
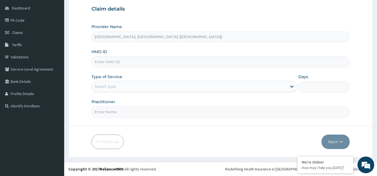
click at [103, 60] on input "HMO ID" at bounding box center [220, 62] width 258 height 11
paste input "CSW/10023/A"
type input "CSW/10023/A"
click at [115, 89] on div "Select type" at bounding box center [105, 87] width 21 height 6
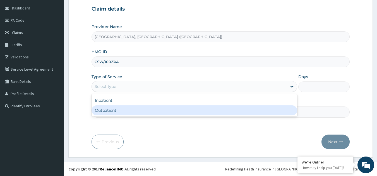
click at [112, 109] on div "Outpatient" at bounding box center [193, 111] width 205 height 10
type input "1"
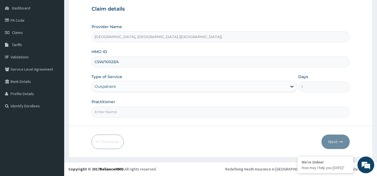
click at [109, 115] on input "Practitioner" at bounding box center [220, 112] width 258 height 11
type input "DR, steve"
click at [334, 144] on button "Next" at bounding box center [335, 142] width 28 height 14
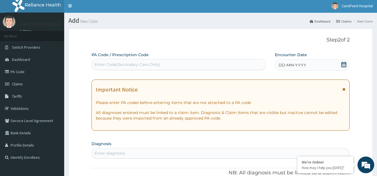
scroll to position [0, 0]
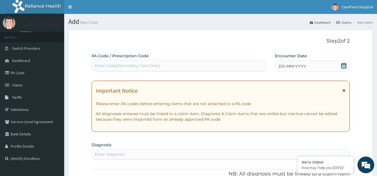
click at [184, 62] on div "Enter Code(Secondary Care Only)" at bounding box center [179, 65] width 174 height 9
paste input "PA/6B69D6"
type input "PA/6B69D6"
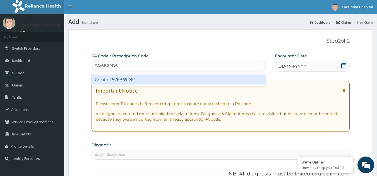
click at [152, 79] on div "Create "PA/6B69D6"" at bounding box center [178, 80] width 175 height 10
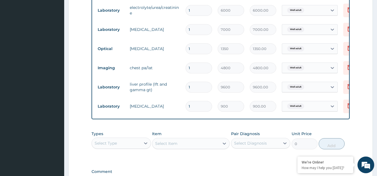
scroll to position [354, 0]
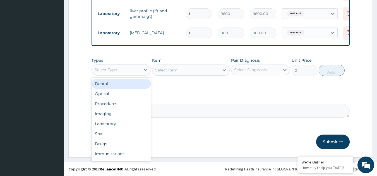
click at [124, 74] on div "Select Type" at bounding box center [116, 70] width 49 height 9
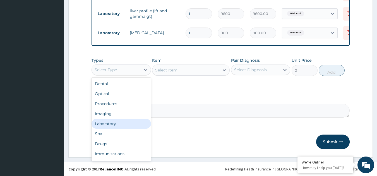
click at [112, 119] on div "Imaging" at bounding box center [120, 114] width 59 height 10
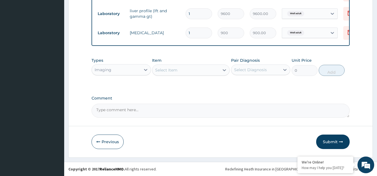
click at [181, 74] on div "Select Item" at bounding box center [185, 70] width 67 height 9
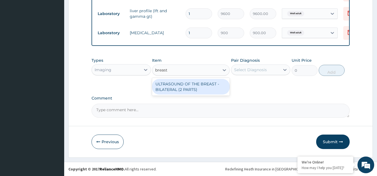
type input "breast"
click at [200, 89] on div "ULTRASOUND OF THE BREAST - BILATERAL (2 PARTS)" at bounding box center [191, 87] width 78 height 16
type input "16250"
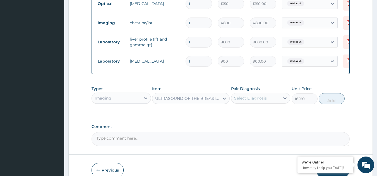
scroll to position [357, 0]
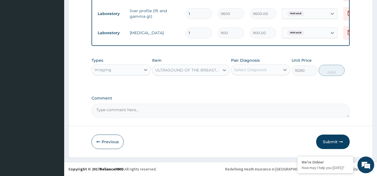
click at [191, 73] on div "ULTRASOUND OF THE BREAST - BILATERAL (2 PARTS)" at bounding box center [187, 70] width 65 height 6
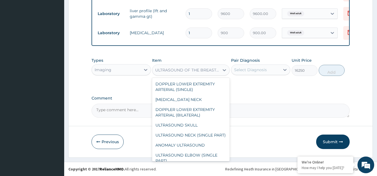
scroll to position [2613, 0]
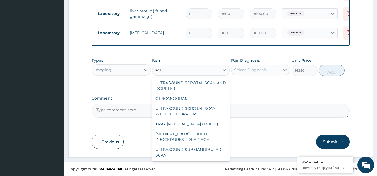
type input "scan"
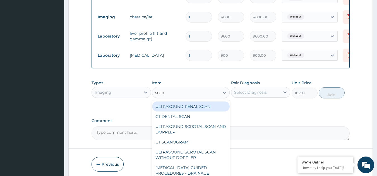
scroll to position [357, 0]
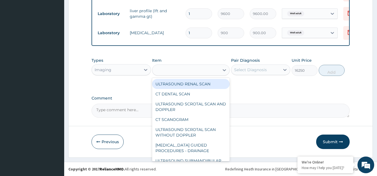
click at [174, 71] on div "scan" at bounding box center [185, 70] width 67 height 9
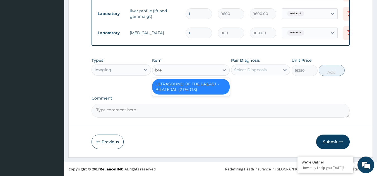
type input "breas"
click at [201, 88] on div "ULTRASOUND OF THE BREAST - BILATERAL (2 PARTS)" at bounding box center [191, 87] width 78 height 16
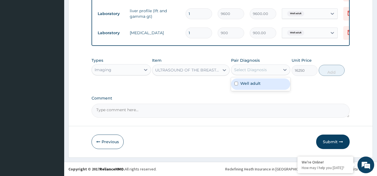
click at [270, 69] on div "Select Diagnosis" at bounding box center [255, 70] width 49 height 9
click at [258, 83] on label "Well adult" at bounding box center [250, 84] width 20 height 6
checkbox input "true"
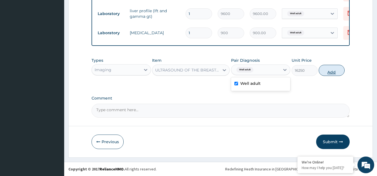
click at [324, 70] on button "Add" at bounding box center [331, 70] width 26 height 11
type input "0"
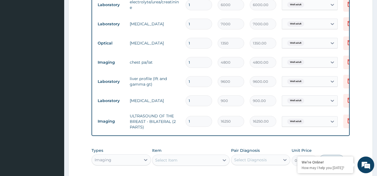
scroll to position [246, 0]
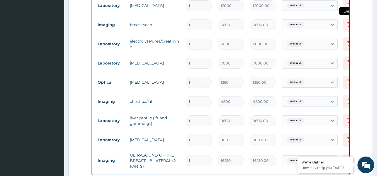
click at [347, 23] on icon at bounding box center [349, 24] width 4 height 5
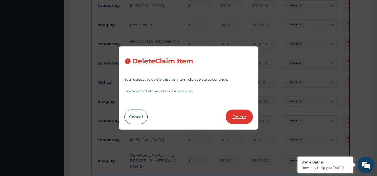
click at [238, 112] on button "Delete" at bounding box center [239, 117] width 27 height 14
type input "6000"
type input "6000.00"
type input "7000"
type input "7000.00"
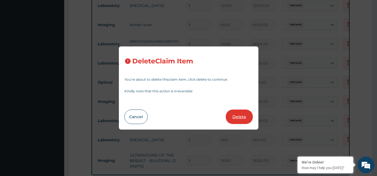
type input "1350"
type input "1350.00"
type input "4800"
type input "4800.00"
type input "9600"
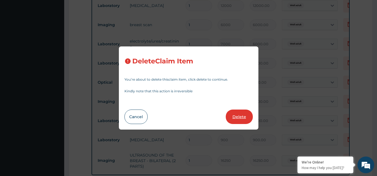
type input "9600.00"
type input "900"
type input "900.00"
type input "16250"
type input "16250.00"
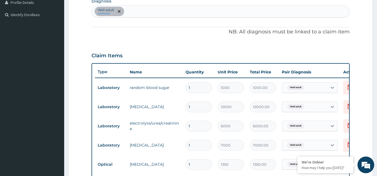
scroll to position [134, 0]
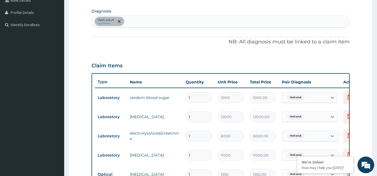
click at [186, 38] on div "PA Code / Prescription Code PA/6B69D6 Encounter Date 04-09-2025 Important Notic…" at bounding box center [220, 129] width 258 height 421
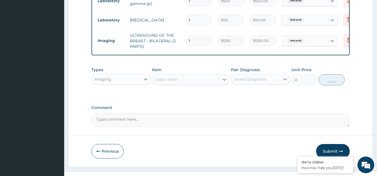
scroll to position [360, 0]
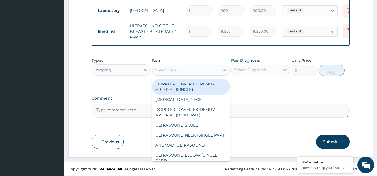
click at [161, 68] on div "Select Item" at bounding box center [166, 70] width 22 height 6
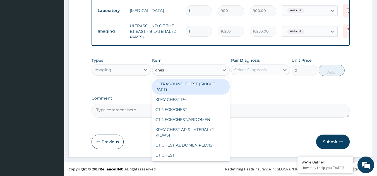
type input "chest"
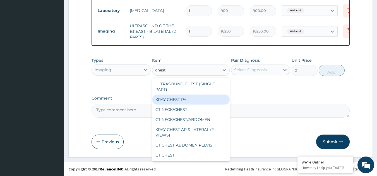
click at [194, 99] on div "XRAY CHEST PA" at bounding box center [191, 100] width 78 height 10
type input "6875"
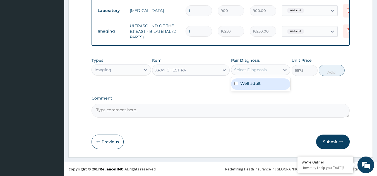
click at [247, 74] on div "Select Diagnosis" at bounding box center [255, 70] width 49 height 9
drag, startPoint x: 247, startPoint y: 86, endPoint x: 251, endPoint y: 84, distance: 5.2
click at [247, 86] on div "Well adult" at bounding box center [260, 84] width 59 height 11
checkbox input "true"
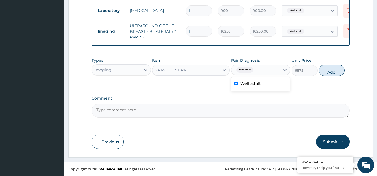
click at [334, 75] on button "Add" at bounding box center [331, 70] width 26 height 11
type input "0"
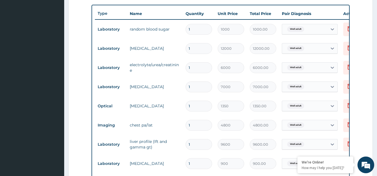
scroll to position [193, 0]
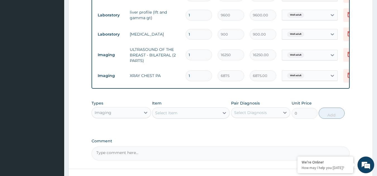
type input "2"
type input "13750.00"
type input "3"
type input "20625.00"
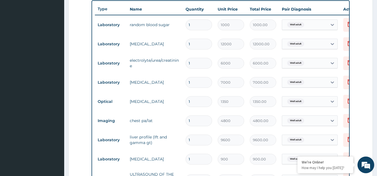
scroll to position [221, 0]
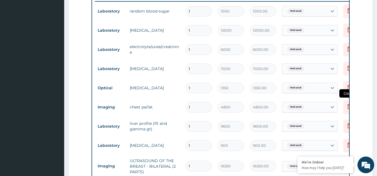
type input "3"
click at [347, 107] on icon at bounding box center [349, 106] width 4 height 5
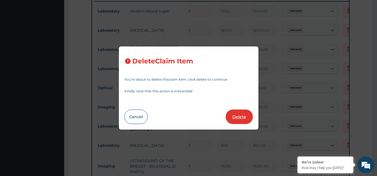
click at [238, 115] on button "Delete" at bounding box center [239, 117] width 27 height 14
type input "9600"
type input "9600.00"
type input "900"
type input "900.00"
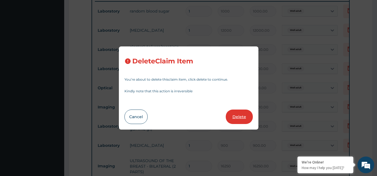
type input "16250"
type input "16250.00"
type input "3"
type input "6875"
type input "20625.00"
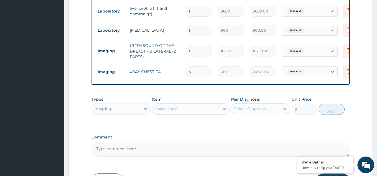
scroll to position [360, 0]
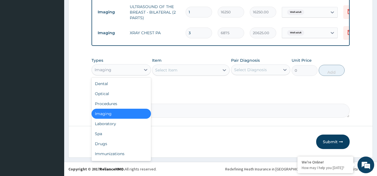
click at [126, 71] on div "Imaging" at bounding box center [116, 70] width 49 height 9
click at [111, 122] on div "Laboratory" at bounding box center [120, 124] width 59 height 10
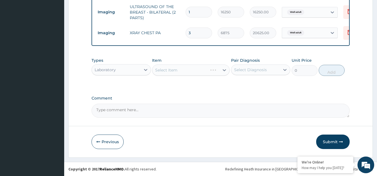
click at [177, 70] on div "Select Item" at bounding box center [191, 70] width 78 height 11
click at [190, 69] on div "Select Item" at bounding box center [185, 70] width 67 height 9
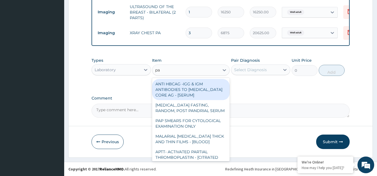
type input "pap"
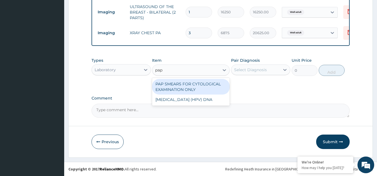
click at [184, 88] on div "PAP SMEARS FOR CYTOLOGICAL EXAMINATION ONLY" at bounding box center [191, 87] width 78 height 16
type input "18750"
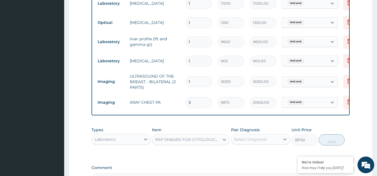
scroll to position [332, 0]
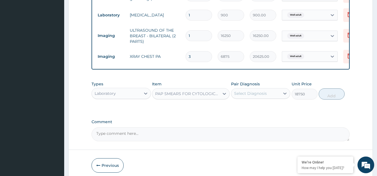
click at [211, 97] on div "PAP SMEARS FOR CYTOLOGICAL EXAMINATION ONLY" at bounding box center [187, 94] width 65 height 6
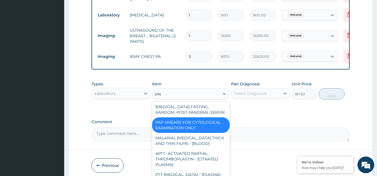
scroll to position [0, 0]
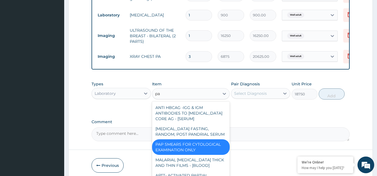
type input "p"
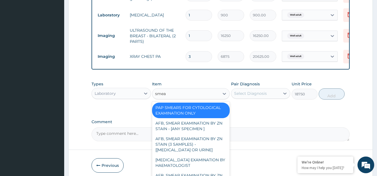
type input "smear"
click at [181, 115] on div "PAP SMEARS FOR CYTOLOGICAL EXAMINATION ONLY" at bounding box center [191, 111] width 78 height 16
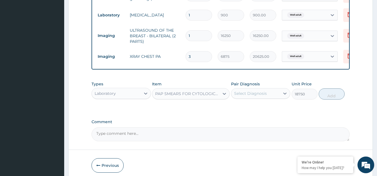
click at [257, 96] on div "Select Diagnosis" at bounding box center [250, 94] width 33 height 6
drag, startPoint x: 253, startPoint y: 113, endPoint x: 284, endPoint y: 107, distance: 31.7
click at [253, 110] on label "Well adult" at bounding box center [250, 108] width 20 height 6
checkbox input "true"
click at [322, 99] on button "Add" at bounding box center [331, 94] width 26 height 11
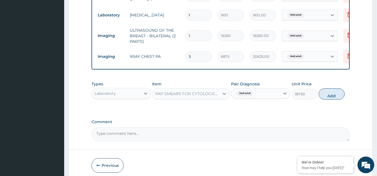
type input "0"
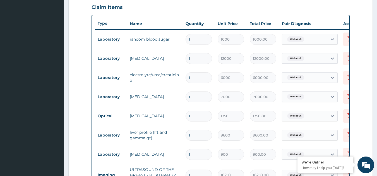
scroll to position [165, 0]
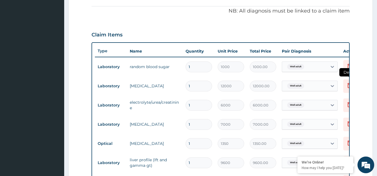
click at [348, 86] on icon at bounding box center [349, 85] width 4 height 5
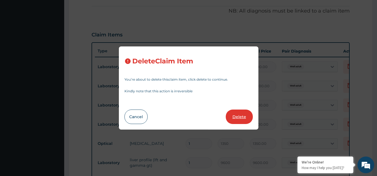
click at [240, 116] on button "Delete" at bounding box center [239, 117] width 27 height 14
type input "6000"
type input "6000.00"
type input "7000"
type input "7000.00"
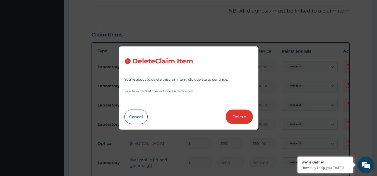
type input "1350"
type input "1350.00"
type input "9600"
type input "9600.00"
type input "900"
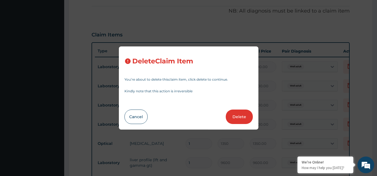
type input "900.00"
type input "16250"
type input "16250.00"
type input "3"
type input "6875"
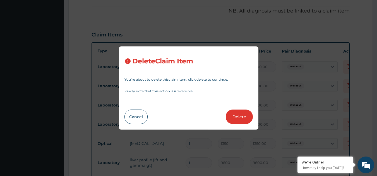
type input "20625.00"
type input "1"
type input "18750"
type input "18750.00"
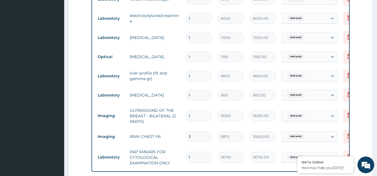
scroll to position [249, 0]
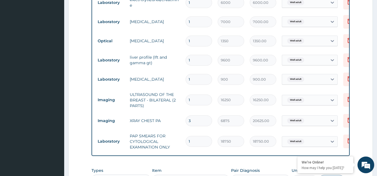
click at [193, 122] on input "3" at bounding box center [198, 121] width 26 height 11
type input "0.00"
type input "1"
type input "6875.00"
type input "2"
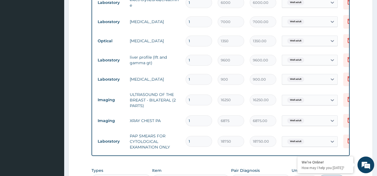
type input "13750.00"
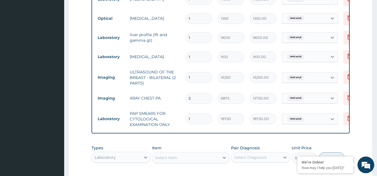
scroll to position [360, 0]
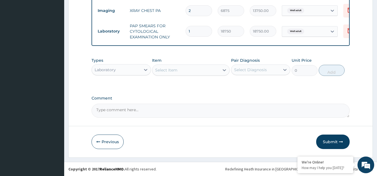
type input "2"
click at [170, 71] on div "Select Item" at bounding box center [166, 70] width 22 height 6
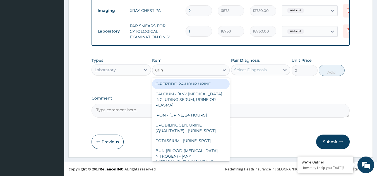
type input "urina"
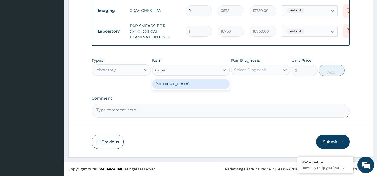
click at [178, 85] on div "URINALYSIS" at bounding box center [191, 84] width 78 height 10
type input "2187.5"
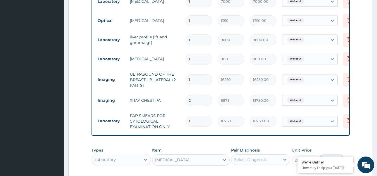
scroll to position [249, 0]
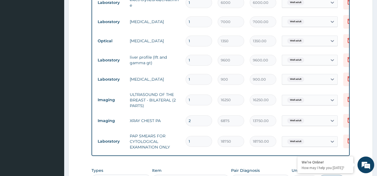
click at [190, 124] on input "2" at bounding box center [198, 121] width 26 height 11
type input "0.00"
type input "1"
type input "6875.00"
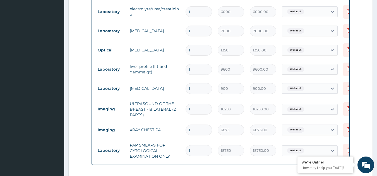
scroll to position [221, 0]
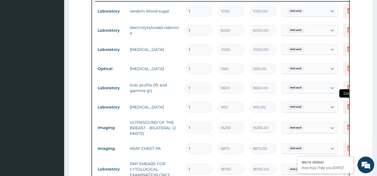
type input "1"
click at [347, 107] on icon at bounding box center [349, 106] width 7 height 7
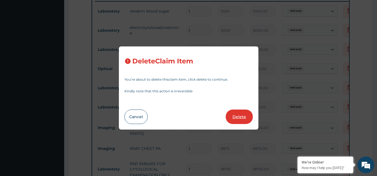
click at [236, 113] on button "Delete" at bounding box center [239, 117] width 27 height 14
type input "16250"
type input "16250.00"
type input "6875"
type input "6875.00"
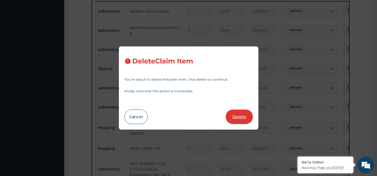
type input "18750"
type input "18750.00"
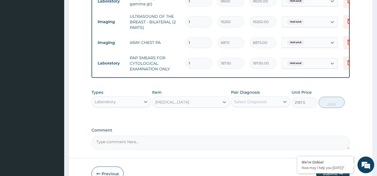
scroll to position [344, 0]
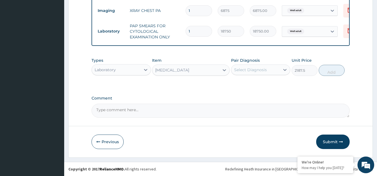
click at [124, 66] on div "Laboratory" at bounding box center [116, 70] width 49 height 9
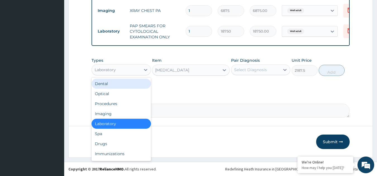
click at [174, 70] on div "URINALYSIS" at bounding box center [172, 70] width 34 height 6
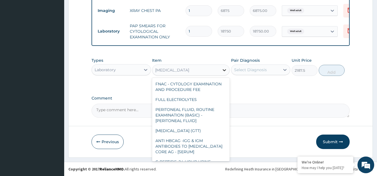
scroll to position [1594, 0]
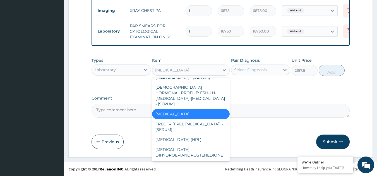
click at [260, 70] on div "Select Diagnosis" at bounding box center [250, 70] width 33 height 6
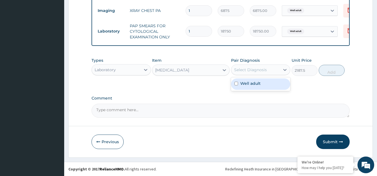
click at [253, 85] on label "Well adult" at bounding box center [250, 84] width 20 height 6
checkbox input "true"
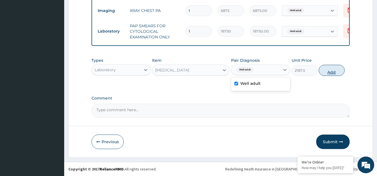
click at [332, 72] on button "Add" at bounding box center [331, 70] width 26 height 11
type input "0"
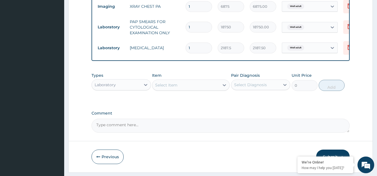
click at [130, 87] on div "Laboratory" at bounding box center [116, 85] width 49 height 9
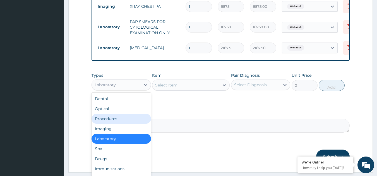
click at [106, 124] on div "Procedures" at bounding box center [120, 119] width 59 height 10
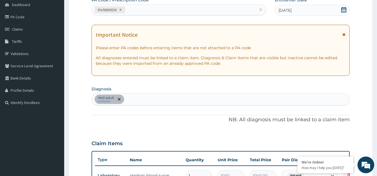
scroll to position [0, 0]
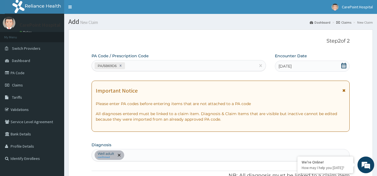
click at [153, 64] on div "PA/6B69D6" at bounding box center [174, 65] width 164 height 9
paste input "PA/390F50"
type input "PA/390F50"
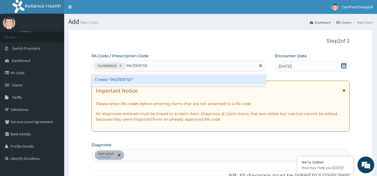
click at [154, 77] on div "Create "PA/390F50"" at bounding box center [178, 80] width 175 height 10
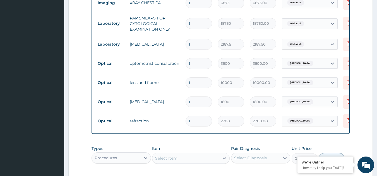
scroll to position [362, 0]
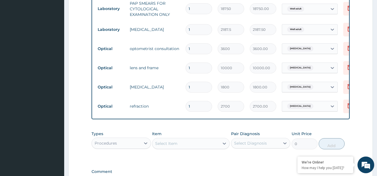
click at [202, 69] on input "1" at bounding box center [198, 68] width 26 height 11
type input "0.00"
type input "3"
type input "30000.00"
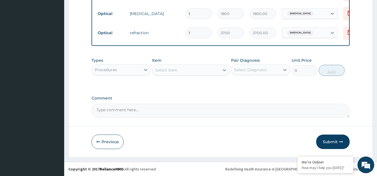
scroll to position [440, 0]
type input "3"
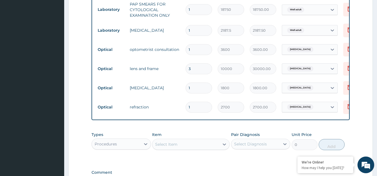
scroll to position [412, 0]
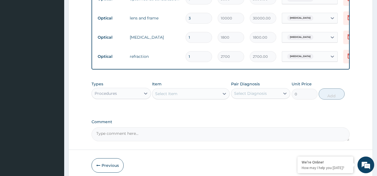
click at [176, 97] on div "Select Item" at bounding box center [166, 94] width 22 height 6
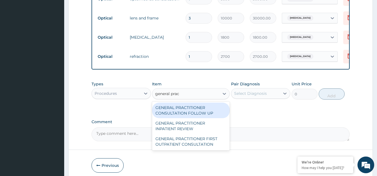
type input "general pract"
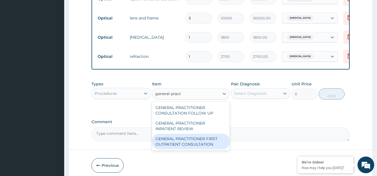
click at [199, 146] on div "GENERAL PRACTITIONER FIRST OUTPATIENT CONSULTATION" at bounding box center [191, 142] width 78 height 16
type input "3750"
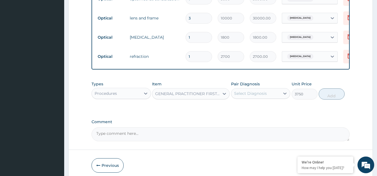
click at [263, 95] on div "Select Diagnosis" at bounding box center [255, 93] width 49 height 9
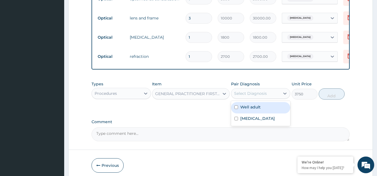
click at [257, 110] on label "Well adult" at bounding box center [250, 108] width 20 height 6
checkbox input "true"
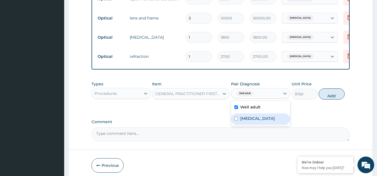
click at [255, 123] on div "Myopia" at bounding box center [260, 119] width 59 height 11
checkbox input "true"
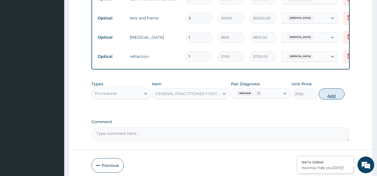
click at [336, 100] on button "Add" at bounding box center [331, 94] width 26 height 11
type input "0"
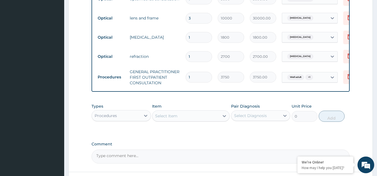
scroll to position [463, 0]
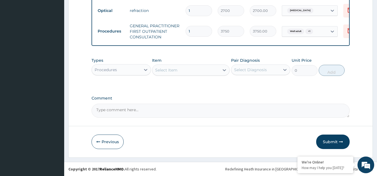
click at [333, 143] on button "Submit" at bounding box center [332, 142] width 33 height 14
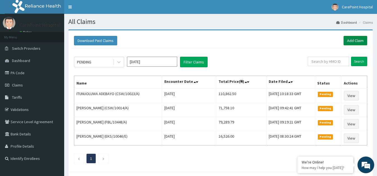
click at [352, 38] on link "Add Claim" at bounding box center [355, 40] width 24 height 9
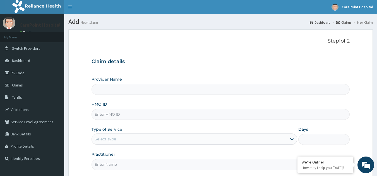
type input "[GEOGRAPHIC_DATA], [GEOGRAPHIC_DATA] ([GEOGRAPHIC_DATA])"
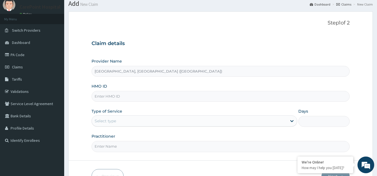
scroll to position [28, 0]
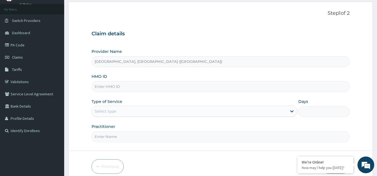
click at [113, 89] on input "HMO ID" at bounding box center [220, 86] width 258 height 11
paste input "CSW/10025/A"
type input "CSW/10025/A"
click at [114, 112] on div "Select type" at bounding box center [105, 112] width 21 height 6
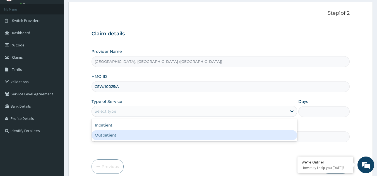
click at [104, 136] on div "Outpatient" at bounding box center [193, 135] width 205 height 10
type input "1"
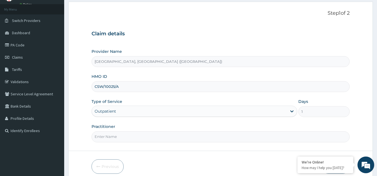
click at [104, 139] on input "Practitioner" at bounding box center [220, 137] width 258 height 11
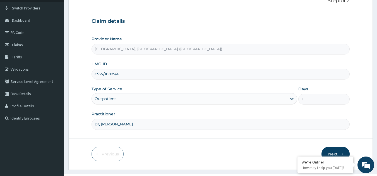
scroll to position [53, 0]
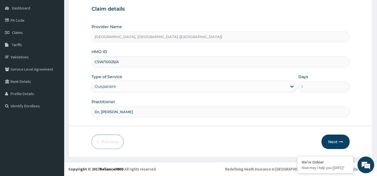
type input "Dr, [PERSON_NAME]"
click at [333, 141] on button "Next" at bounding box center [335, 142] width 28 height 14
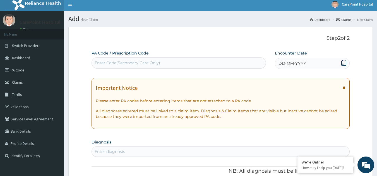
scroll to position [0, 0]
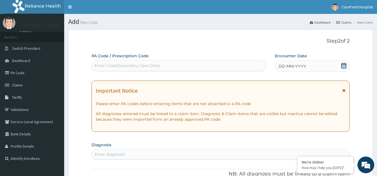
click at [125, 64] on div "Enter Code(Secondary Care Only)" at bounding box center [128, 66] width 66 height 6
paste input "PA/E13F01"
type input "PA/E13F01"
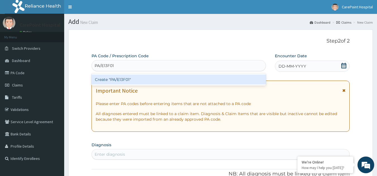
click at [126, 77] on div "Create "PA/E13F01"" at bounding box center [178, 80] width 175 height 10
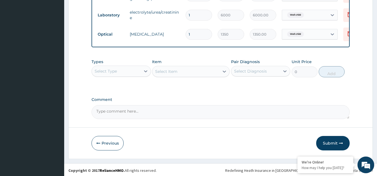
scroll to position [280, 0]
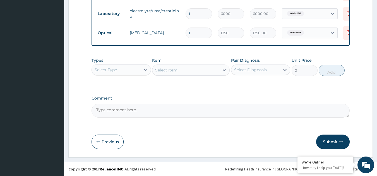
click at [126, 70] on div "Select Type" at bounding box center [116, 70] width 49 height 9
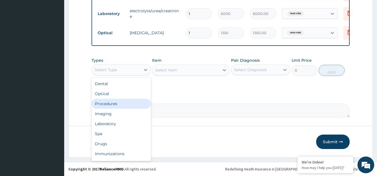
drag, startPoint x: 111, startPoint y: 107, endPoint x: 113, endPoint y: 105, distance: 2.9
click at [111, 106] on div "Procedures" at bounding box center [120, 104] width 59 height 10
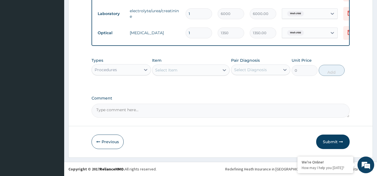
click at [176, 74] on div "Select Item" at bounding box center [185, 70] width 67 height 9
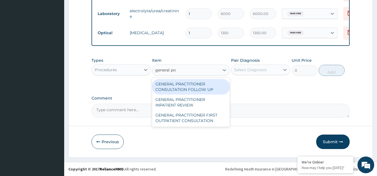
type input "general prac"
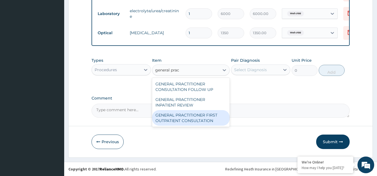
click at [195, 116] on div "GENERAL PRACTITIONER FIRST OUTPATIENT CONSULTATION" at bounding box center [191, 118] width 78 height 16
type input "3750"
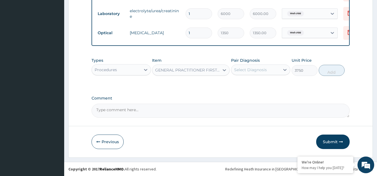
click at [258, 72] on div "Select Diagnosis" at bounding box center [250, 70] width 33 height 6
click at [258, 85] on label "Well child" at bounding box center [250, 84] width 20 height 6
checkbox input "true"
click at [325, 70] on button "Add" at bounding box center [331, 70] width 26 height 11
type input "0"
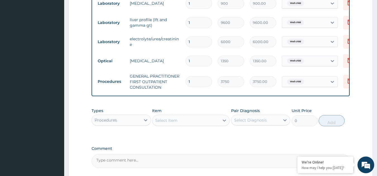
scroll to position [302, 0]
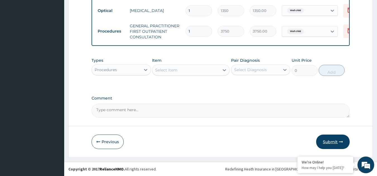
click at [325, 141] on button "Submit" at bounding box center [332, 142] width 33 height 14
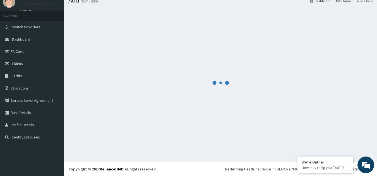
scroll to position [21, 0]
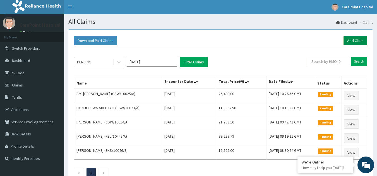
click at [357, 38] on link "Add Claim" at bounding box center [355, 40] width 24 height 9
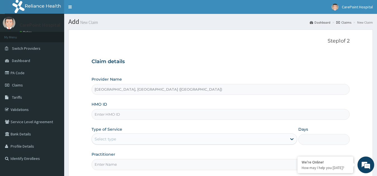
type input "[GEOGRAPHIC_DATA], [GEOGRAPHIC_DATA] ([GEOGRAPHIC_DATA])"
click at [117, 119] on input "HMO ID" at bounding box center [220, 114] width 258 height 11
paste input "RPM/10027/A"
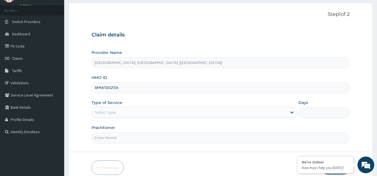
scroll to position [53, 0]
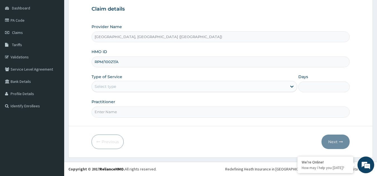
type input "RPM/10027/A"
click at [126, 86] on div "Select type" at bounding box center [189, 86] width 195 height 9
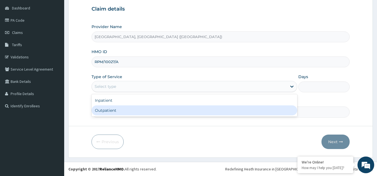
click at [118, 110] on div "Outpatient" at bounding box center [193, 111] width 205 height 10
type input "1"
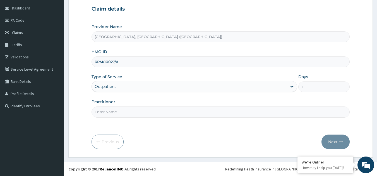
click at [118, 110] on input "Practitioner" at bounding box center [220, 112] width 258 height 11
type input "Dr, [PERSON_NAME]"
click at [333, 139] on button "Next" at bounding box center [335, 142] width 28 height 14
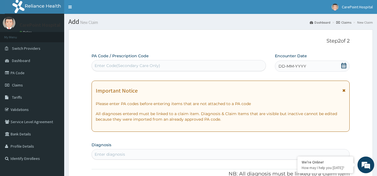
click at [128, 63] on div "Enter Code(Secondary Care Only)" at bounding box center [128, 66] width 66 height 6
paste input "PA/4804A2"
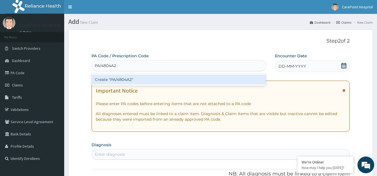
type input "PA/4804A2"
click at [149, 81] on div "Create "PA/4804A2"" at bounding box center [178, 80] width 175 height 10
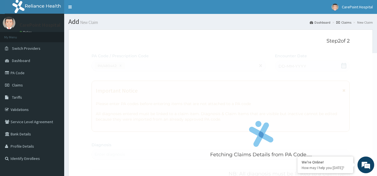
scroll to position [144, 0]
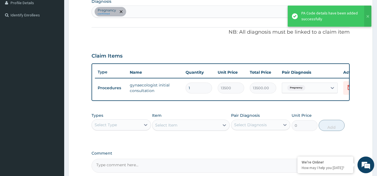
click at [132, 129] on div "Select Type" at bounding box center [116, 125] width 49 height 9
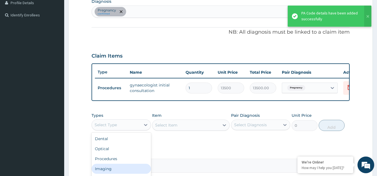
scroll to position [19, 0]
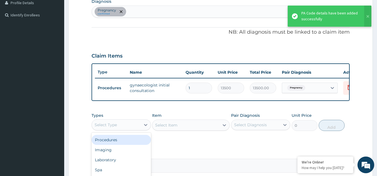
click at [115, 145] on div "Procedures" at bounding box center [120, 140] width 59 height 10
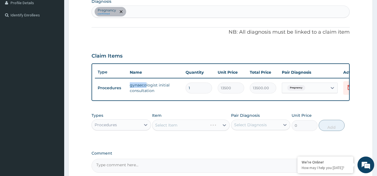
drag, startPoint x: 129, startPoint y: 85, endPoint x: 145, endPoint y: 86, distance: 16.2
click at [145, 86] on td "gynaecologist initial consultation" at bounding box center [155, 88] width 56 height 17
copy td "gynaeco"
click at [165, 129] on div "Select Item" at bounding box center [191, 125] width 78 height 11
click at [167, 127] on div "Select Item" at bounding box center [191, 125] width 78 height 11
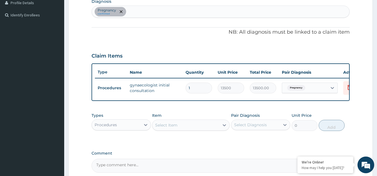
click at [168, 128] on div "Select Item" at bounding box center [166, 126] width 22 height 6
type input "6250"
paste input "gynaeco"
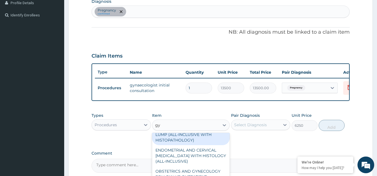
scroll to position [28, 0]
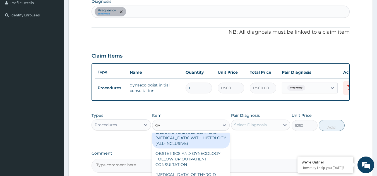
type input "gyn"
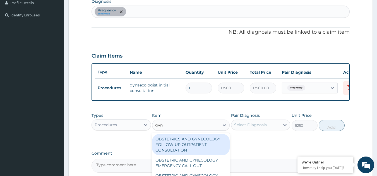
scroll to position [0, 0]
click at [197, 153] on div "OBSTETRICS AND GYNECOLOGY FOLLOW UP OUTPATIENT CONSULTATION" at bounding box center [191, 144] width 78 height 21
type input "12500"
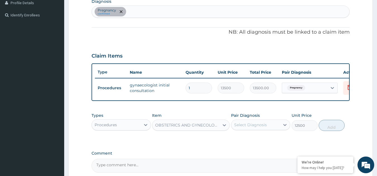
click at [195, 128] on div "OBSTETRICS AND GYNECOLOGY FOLLOW UP OUTPATIENT CONSULTATION" at bounding box center [187, 126] width 65 height 6
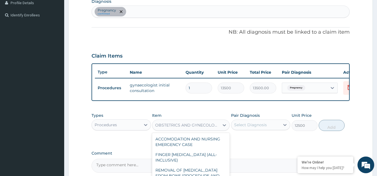
scroll to position [1581, 0]
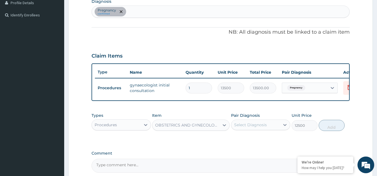
click at [169, 126] on div "OBSTETRICS AND GYNECOLOGY FOLLOW UP OUTPATIENT CONSULTATION" at bounding box center [185, 125] width 67 height 9
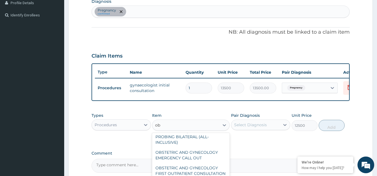
scroll to position [0, 0]
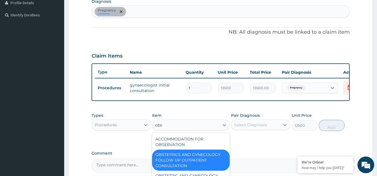
type input "obst"
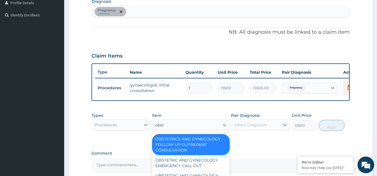
click at [198, 148] on div "OBSTETRICS AND GYNECOLOGY FOLLOW UP OUTPATIENT CONSULTATION" at bounding box center [191, 144] width 78 height 21
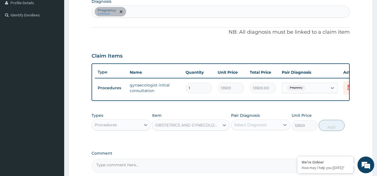
click at [197, 128] on div "OBSTETRICS AND GYNECOLOGY FOLLOW UP OUTPATIENT CONSULTATION" at bounding box center [187, 126] width 65 height 6
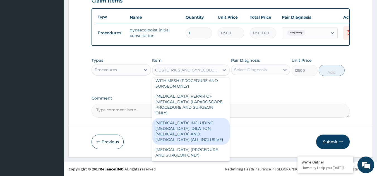
scroll to position [7755, 0]
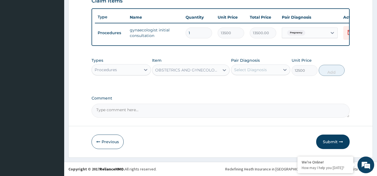
click at [189, 71] on div "OBSTETRICS AND GYNECOLOGY FOLLOW UP OUTPATIENT CONSULTATION" at bounding box center [187, 70] width 65 height 6
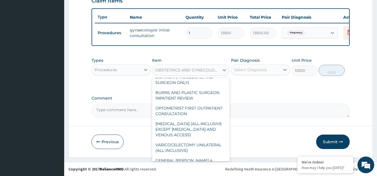
scroll to position [2166, 0]
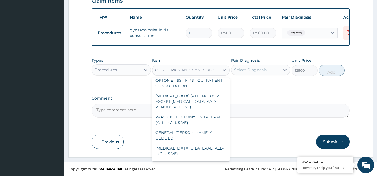
click at [283, 57] on div "Types Procedures Item option OBSTETRICS AND GYNECOLOGY FOLLOW UP OUTPATIENT CON…" at bounding box center [220, 67] width 258 height 24
